Goal: Task Accomplishment & Management: Manage account settings

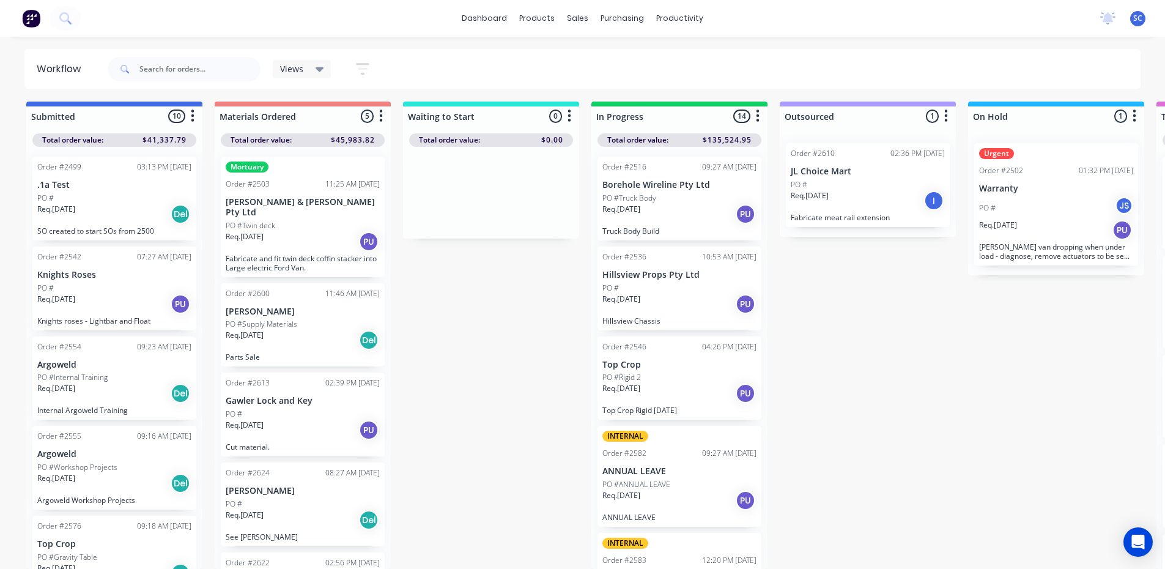
scroll to position [611, 0]
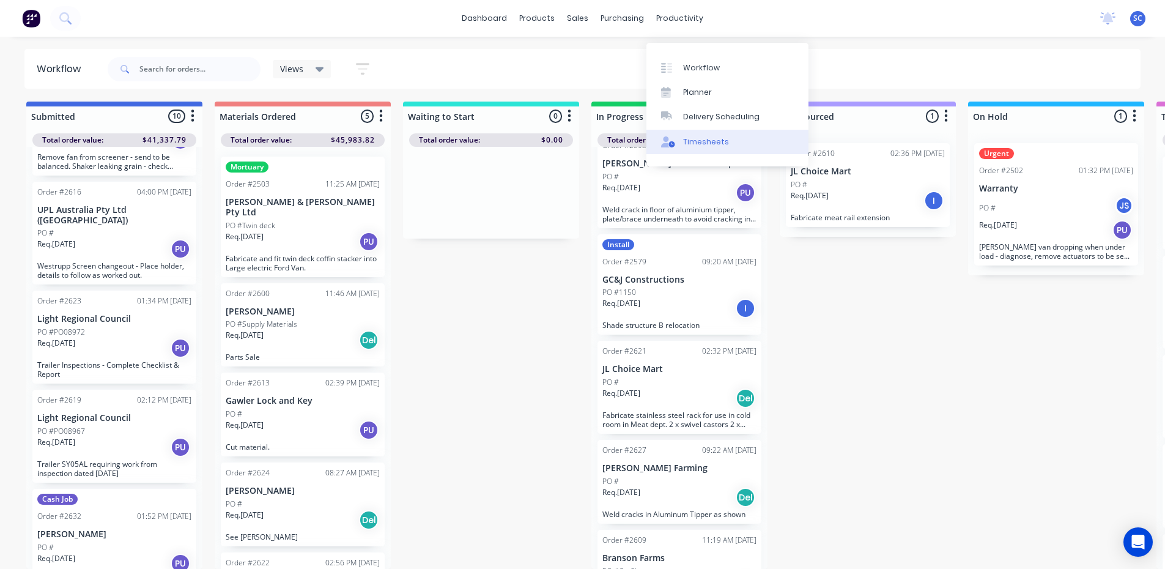
click at [701, 136] on div "Timesheets" at bounding box center [706, 141] width 46 height 11
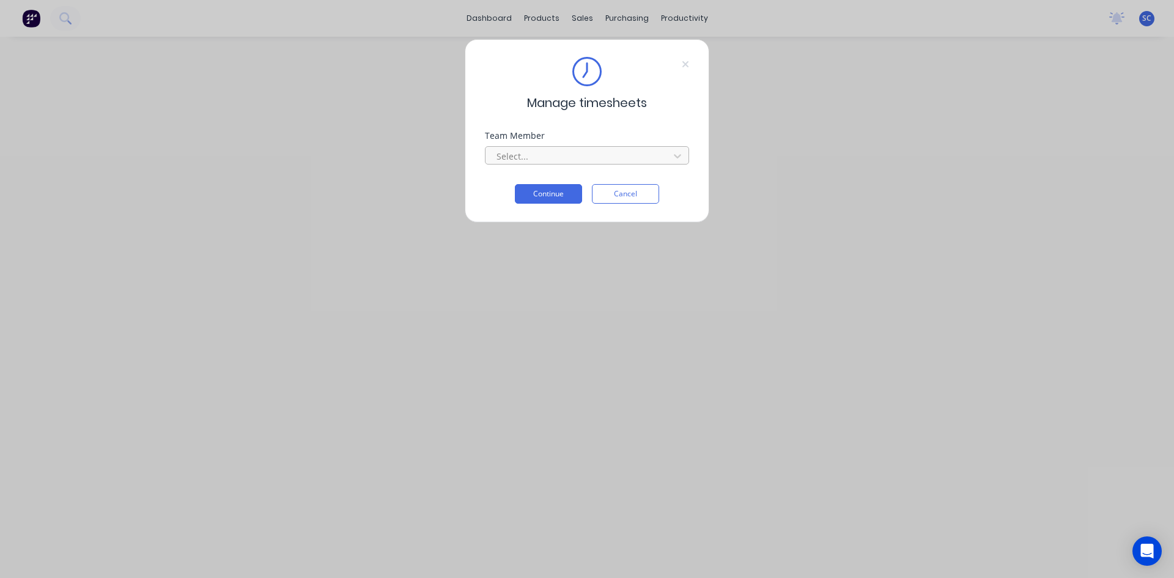
click at [593, 155] on div at bounding box center [579, 156] width 168 height 15
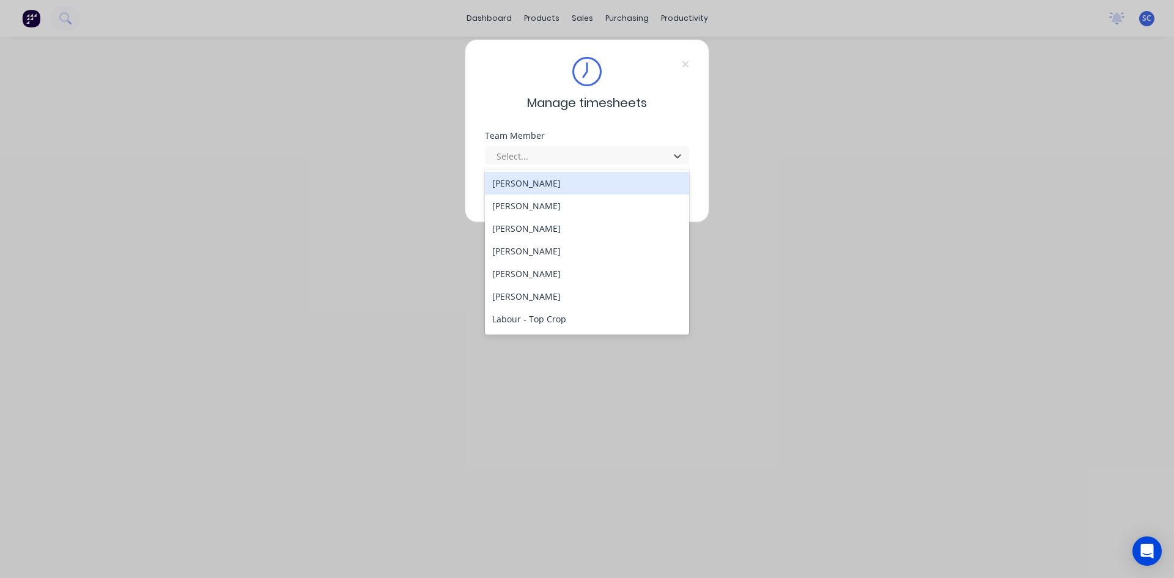
click at [593, 182] on div "[PERSON_NAME]" at bounding box center [587, 183] width 204 height 23
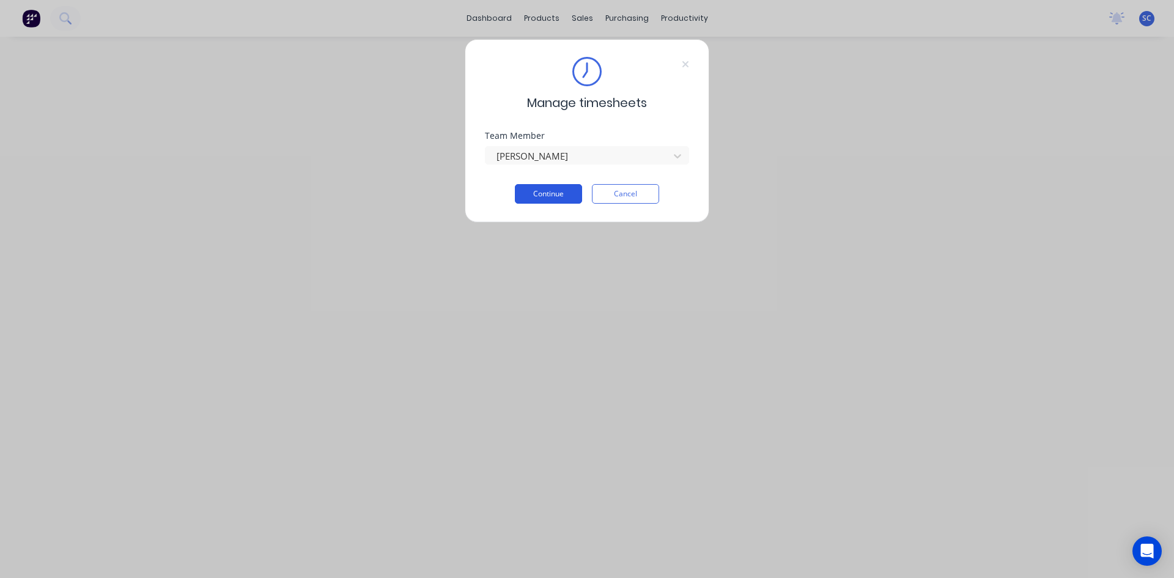
click at [556, 186] on button "Continue" at bounding box center [548, 194] width 67 height 20
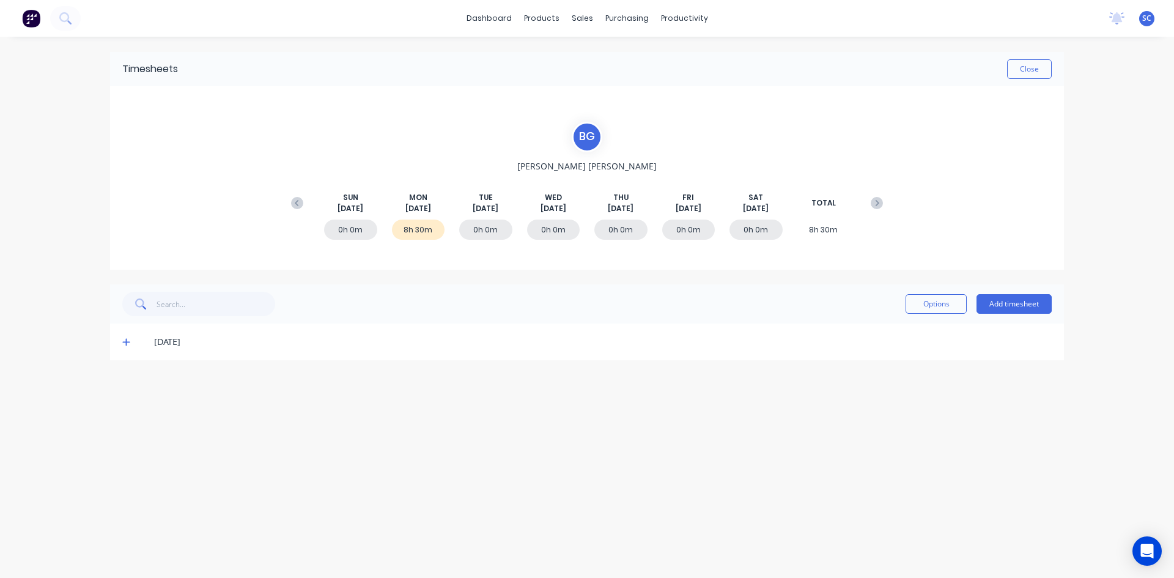
click at [127, 343] on icon at bounding box center [126, 341] width 8 height 9
click at [484, 208] on span "[DATE]" at bounding box center [486, 208] width 26 height 11
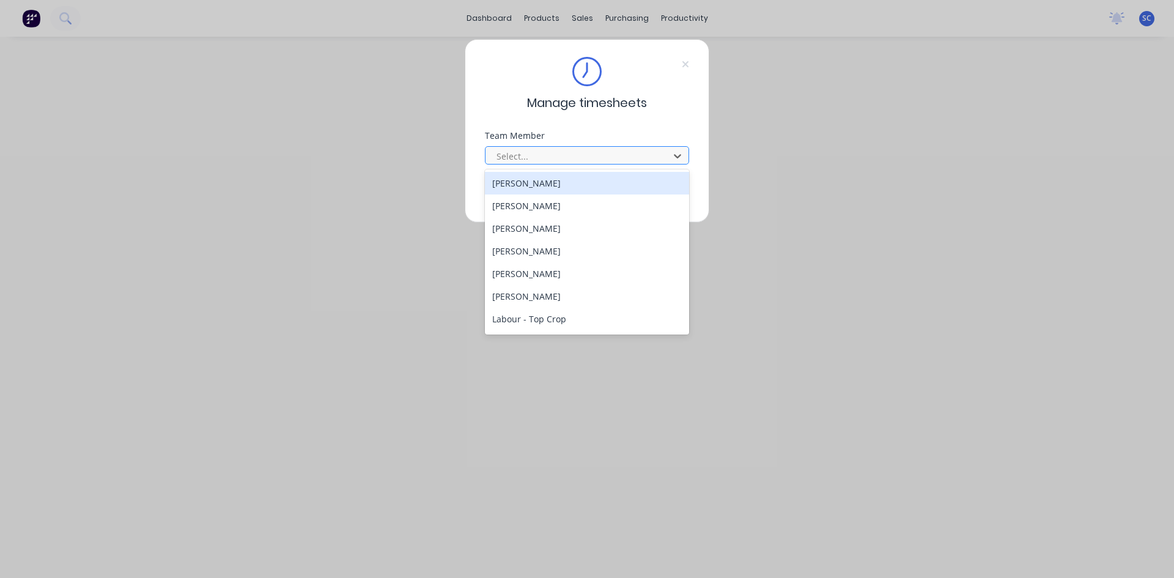
click at [509, 152] on div at bounding box center [579, 156] width 168 height 15
click at [533, 184] on div "[PERSON_NAME]" at bounding box center [587, 183] width 204 height 23
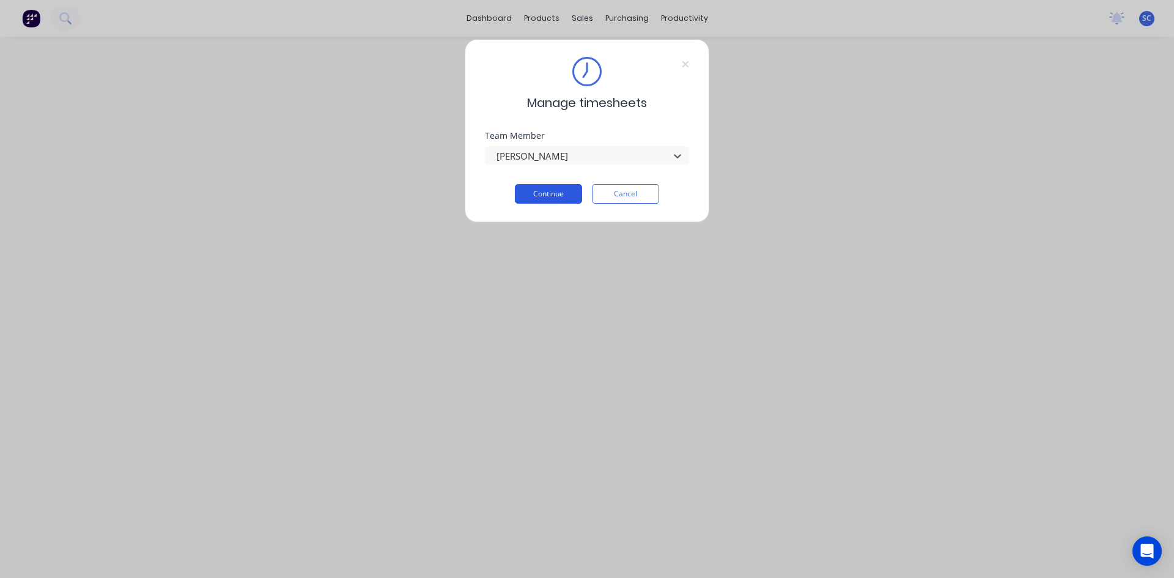
click at [539, 195] on button "Continue" at bounding box center [548, 194] width 67 height 20
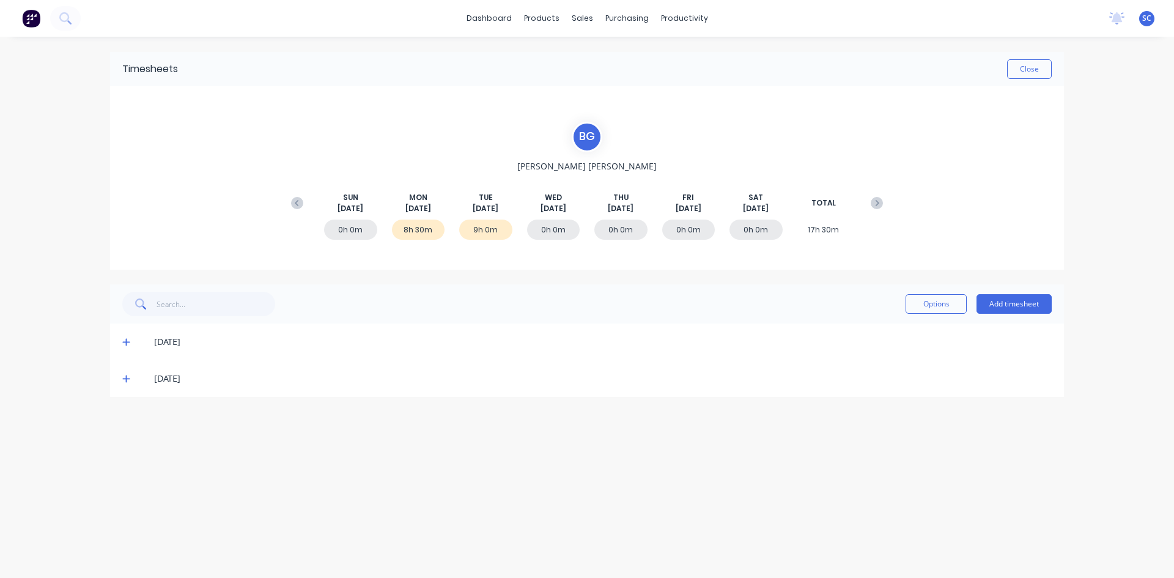
click at [131, 377] on span at bounding box center [128, 378] width 12 height 12
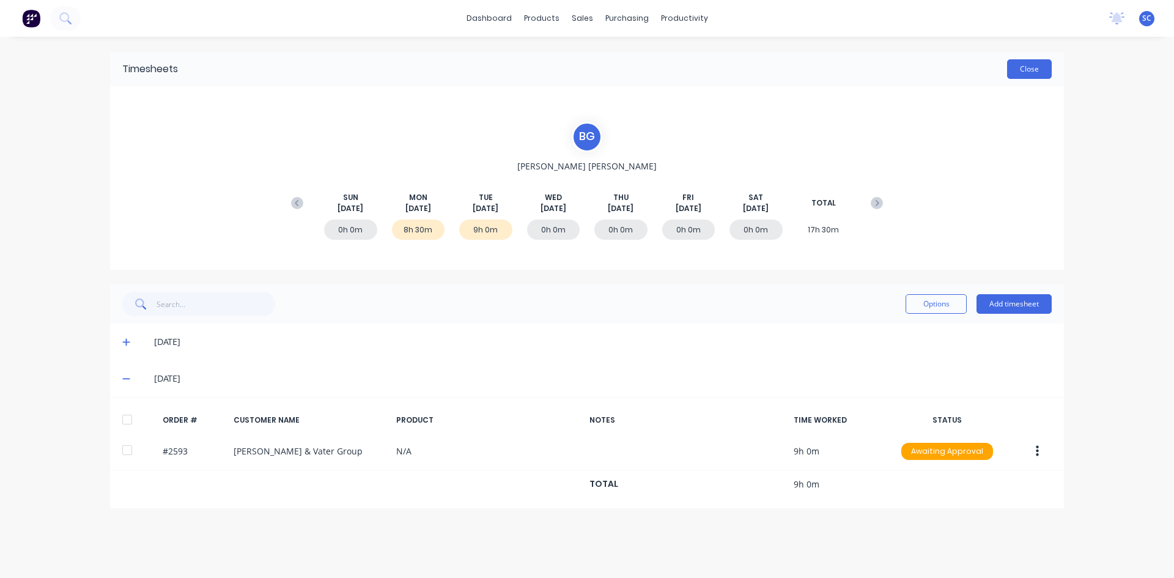
click at [1027, 67] on button "Close" at bounding box center [1029, 69] width 45 height 20
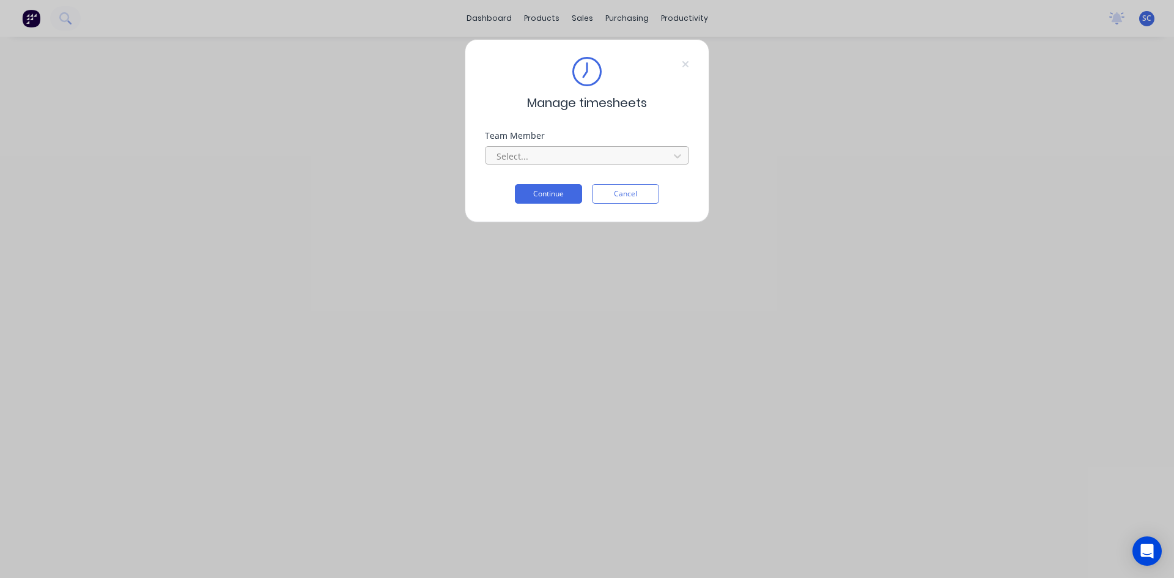
click at [559, 158] on div at bounding box center [579, 156] width 168 height 15
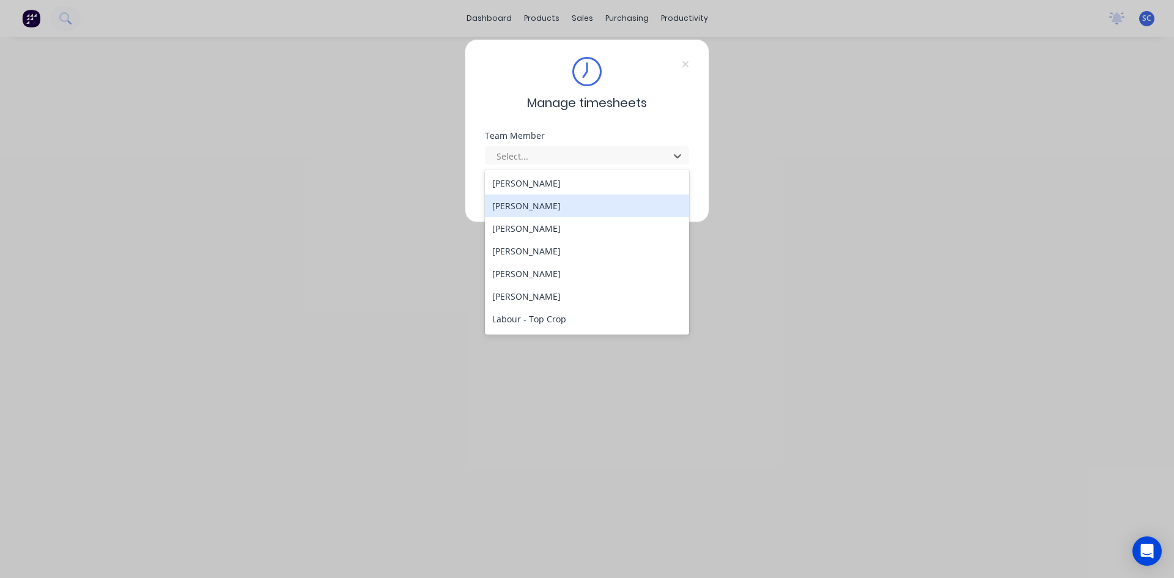
click at [530, 210] on div "[PERSON_NAME]" at bounding box center [587, 205] width 204 height 23
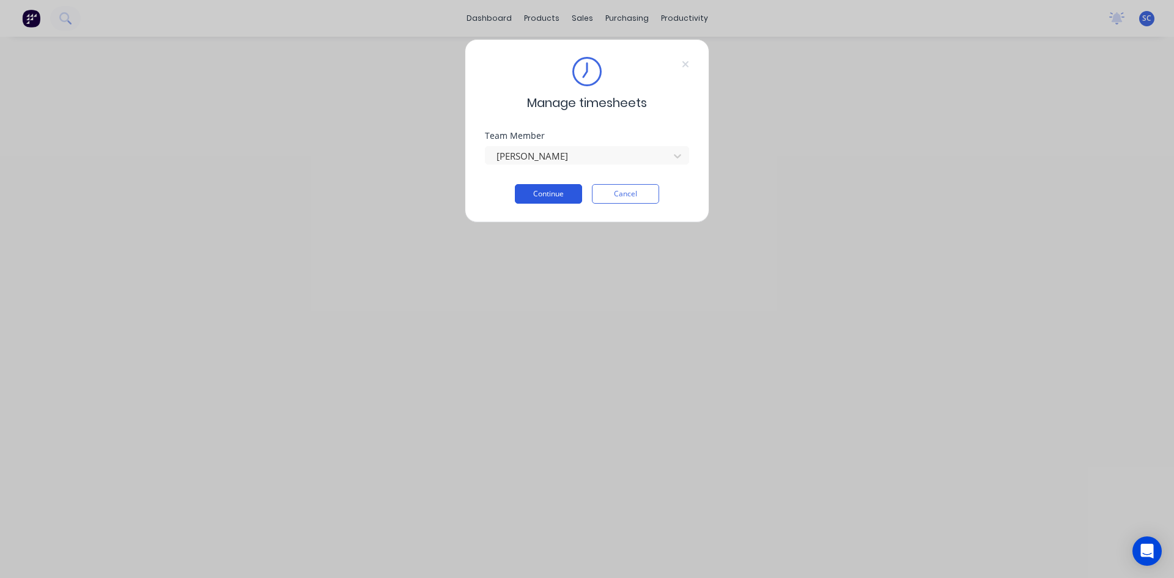
click at [556, 192] on button "Continue" at bounding box center [548, 194] width 67 height 20
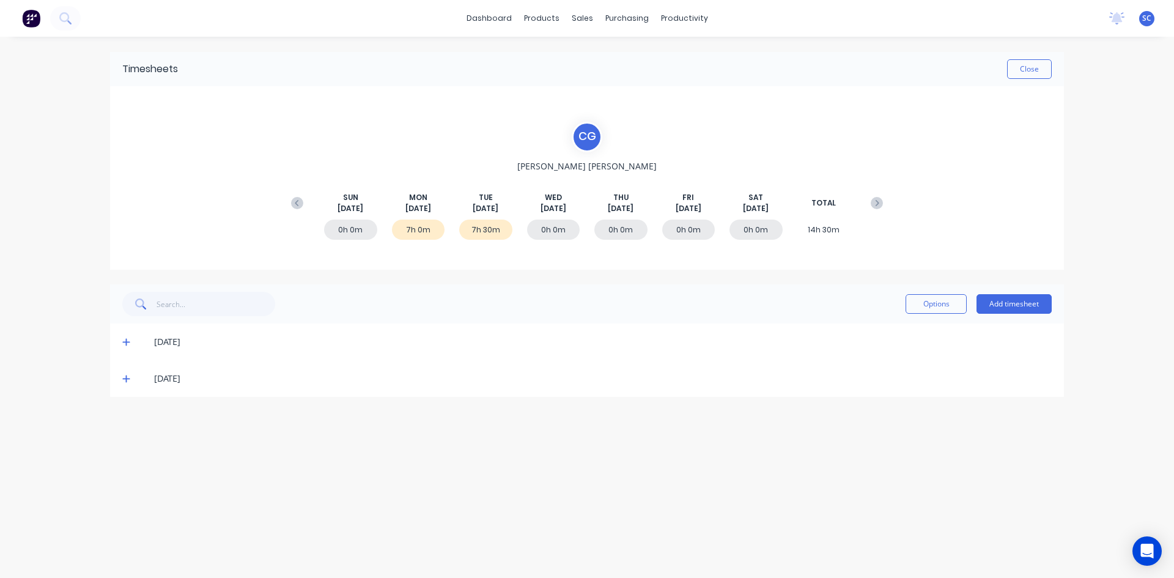
click at [121, 378] on div "[DATE]" at bounding box center [587, 378] width 954 height 37
click at [122, 378] on icon at bounding box center [126, 378] width 8 height 9
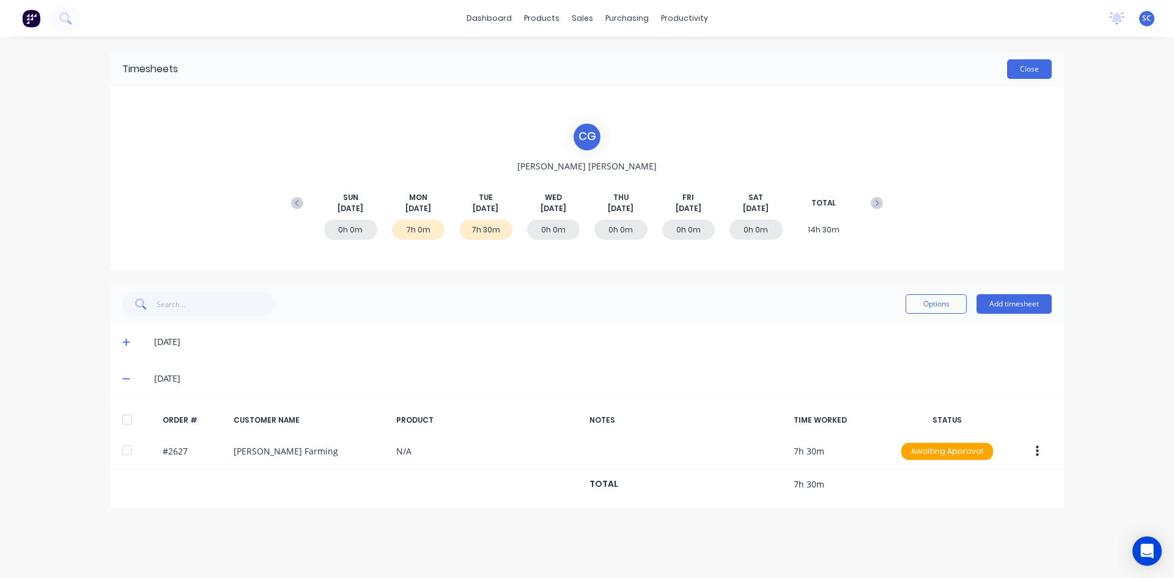
click at [1028, 72] on button "Close" at bounding box center [1029, 69] width 45 height 20
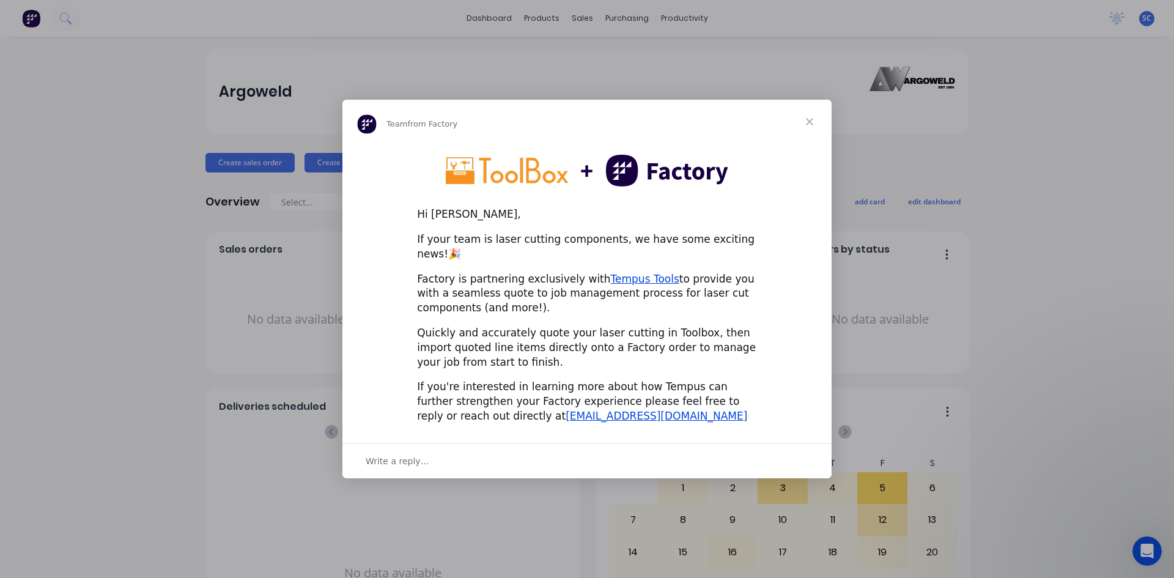
click at [811, 128] on span "Close" at bounding box center [809, 122] width 44 height 44
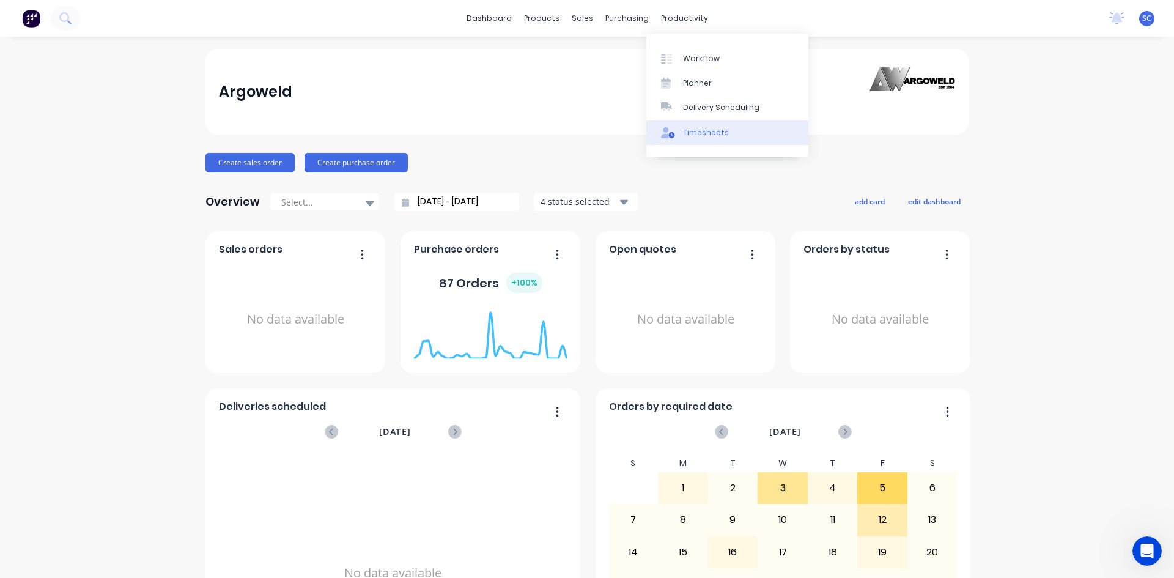
click at [709, 134] on div "Timesheets" at bounding box center [706, 132] width 46 height 11
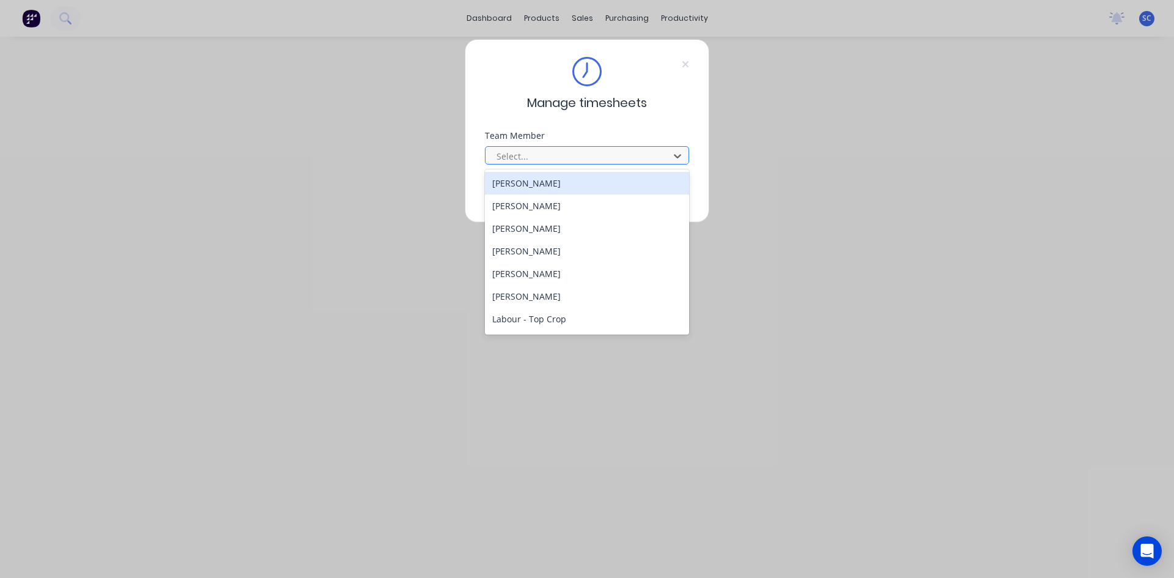
click at [586, 149] on div at bounding box center [579, 156] width 168 height 15
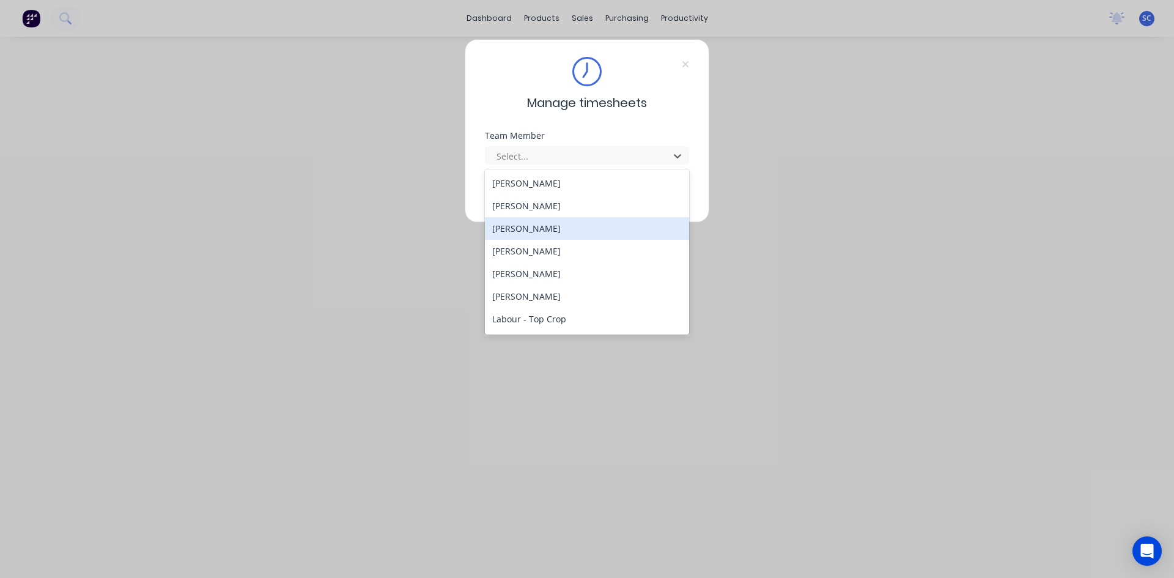
click at [595, 237] on div "[PERSON_NAME]" at bounding box center [587, 228] width 204 height 23
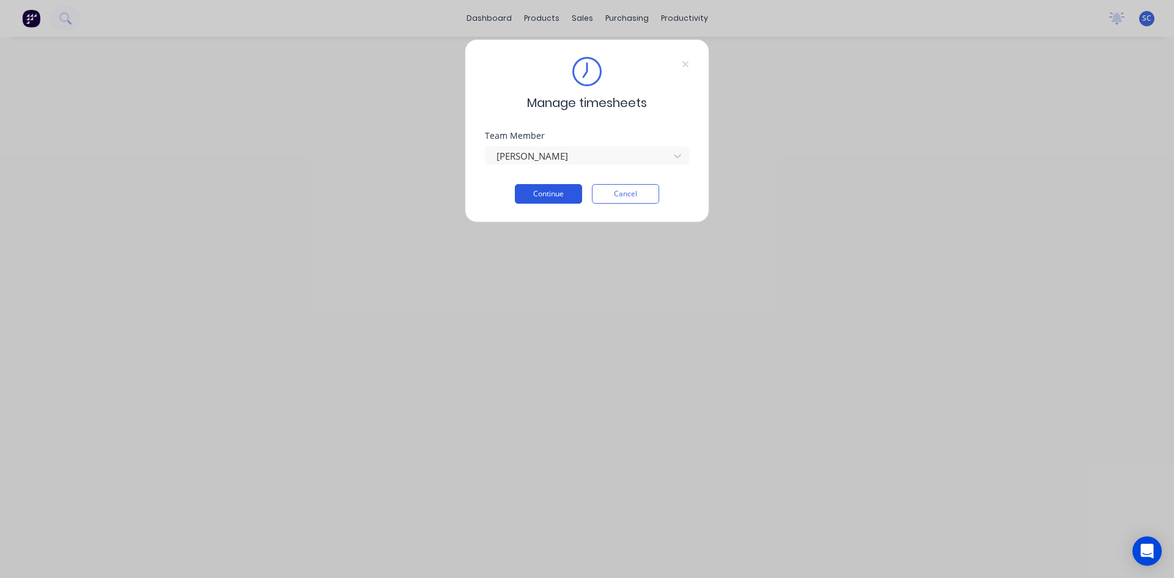
click at [541, 195] on button "Continue" at bounding box center [548, 194] width 67 height 20
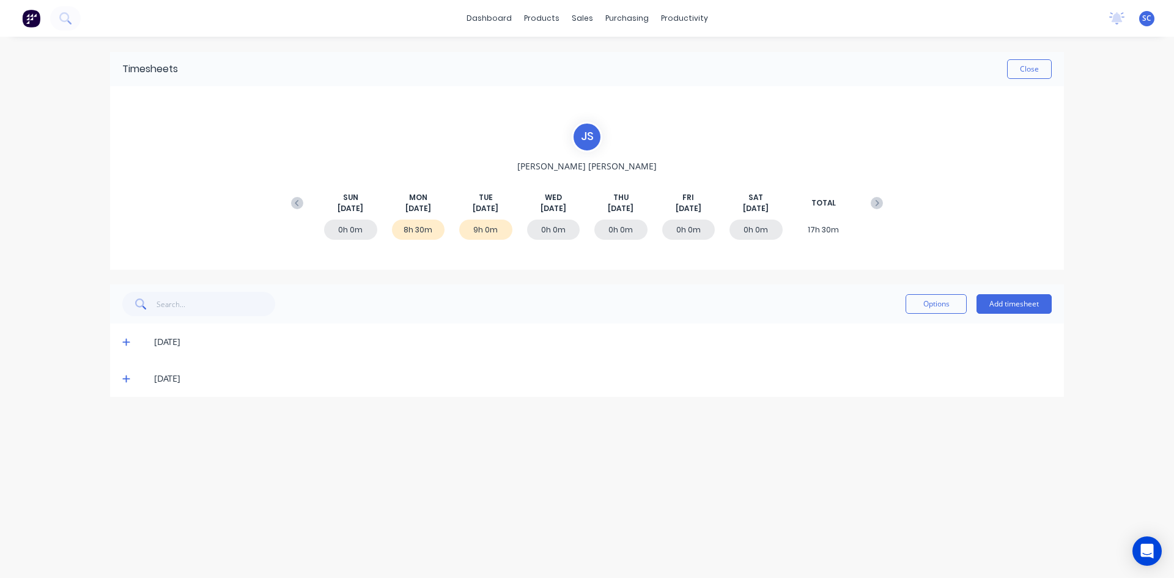
click at [127, 380] on icon at bounding box center [125, 378] width 7 height 7
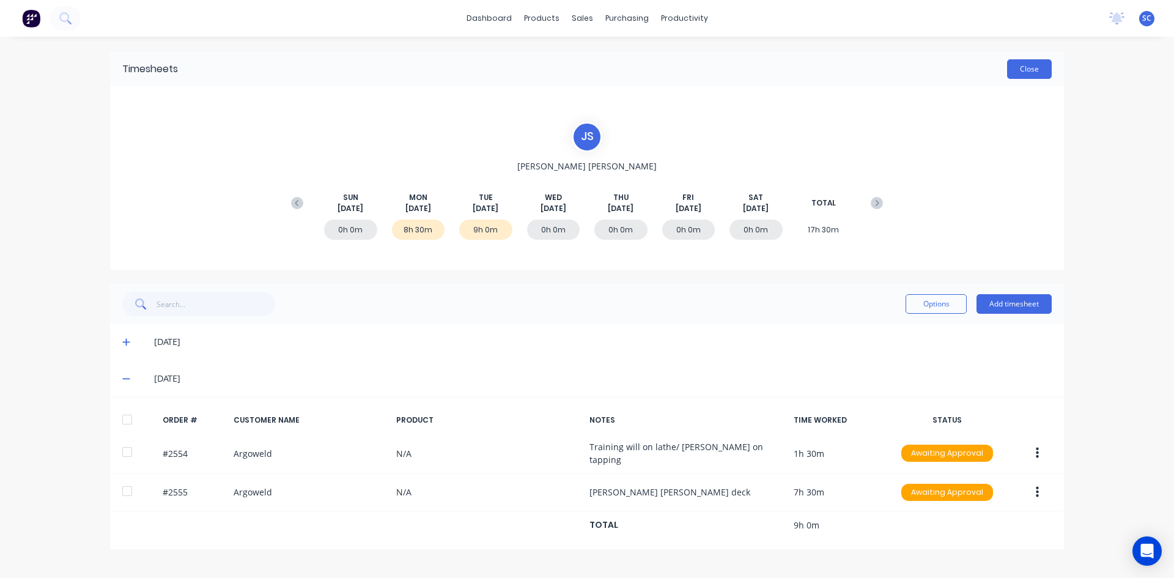
click at [1025, 74] on button "Close" at bounding box center [1029, 69] width 45 height 20
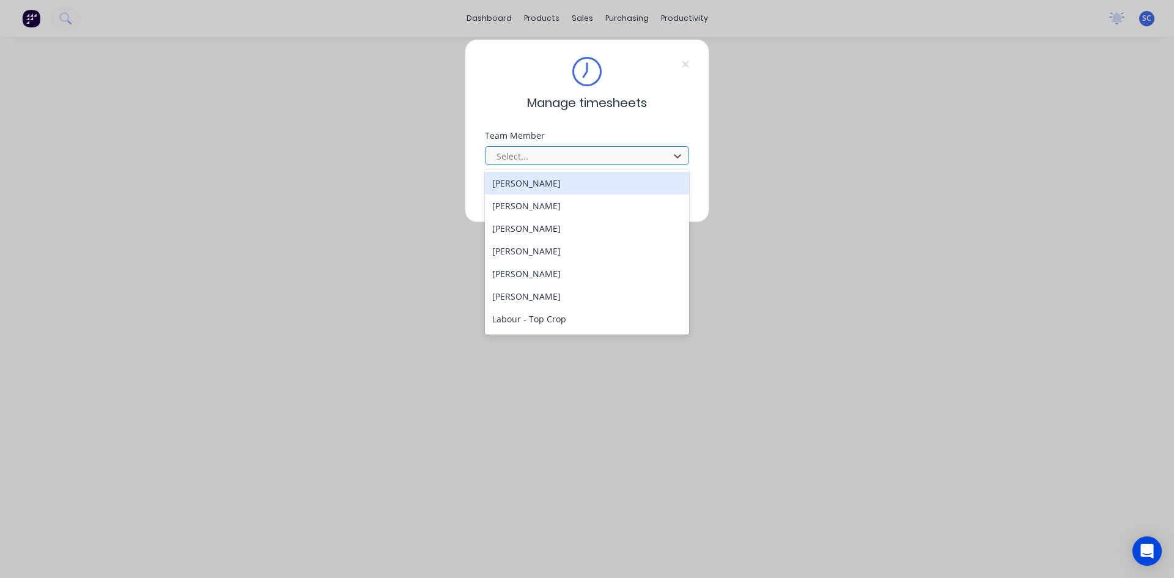
click at [574, 152] on div at bounding box center [579, 156] width 168 height 15
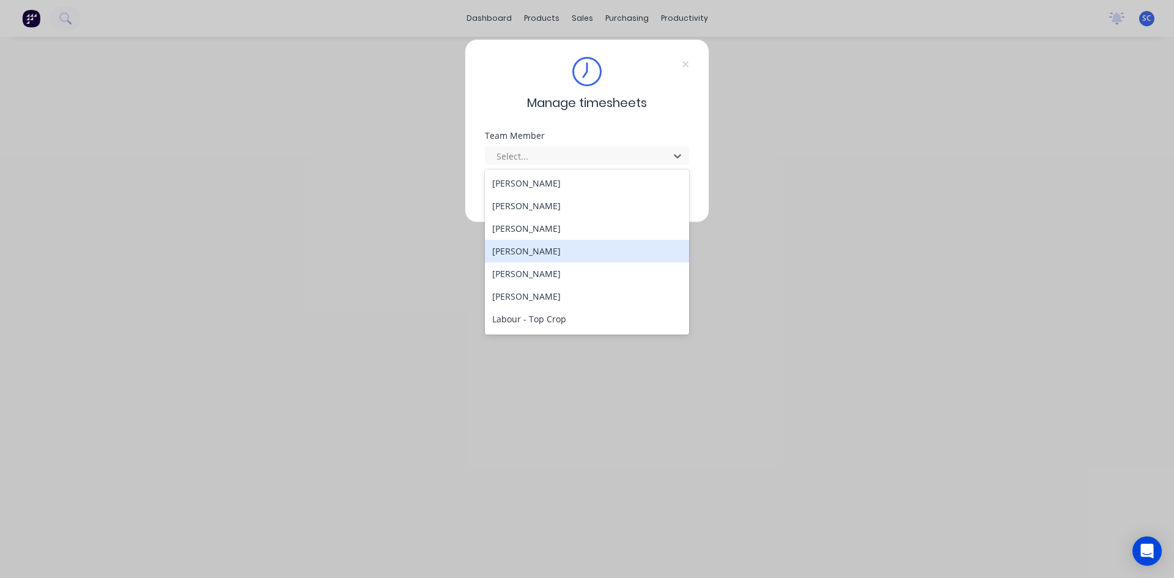
click at [558, 251] on div "[PERSON_NAME]" at bounding box center [587, 251] width 204 height 23
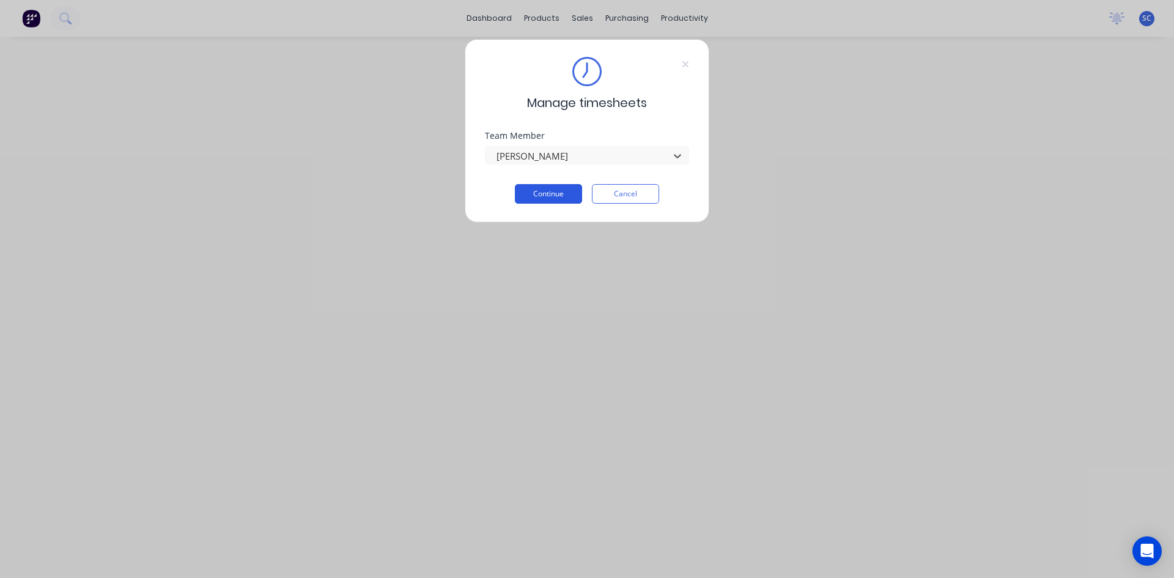
click at [554, 193] on button "Continue" at bounding box center [548, 194] width 67 height 20
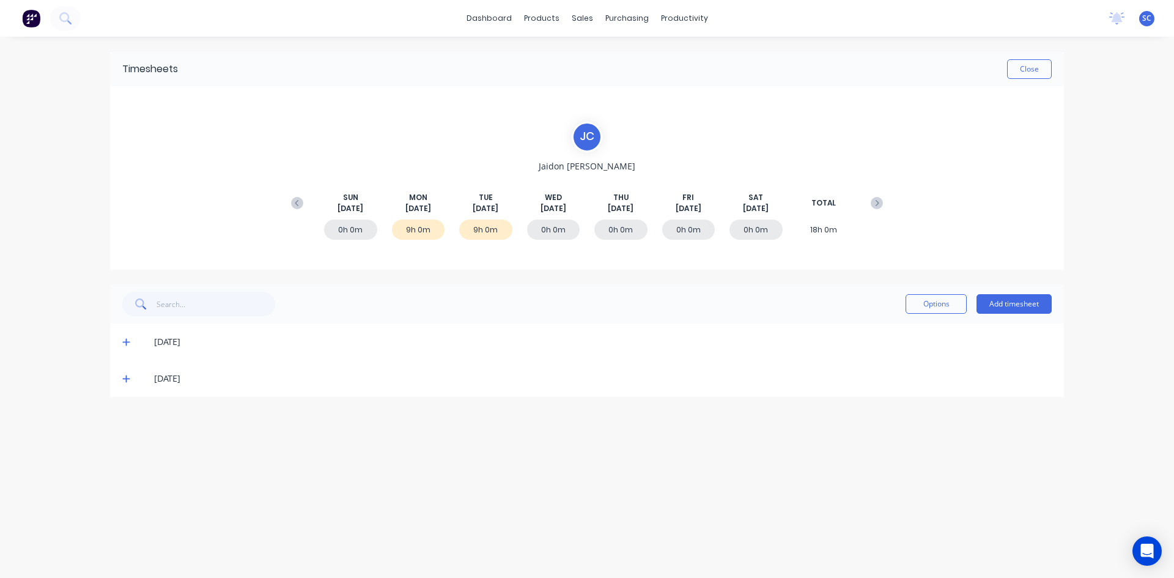
click at [129, 375] on icon at bounding box center [126, 378] width 8 height 9
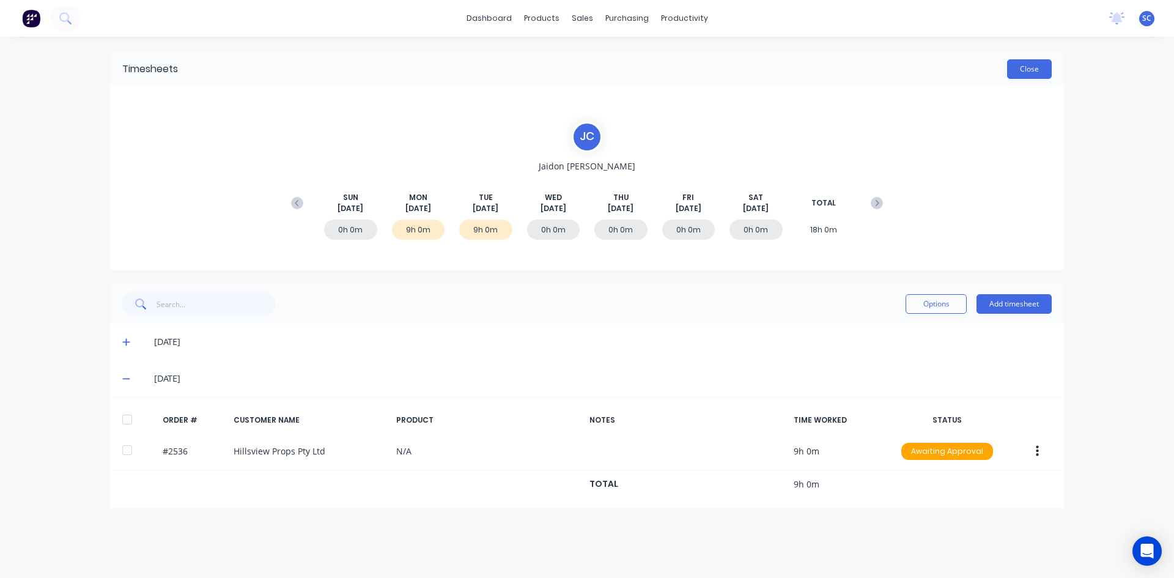
click at [1016, 67] on button "Close" at bounding box center [1029, 69] width 45 height 20
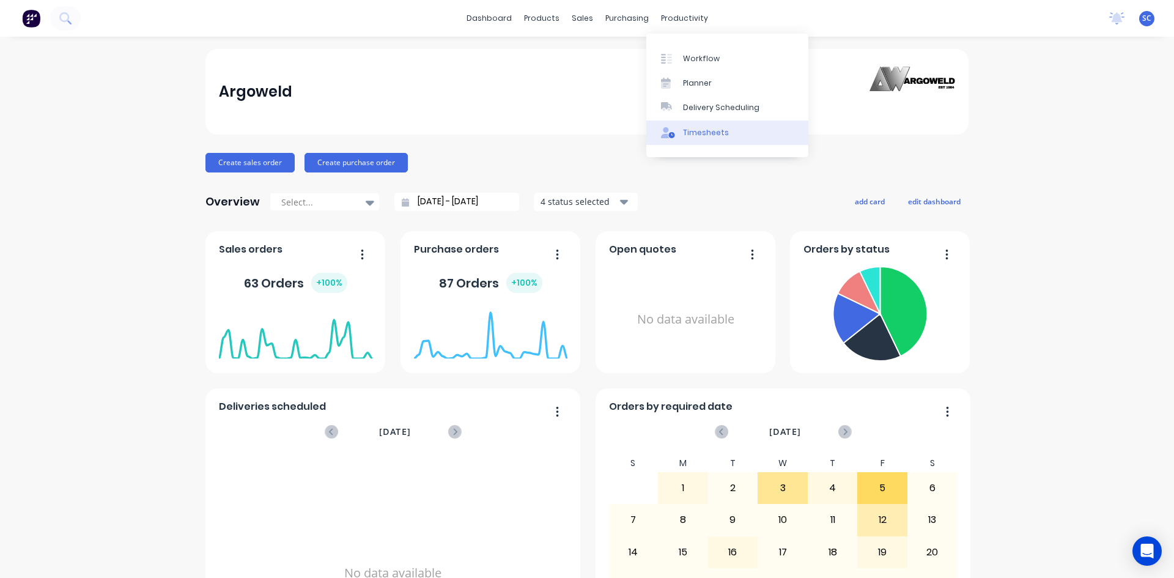
click at [712, 130] on div "Timesheets" at bounding box center [706, 132] width 46 height 11
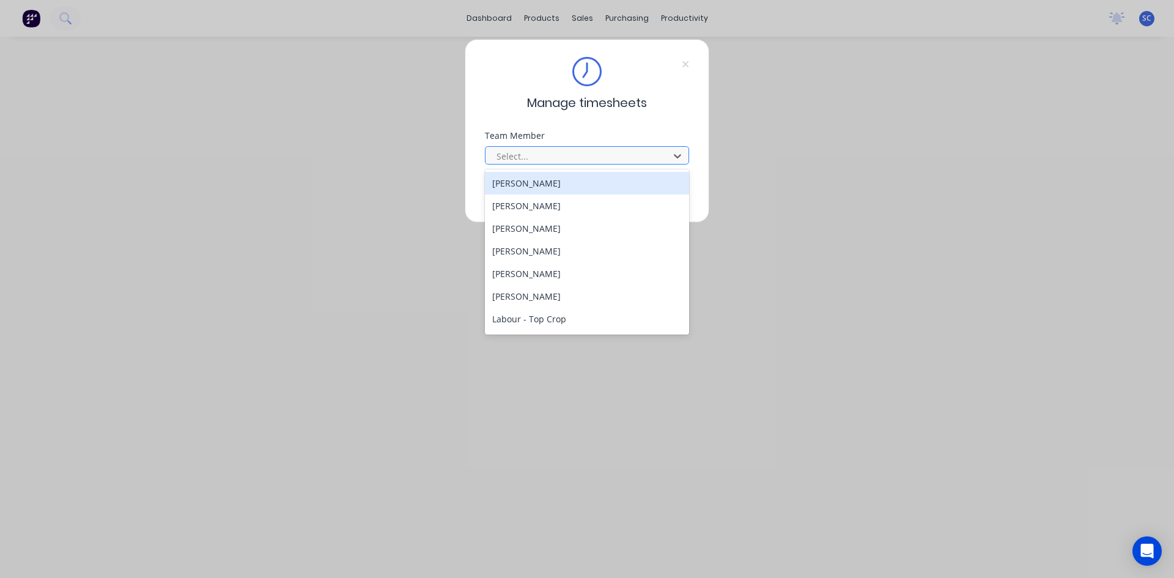
click at [558, 152] on div at bounding box center [579, 156] width 168 height 15
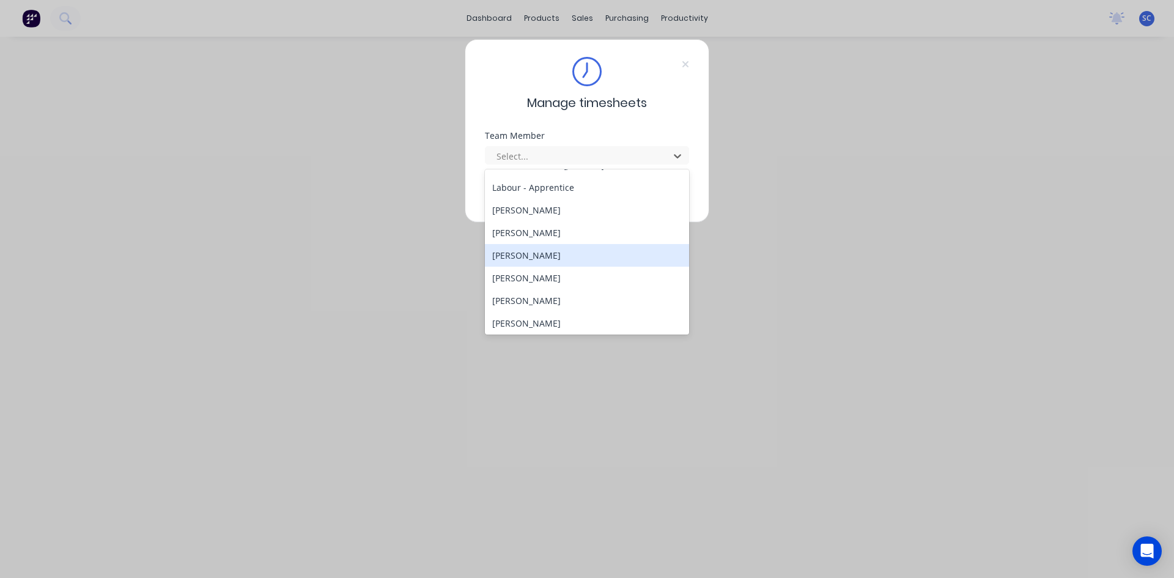
click at [536, 254] on div "[PERSON_NAME]" at bounding box center [587, 255] width 204 height 23
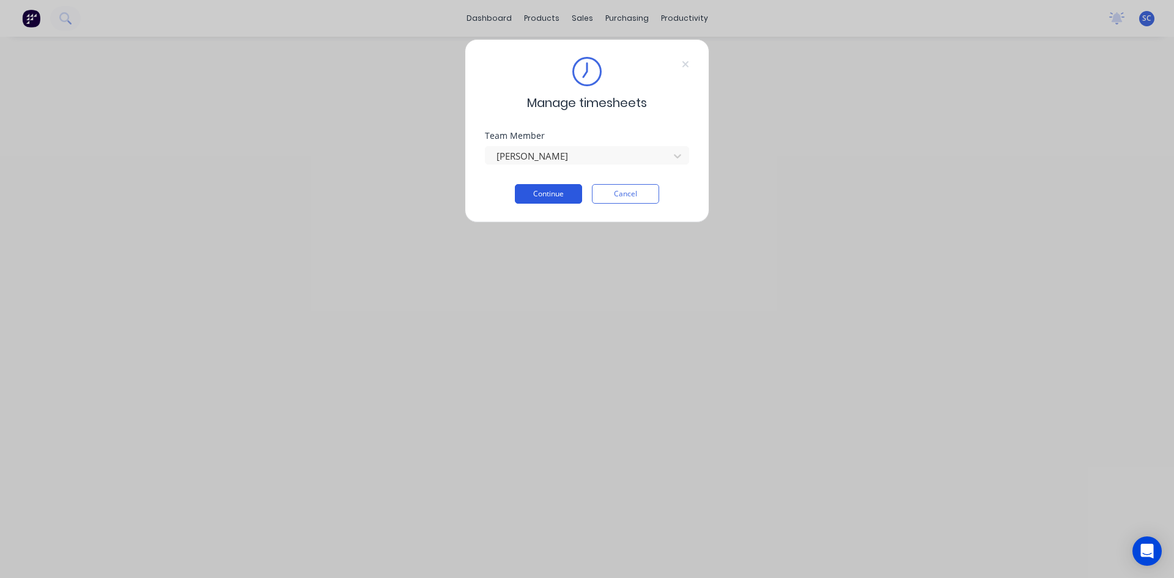
click at [556, 194] on button "Continue" at bounding box center [548, 194] width 67 height 20
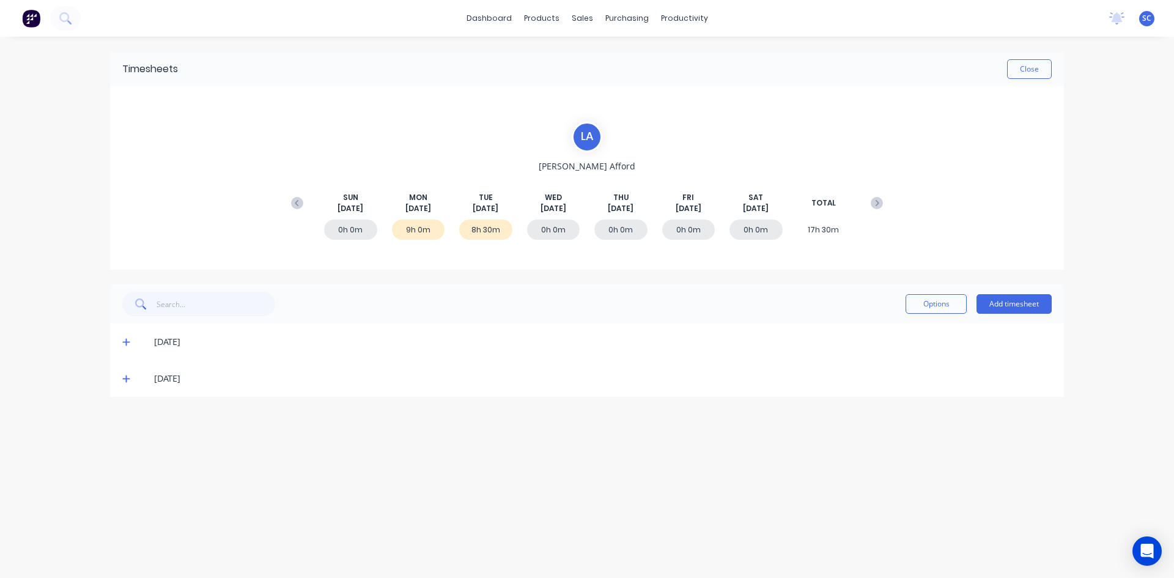
click at [127, 382] on icon at bounding box center [126, 378] width 8 height 9
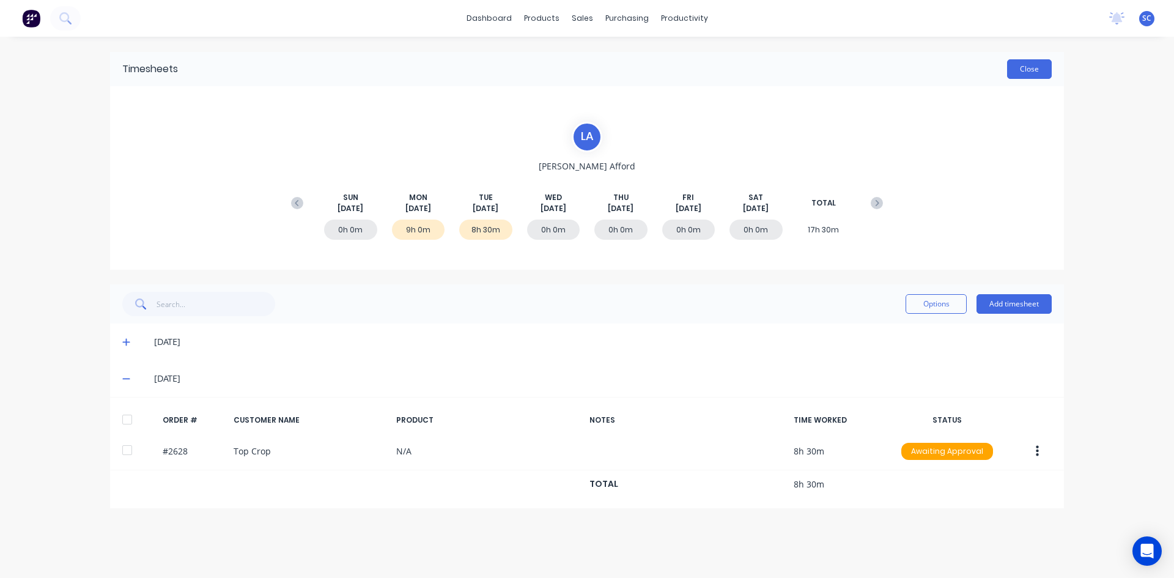
click at [1014, 66] on button "Close" at bounding box center [1029, 69] width 45 height 20
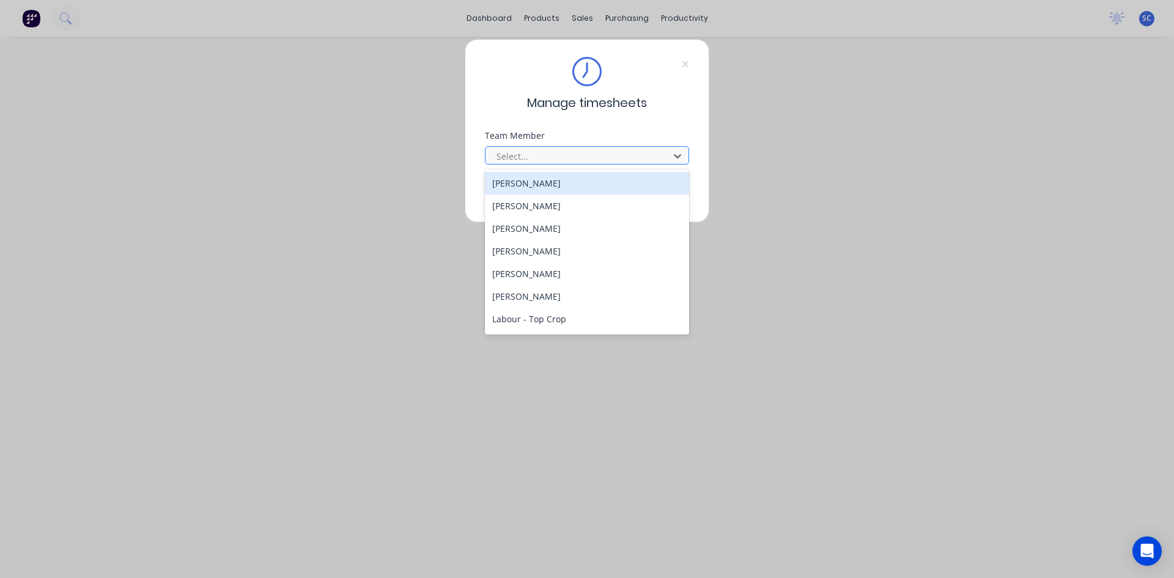
click at [559, 156] on div at bounding box center [579, 156] width 168 height 15
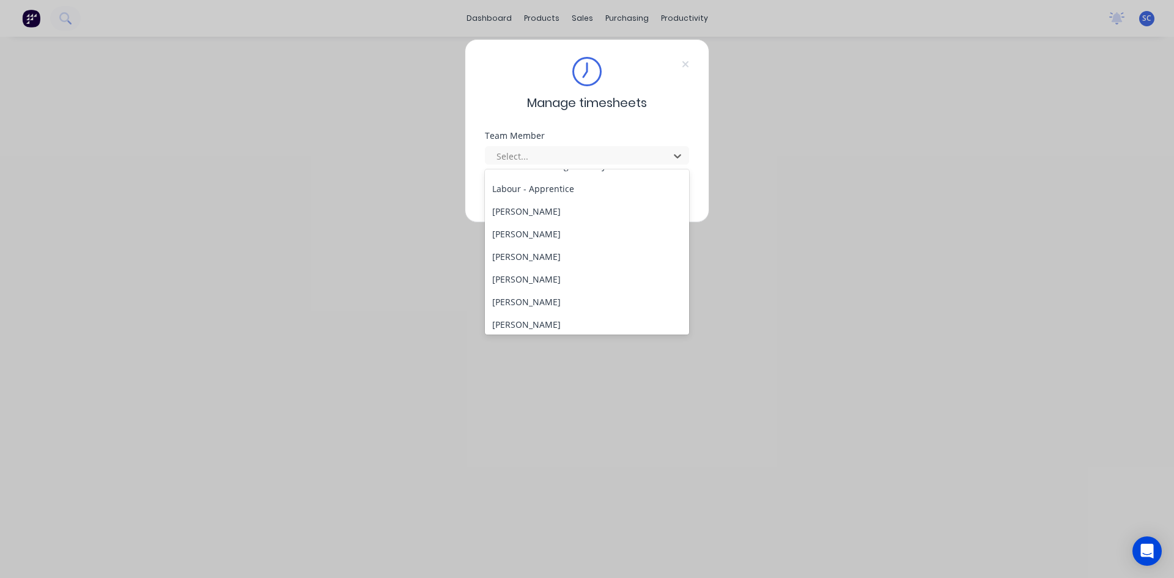
scroll to position [245, 0]
click at [564, 275] on div "[PERSON_NAME]" at bounding box center [587, 278] width 204 height 23
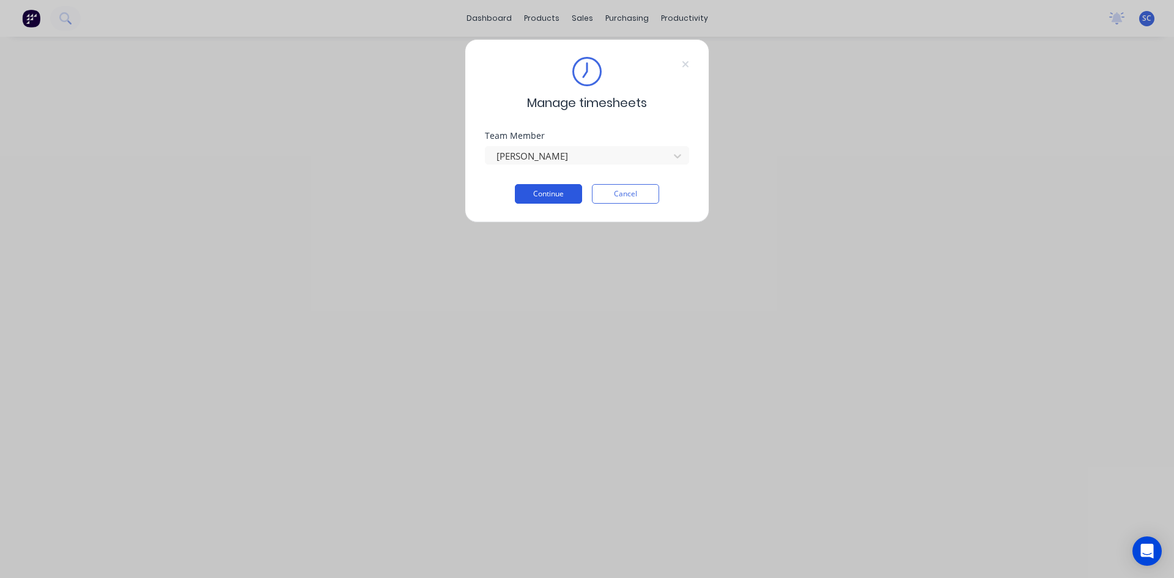
click at [536, 189] on button "Continue" at bounding box center [548, 194] width 67 height 20
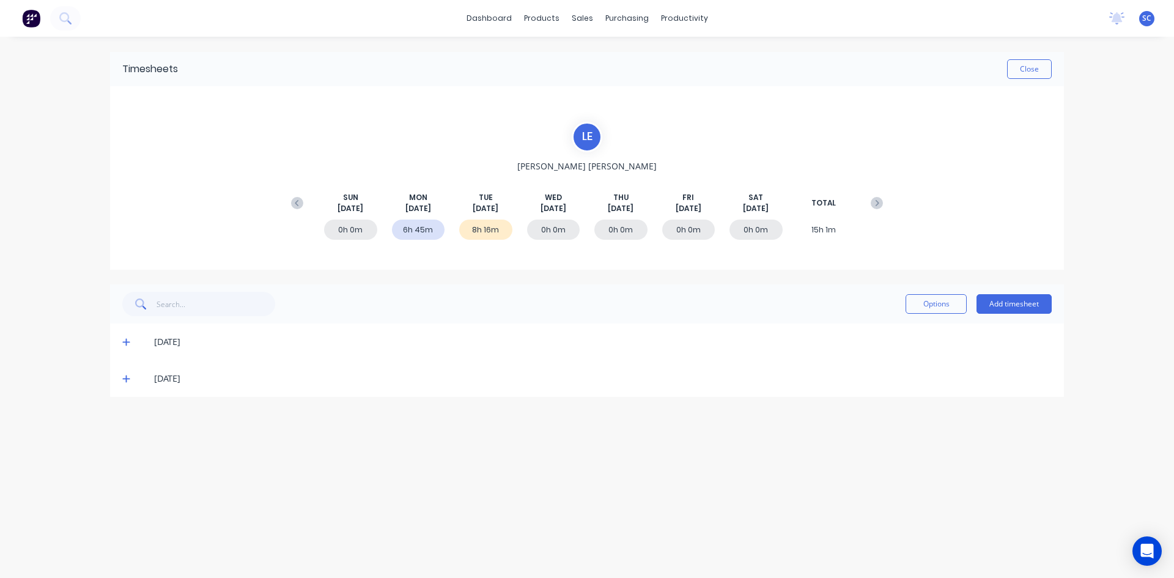
click at [125, 375] on icon at bounding box center [126, 378] width 8 height 9
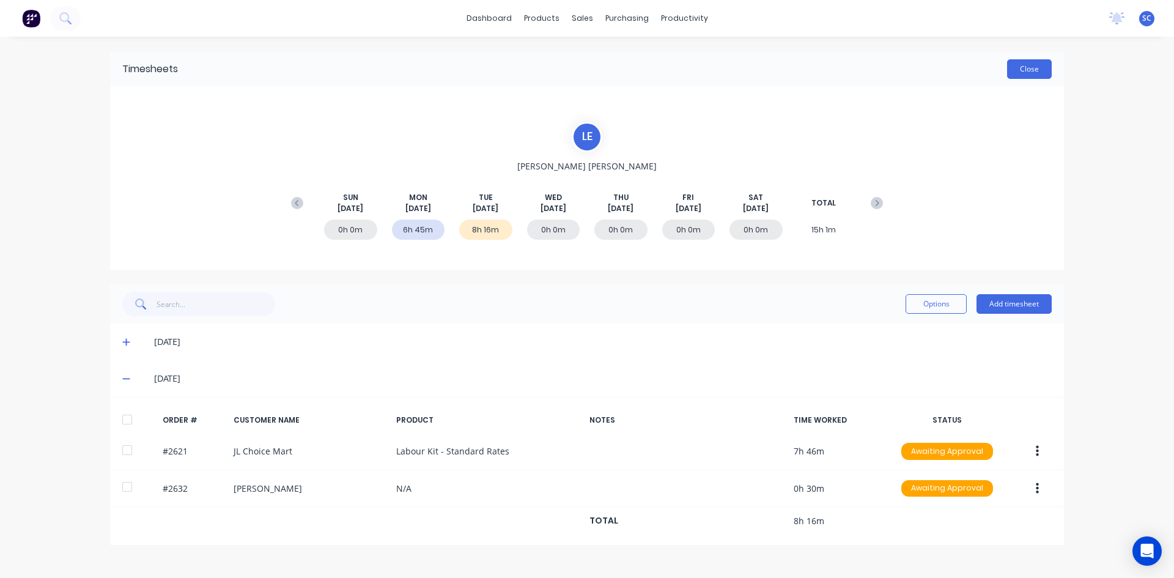
click at [1041, 72] on button "Close" at bounding box center [1029, 69] width 45 height 20
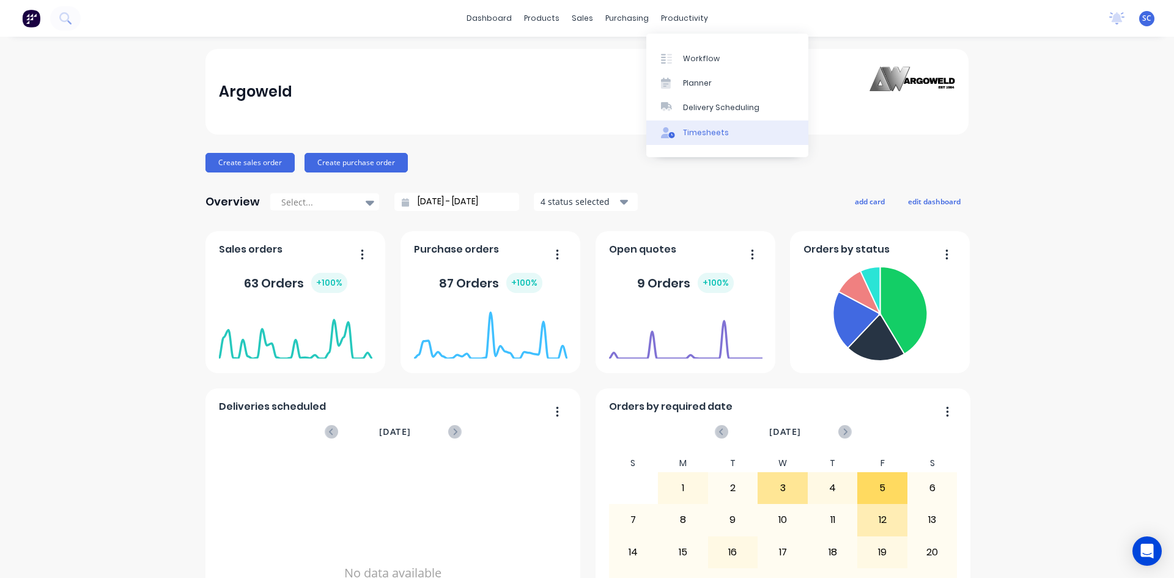
click at [704, 131] on div "Timesheets" at bounding box center [706, 132] width 46 height 11
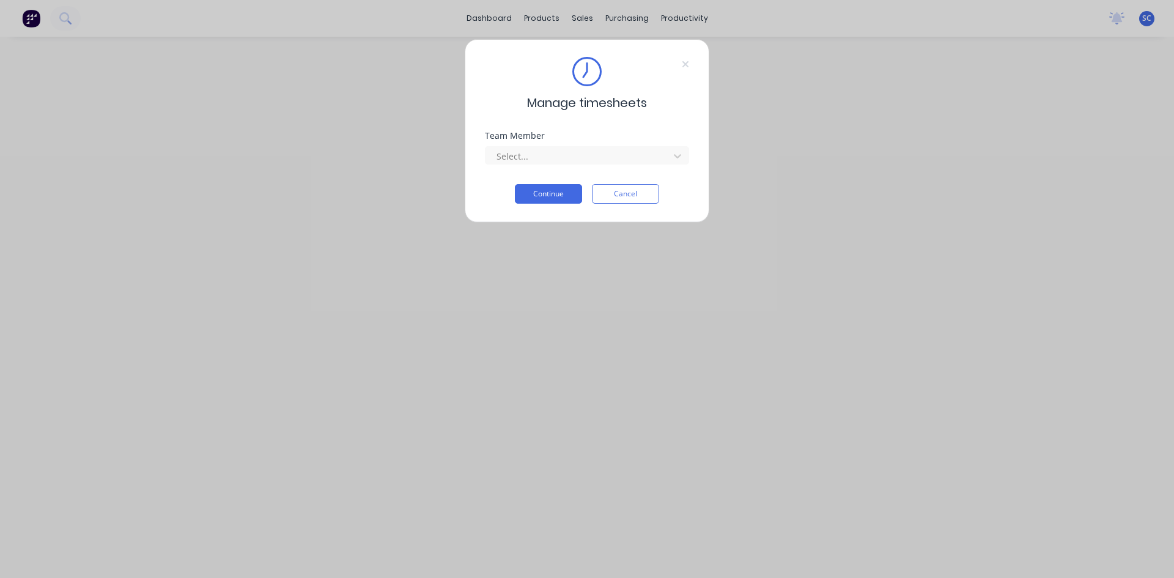
click at [574, 156] on div at bounding box center [579, 156] width 168 height 15
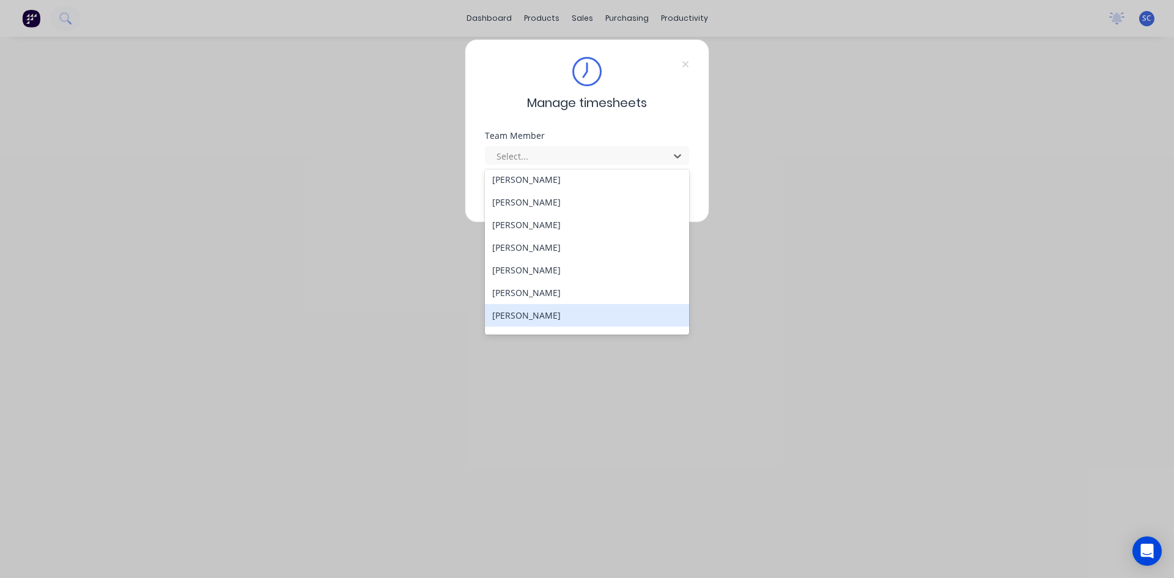
scroll to position [299, 0]
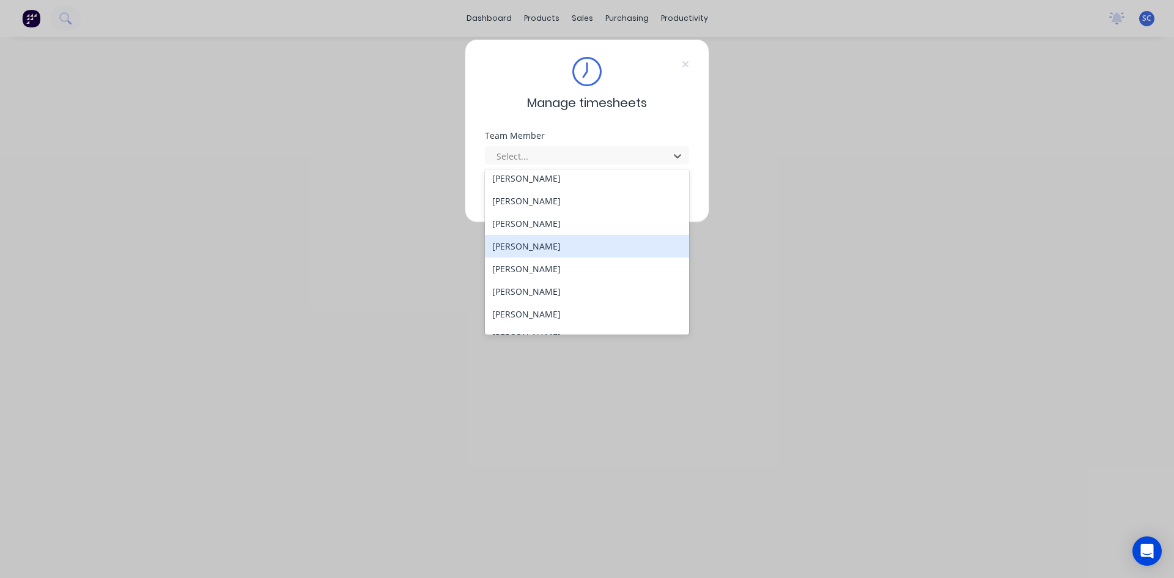
click at [518, 251] on div "[PERSON_NAME]" at bounding box center [587, 246] width 204 height 23
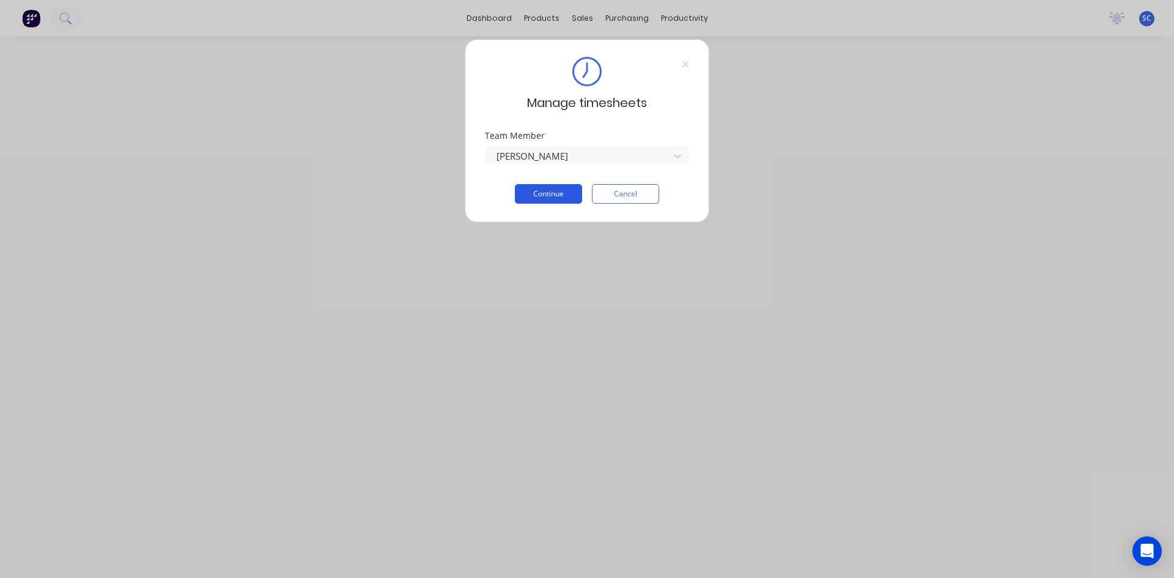
click at [533, 189] on button "Continue" at bounding box center [548, 194] width 67 height 20
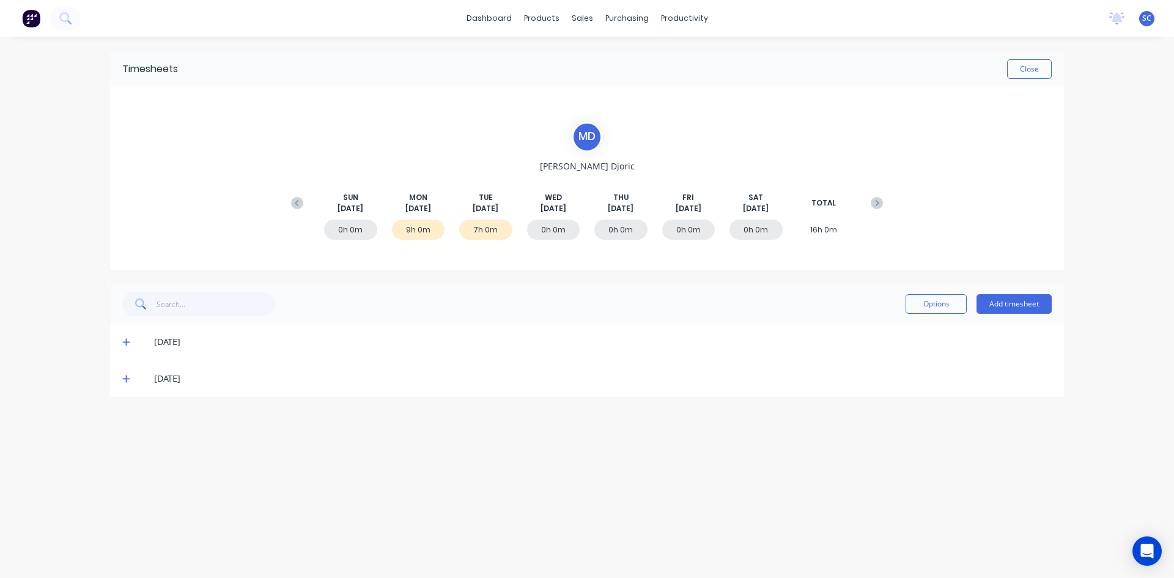
click at [127, 382] on icon at bounding box center [125, 378] width 7 height 7
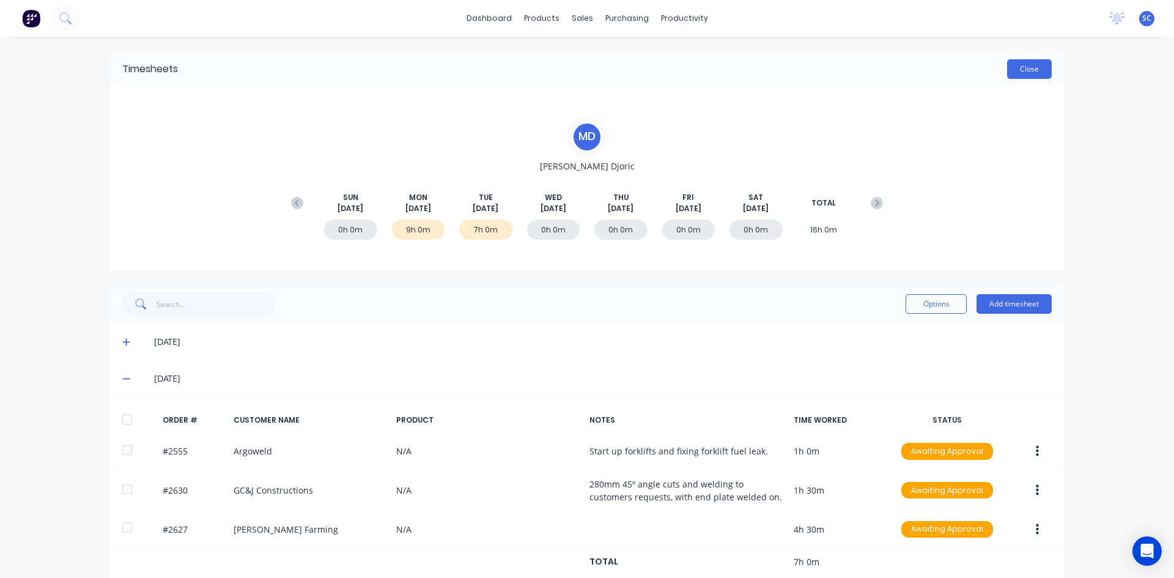
click at [1016, 68] on button "Close" at bounding box center [1029, 69] width 45 height 20
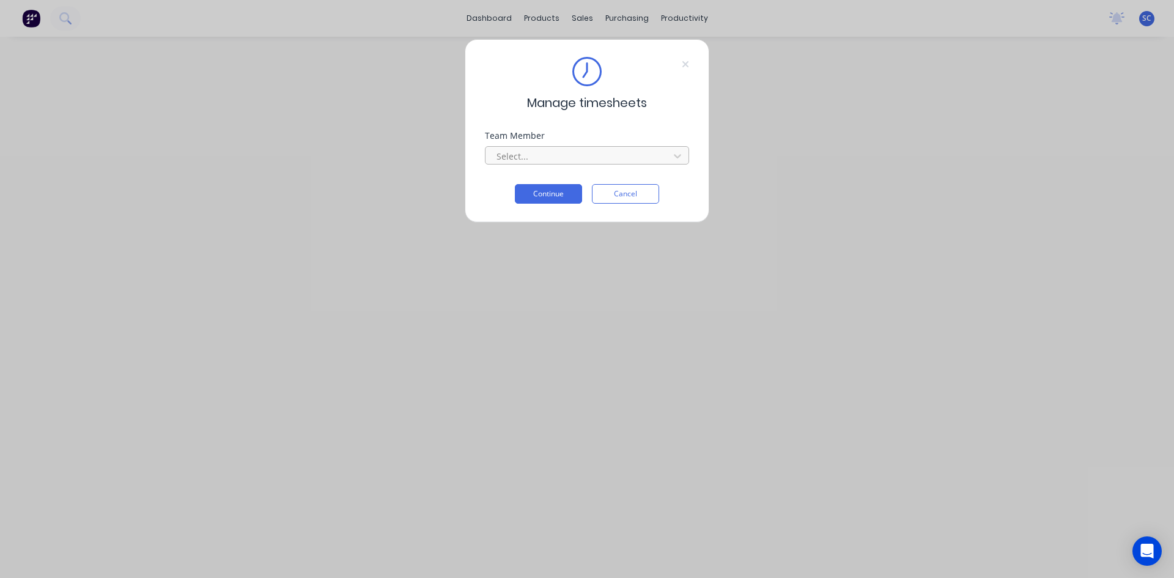
click at [607, 160] on div at bounding box center [579, 156] width 168 height 15
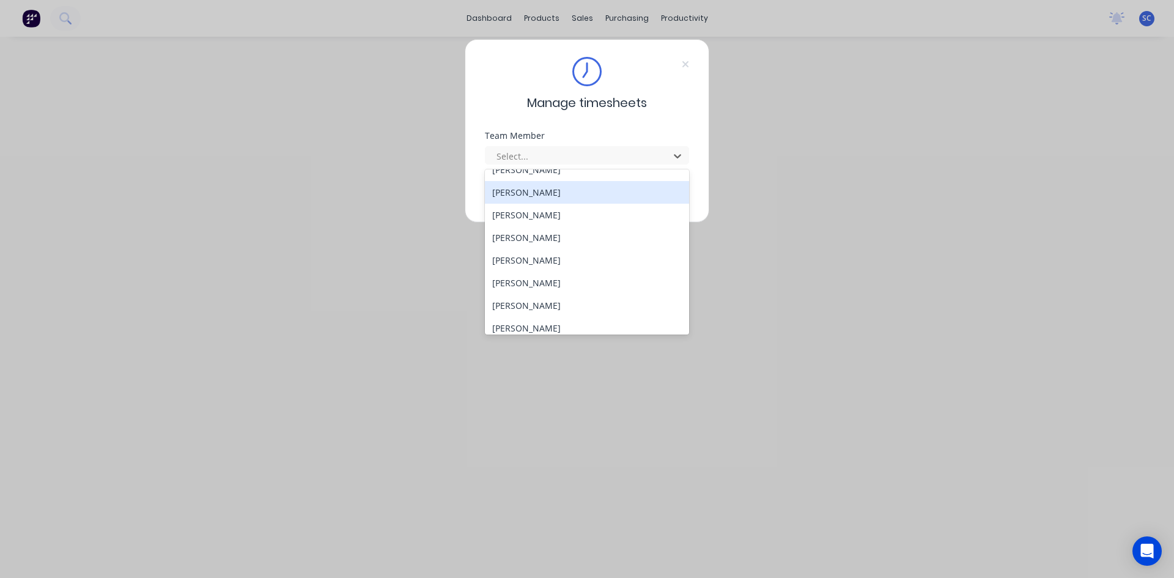
scroll to position [360, 0]
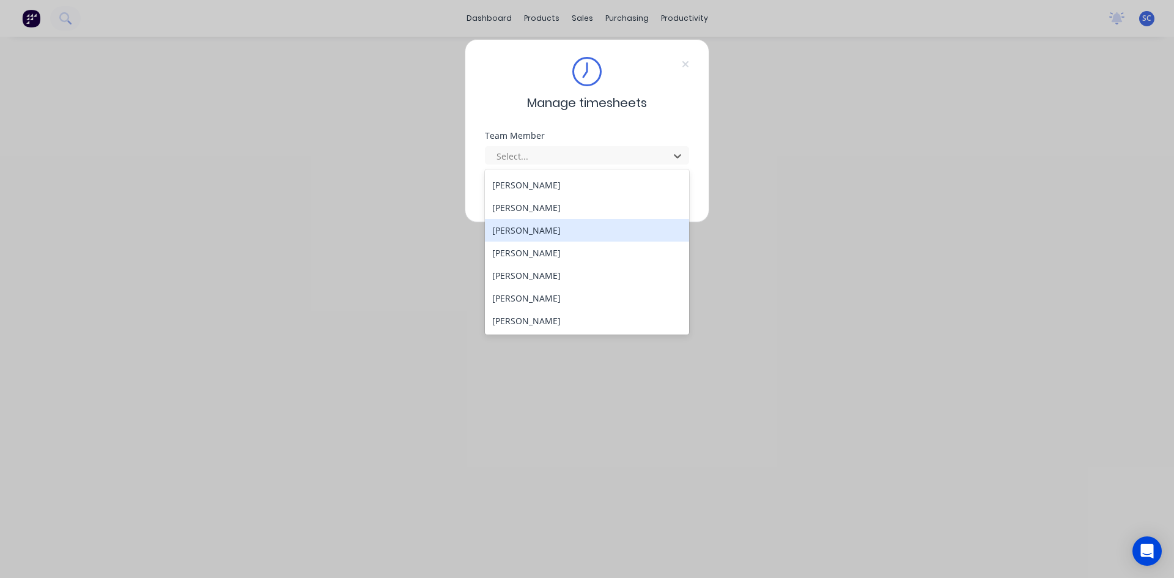
click at [587, 235] on div "[PERSON_NAME]" at bounding box center [587, 230] width 204 height 23
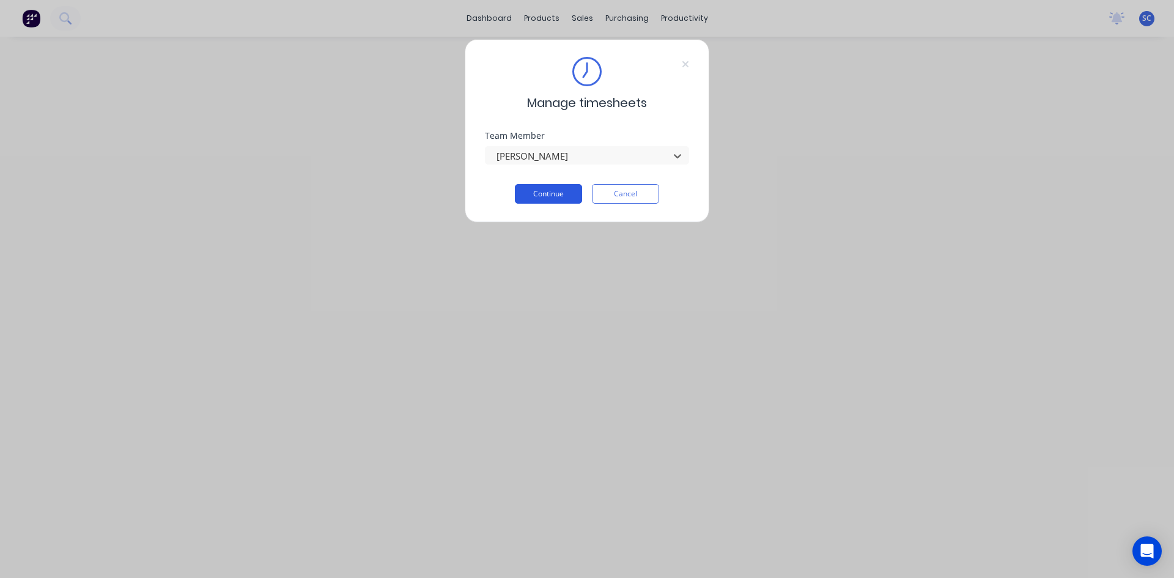
click at [569, 189] on button "Continue" at bounding box center [548, 194] width 67 height 20
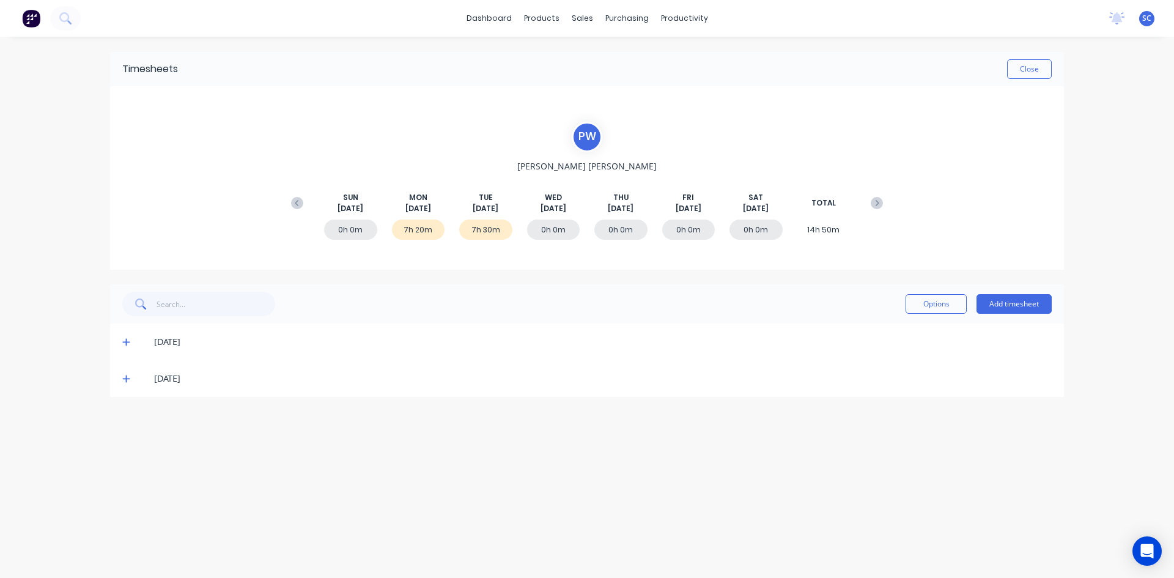
click at [125, 383] on icon at bounding box center [126, 378] width 8 height 9
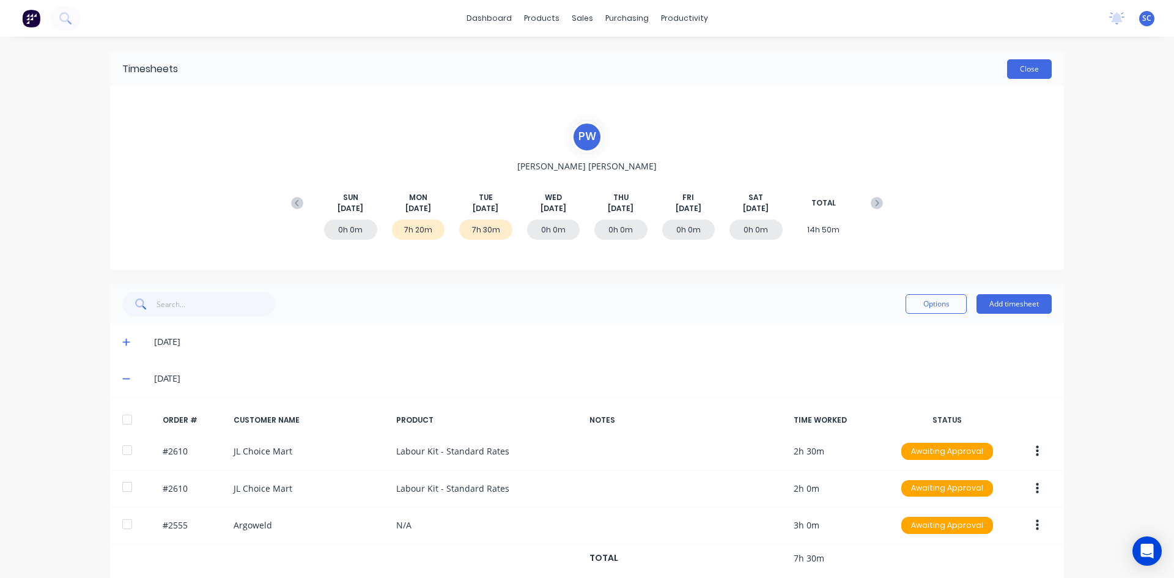
click at [1032, 67] on button "Close" at bounding box center [1029, 69] width 45 height 20
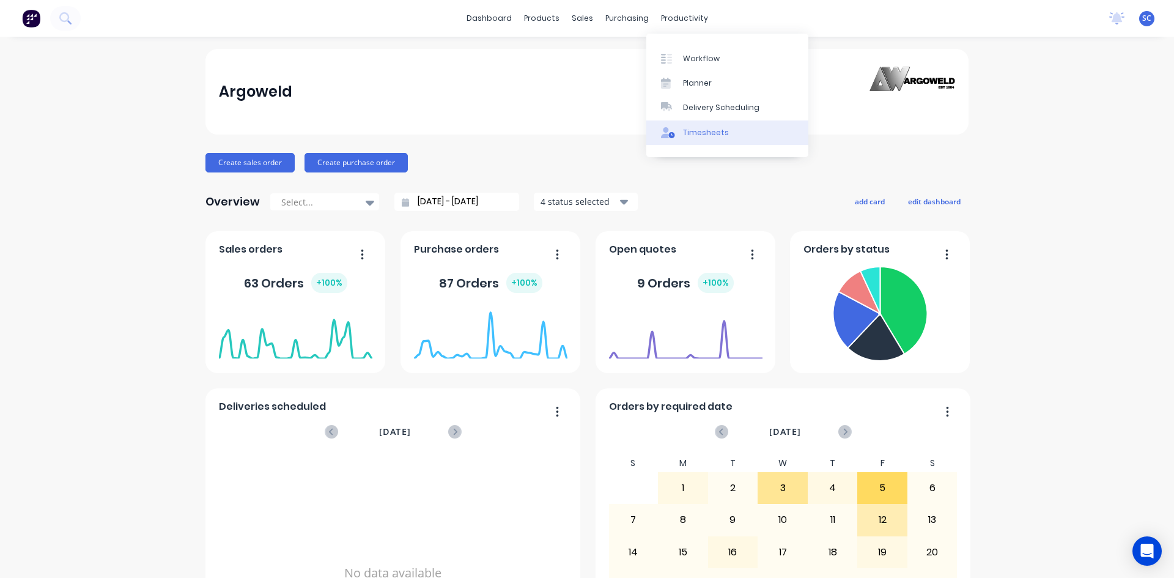
click at [699, 125] on link "Timesheets" at bounding box center [727, 132] width 162 height 24
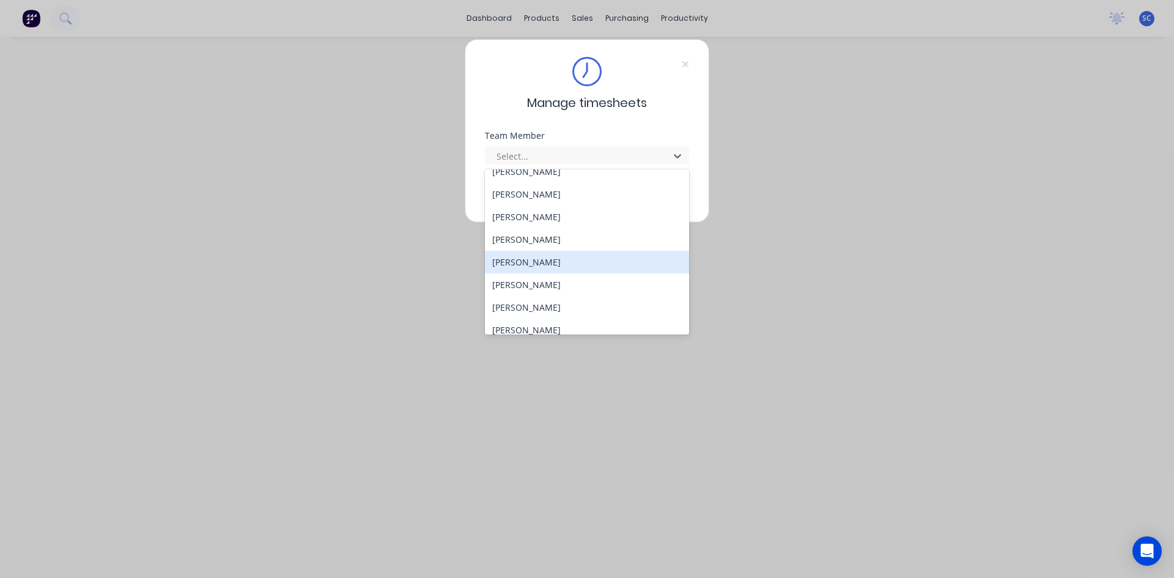
scroll to position [360, 0]
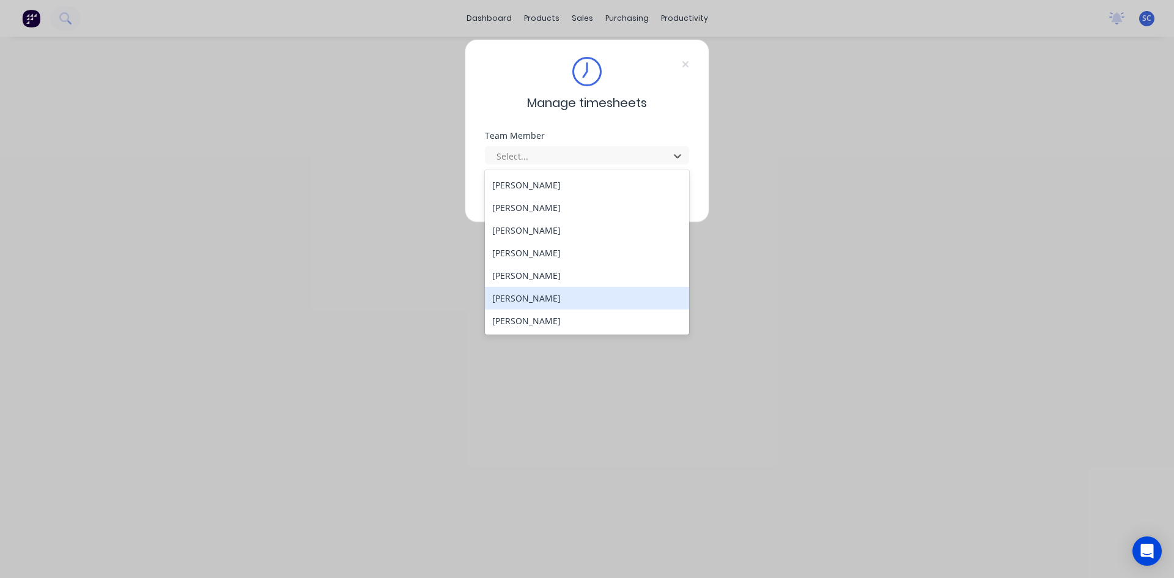
click at [563, 302] on div "[PERSON_NAME]" at bounding box center [587, 298] width 204 height 23
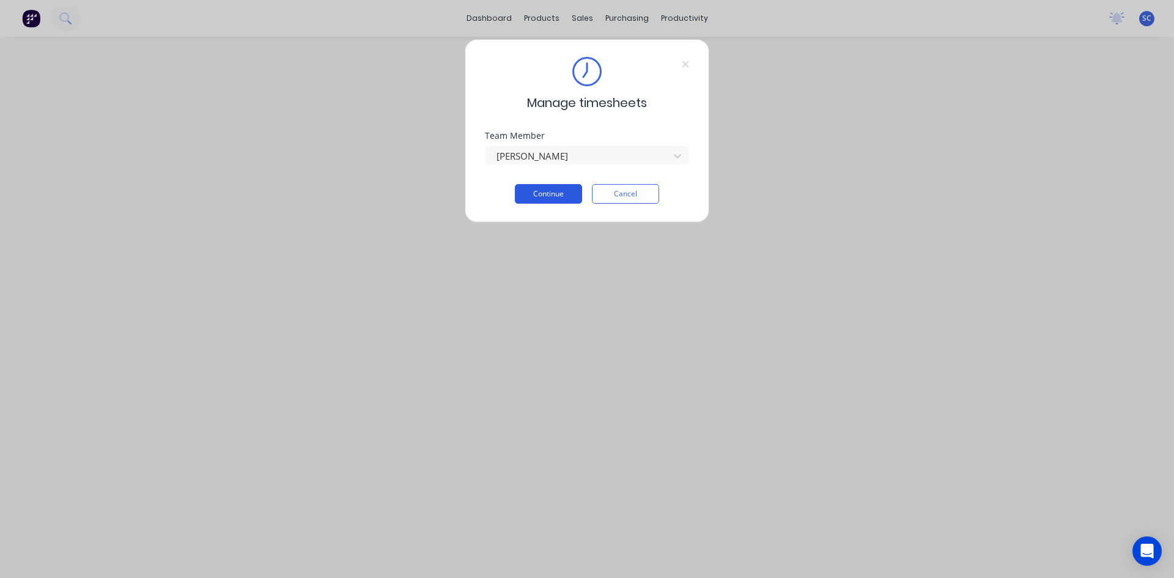
click at [557, 194] on button "Continue" at bounding box center [548, 194] width 67 height 20
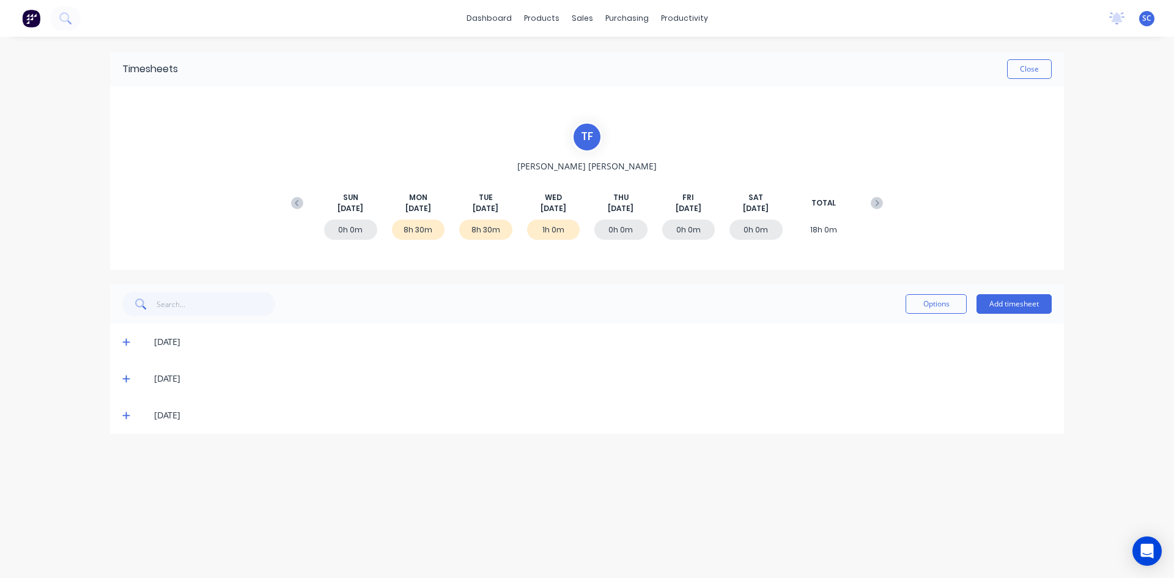
click at [127, 382] on icon at bounding box center [126, 378] width 8 height 9
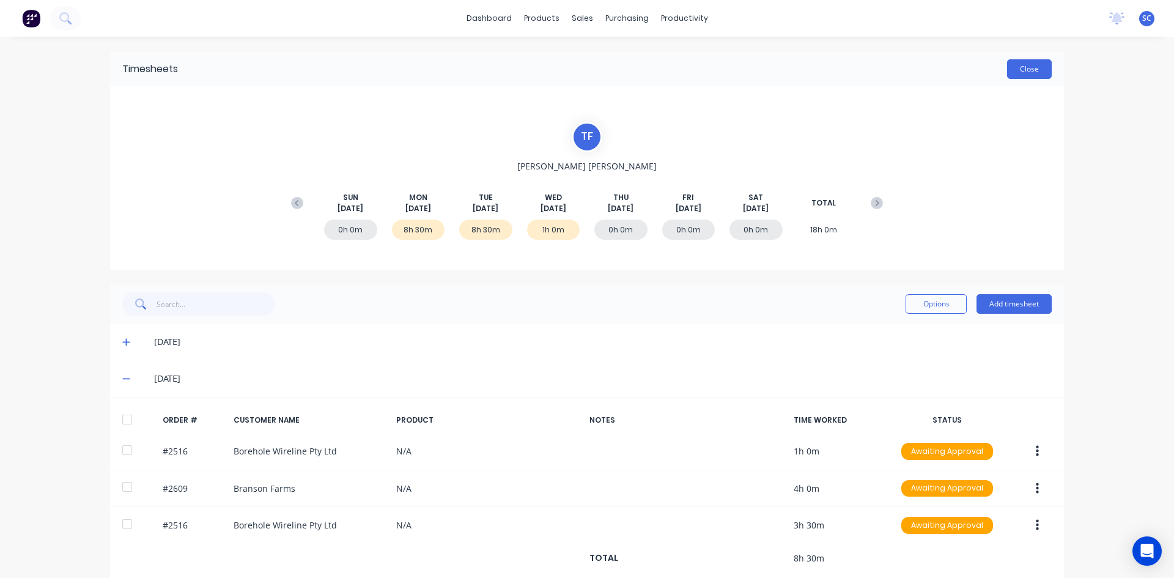
click at [1020, 64] on button "Close" at bounding box center [1029, 69] width 45 height 20
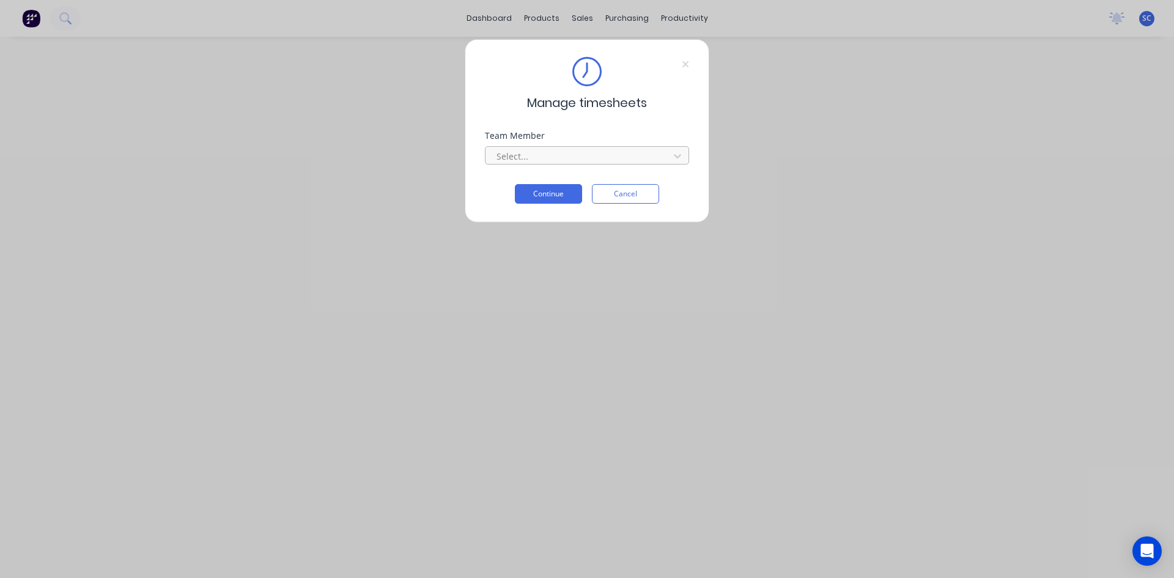
click at [532, 153] on div at bounding box center [579, 156] width 168 height 15
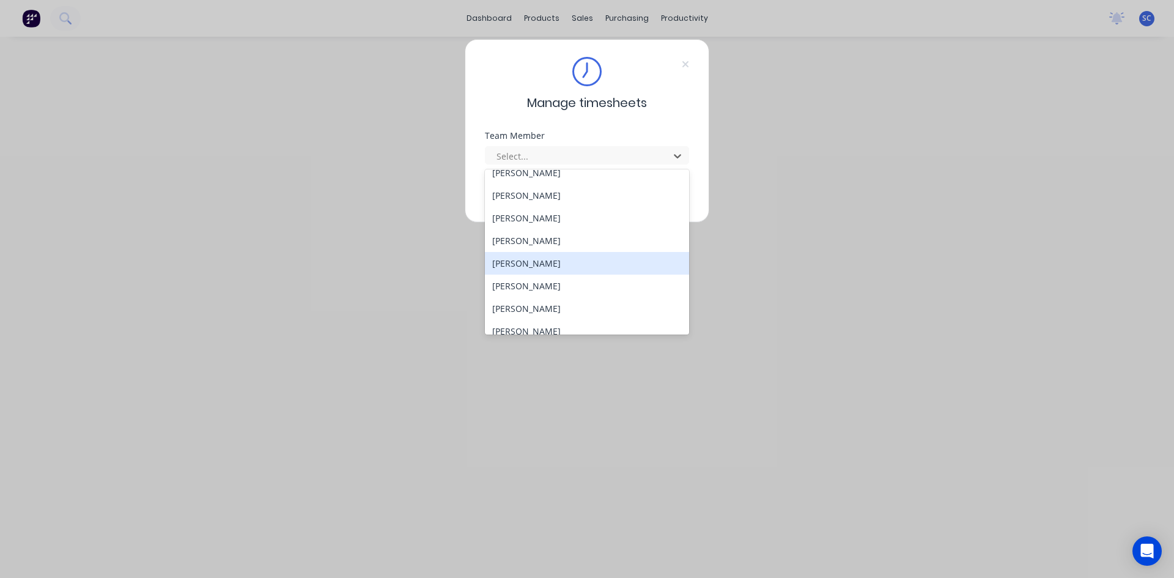
scroll to position [360, 0]
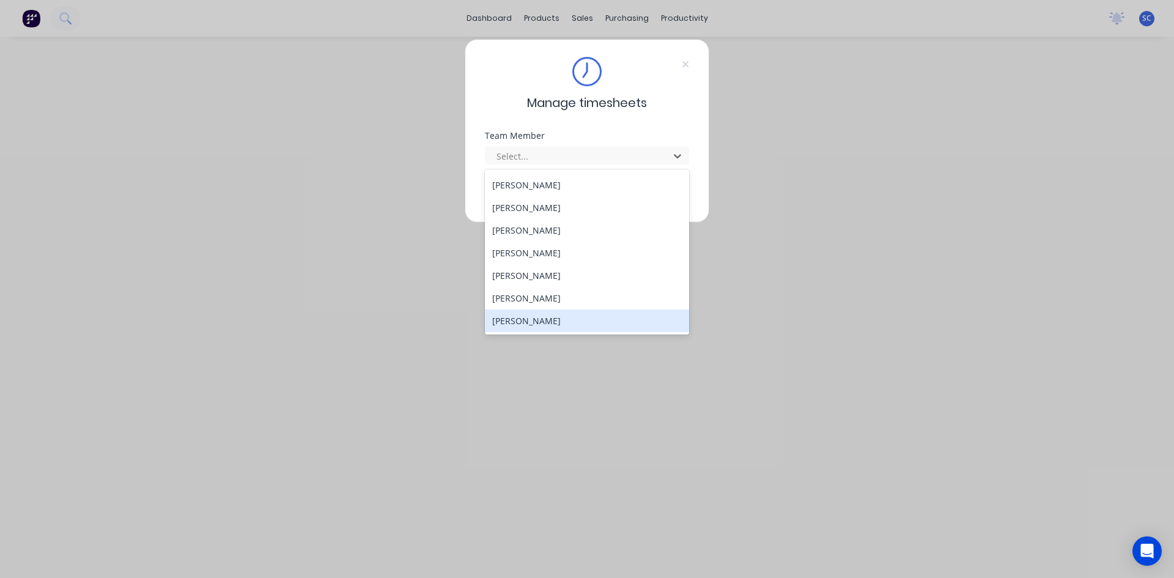
click at [564, 319] on div "[PERSON_NAME]" at bounding box center [587, 320] width 204 height 23
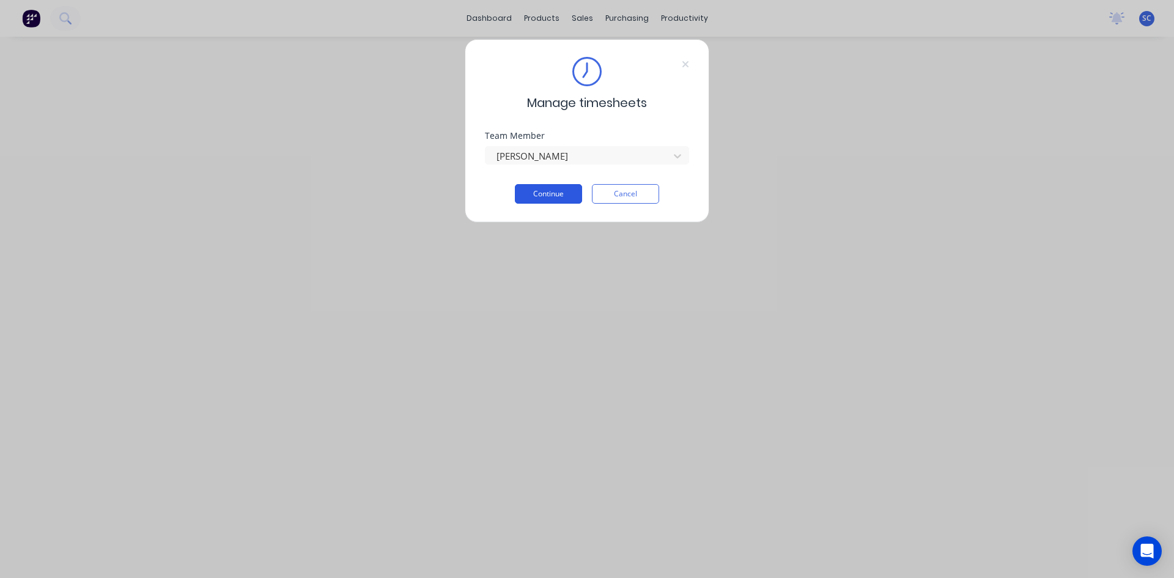
click at [551, 190] on button "Continue" at bounding box center [548, 194] width 67 height 20
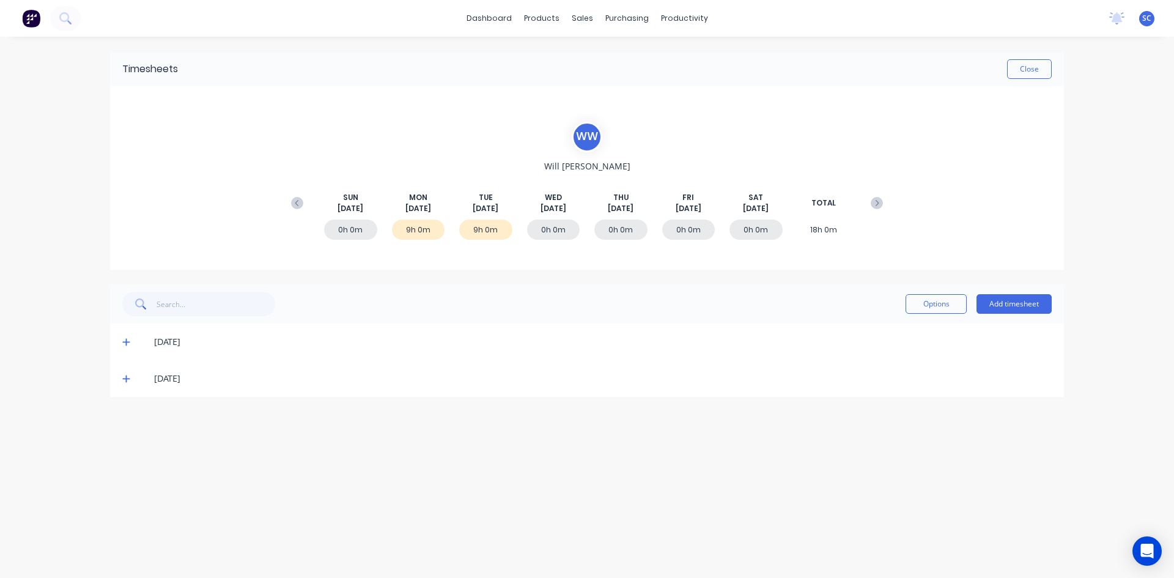
click at [127, 376] on icon at bounding box center [126, 378] width 8 height 9
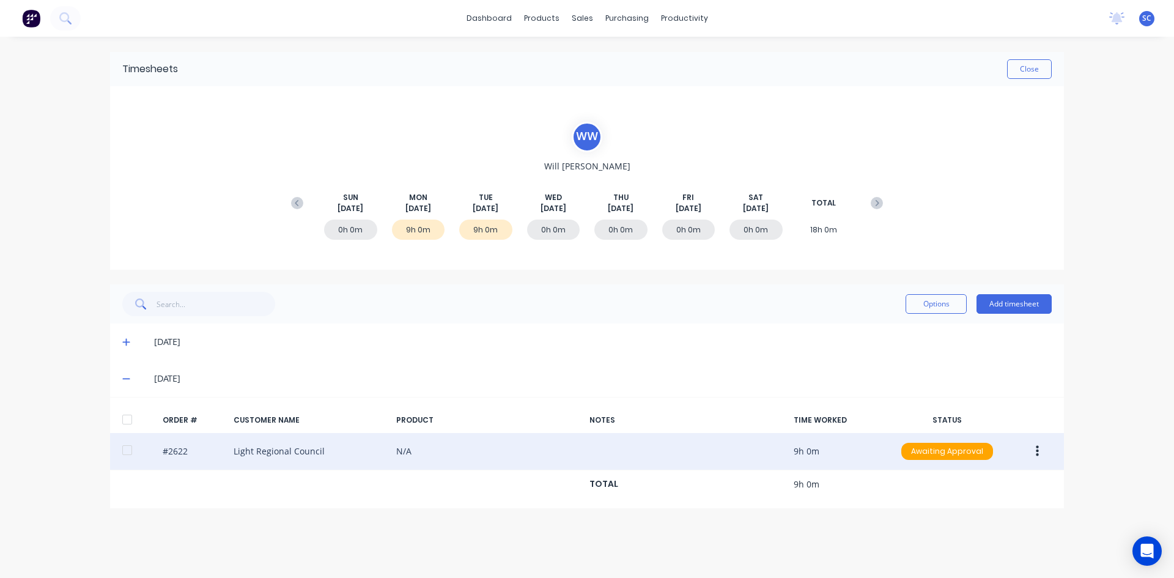
click at [1044, 452] on button "button" at bounding box center [1037, 451] width 29 height 22
click at [951, 484] on div "Delete" at bounding box center [993, 483] width 94 height 18
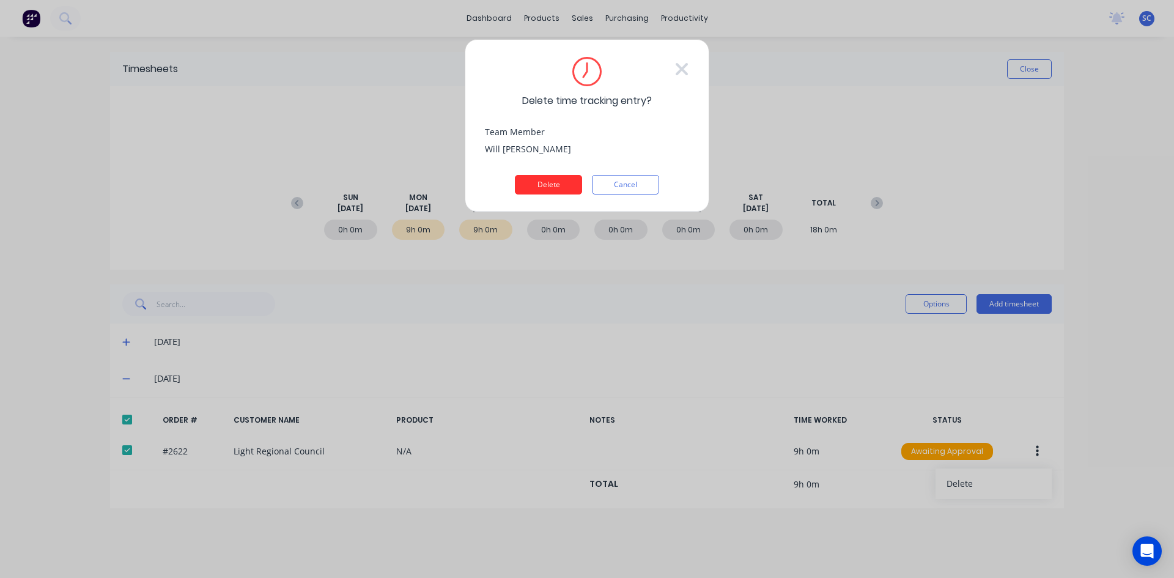
click at [565, 182] on button "Delete" at bounding box center [548, 185] width 67 height 20
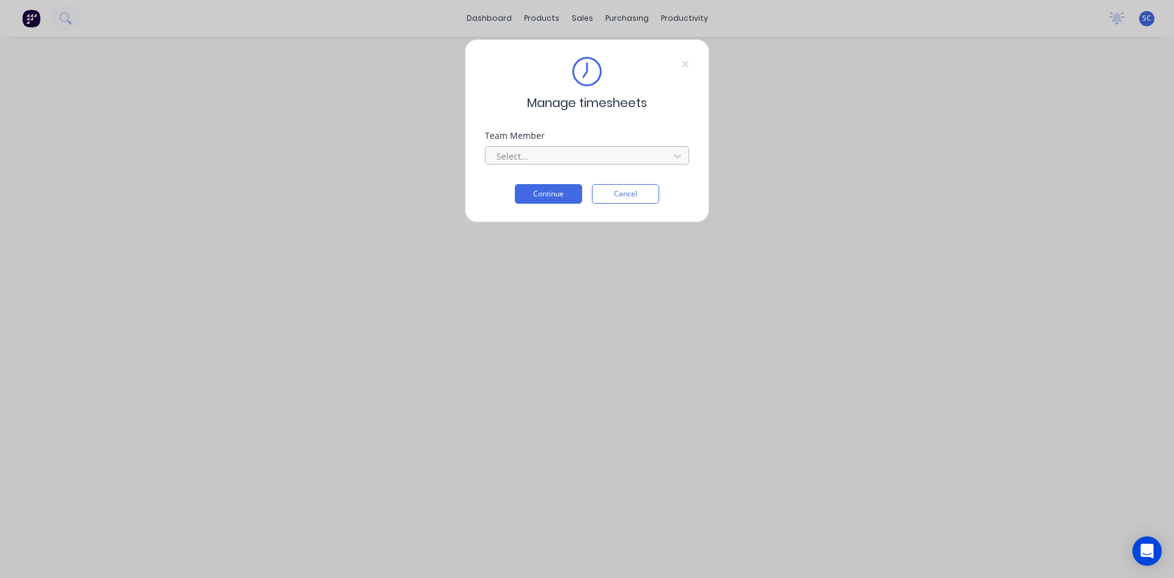
click at [556, 152] on div at bounding box center [579, 156] width 168 height 15
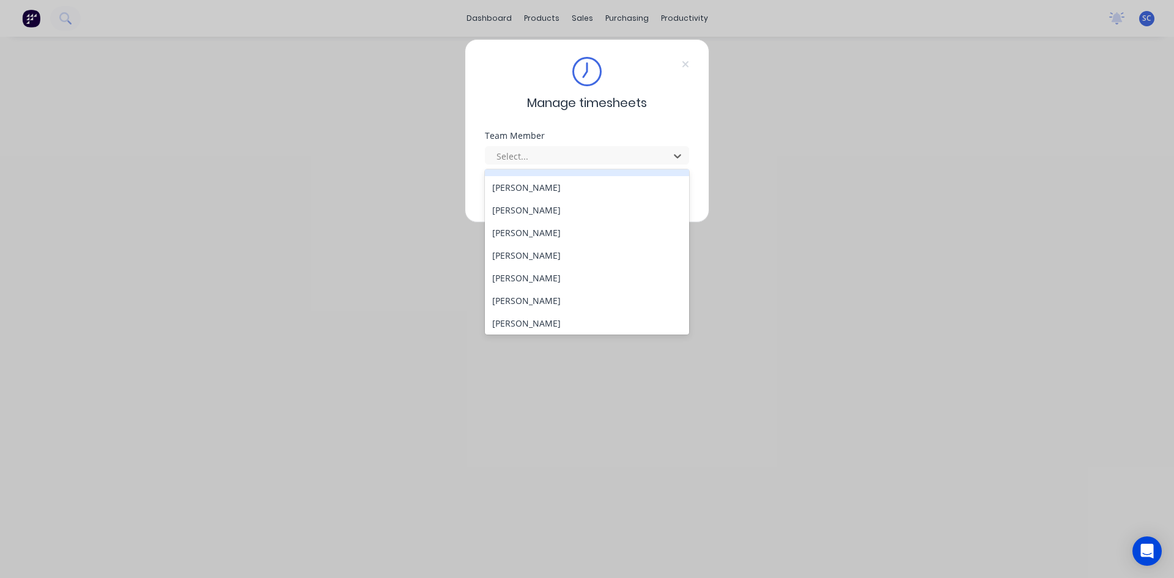
scroll to position [360, 0]
click at [595, 323] on div "[PERSON_NAME]" at bounding box center [587, 320] width 204 height 23
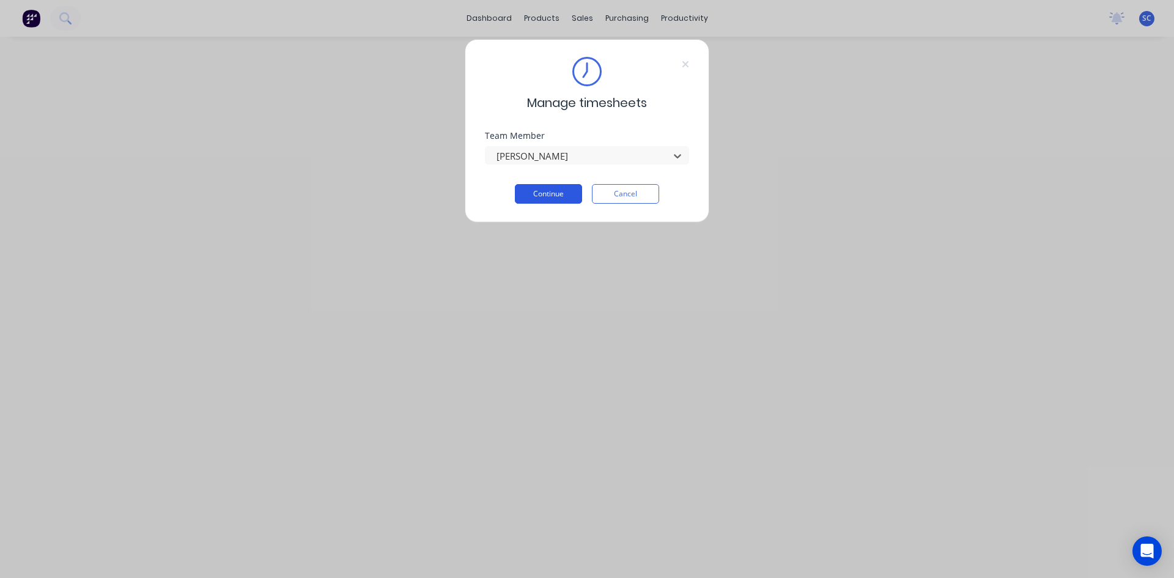
click at [557, 188] on button "Continue" at bounding box center [548, 194] width 67 height 20
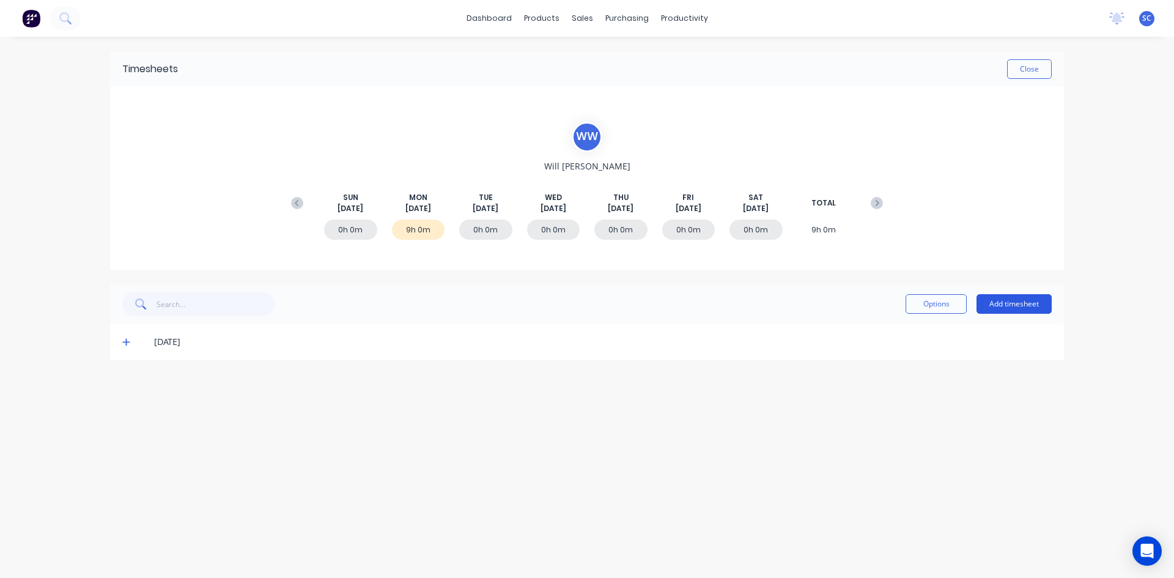
click at [1004, 301] on button "Add timesheet" at bounding box center [1013, 304] width 75 height 20
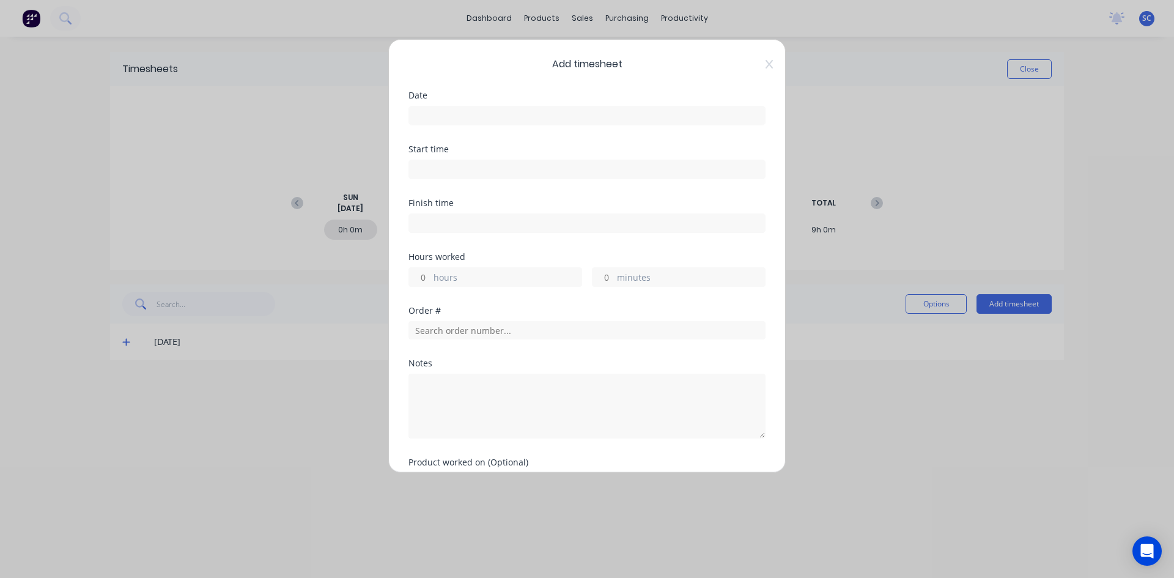
click at [499, 115] on input at bounding box center [587, 115] width 356 height 18
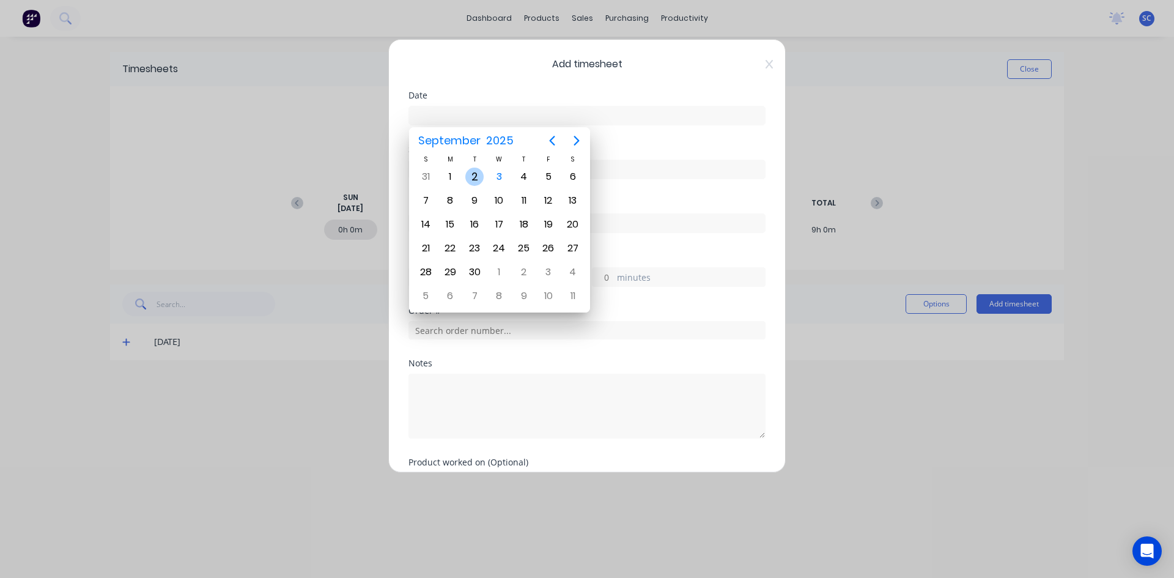
click at [478, 181] on div "2" at bounding box center [474, 177] width 18 height 18
type input "[DATE]"
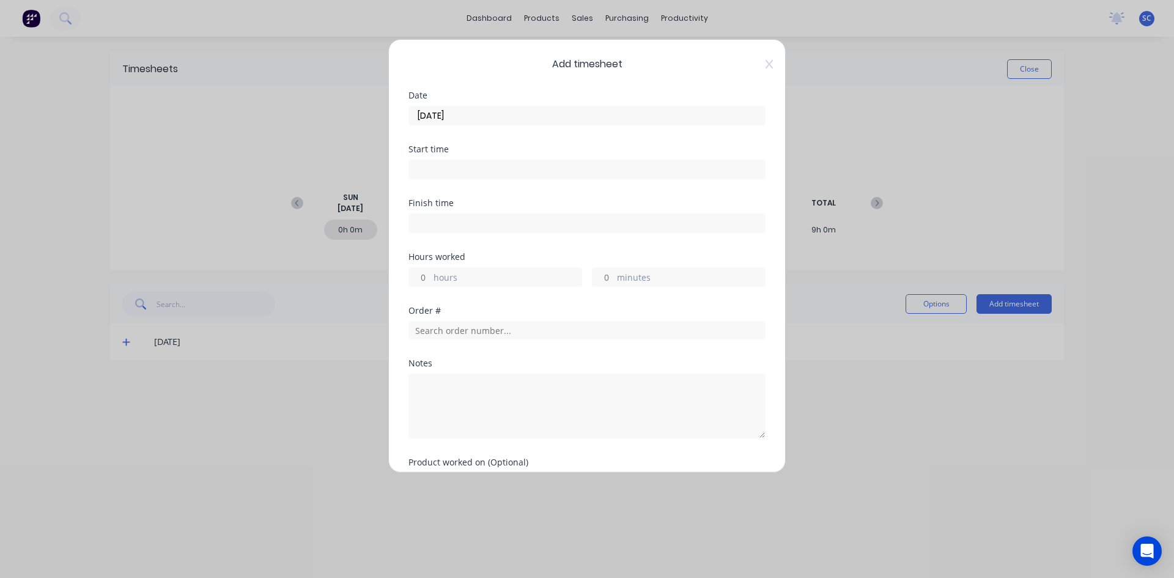
click at [459, 165] on input at bounding box center [587, 169] width 356 height 18
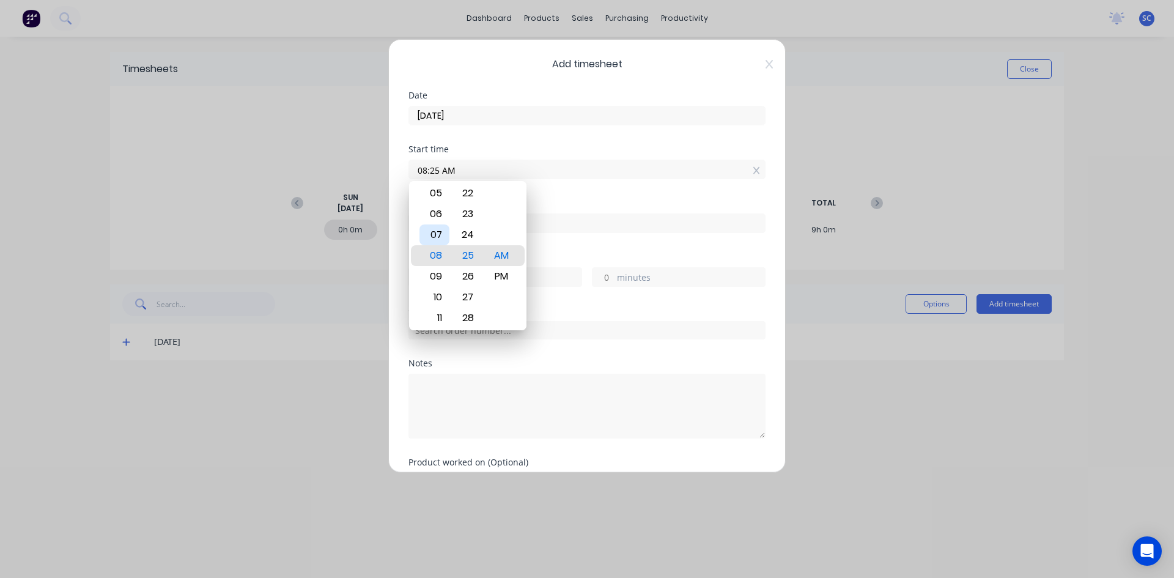
click at [441, 236] on div "07" at bounding box center [434, 234] width 30 height 21
type input "07:00 AM"
click at [511, 255] on div "AM" at bounding box center [502, 255] width 30 height 21
click at [548, 198] on div "Start time 07:00 AM" at bounding box center [586, 172] width 357 height 54
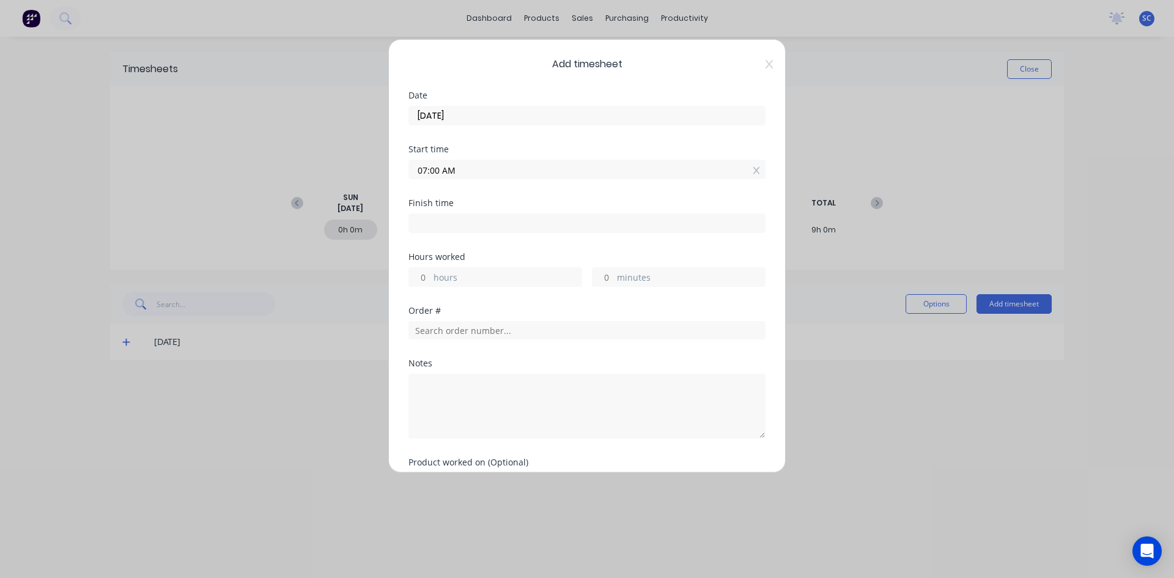
click at [471, 225] on input at bounding box center [587, 223] width 356 height 18
type input "08:25 AM"
type input "1"
type input "25"
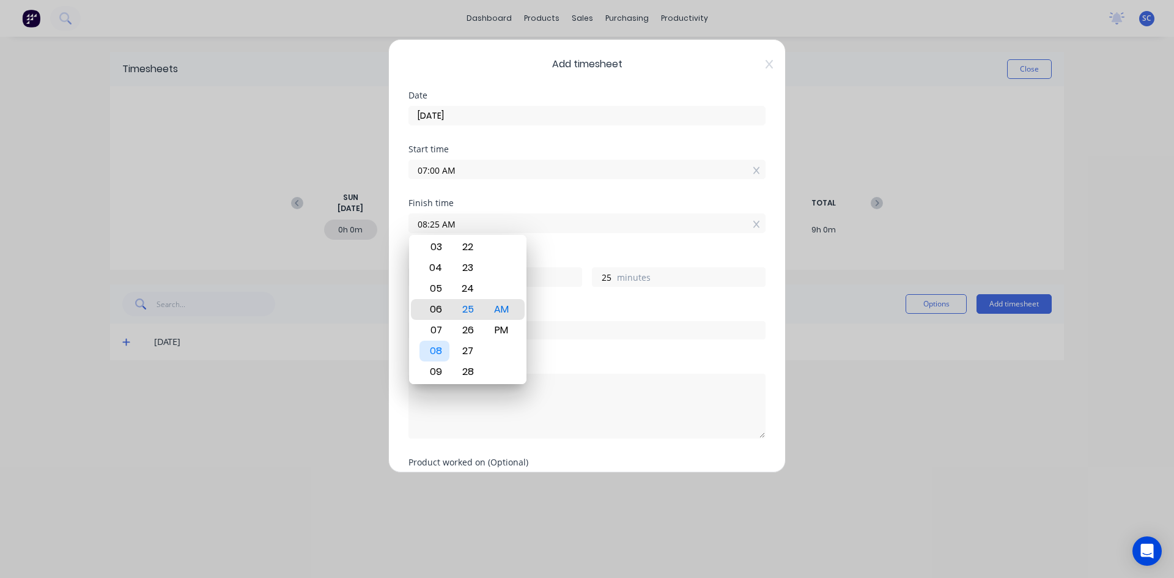
type input "05:25 AM"
type input "22"
type input "04:25 AM"
type input "21"
type input "03:25 AM"
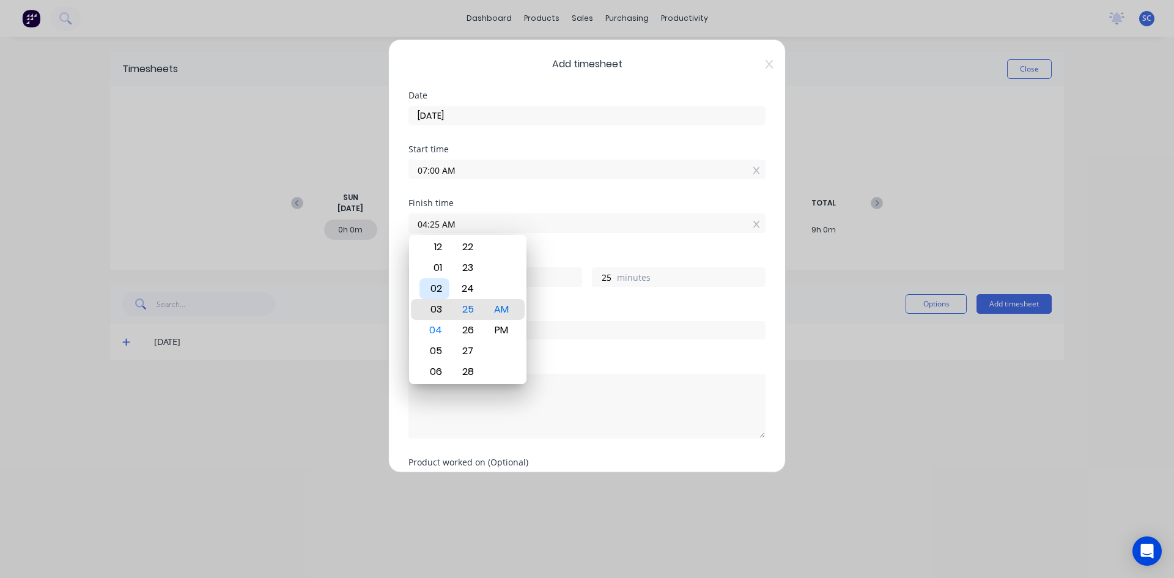
type input "20"
type input "03:24 AM"
type input "24"
type input "03:22 AM"
type input "22"
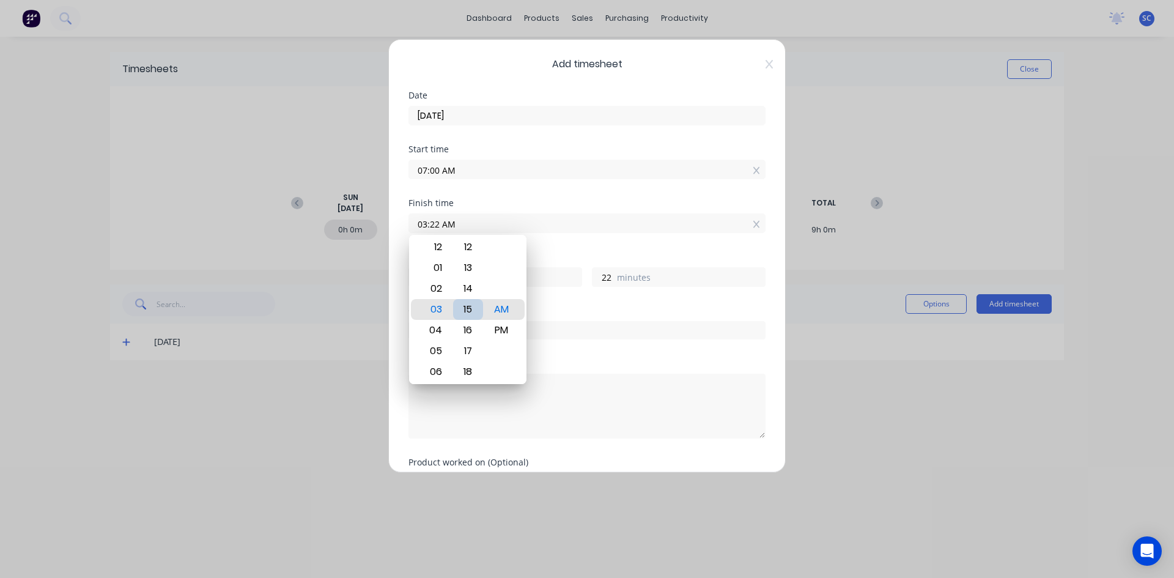
type input "03:15 AM"
type input "15"
type input "03:08 AM"
type input "8"
type input "03:01 AM"
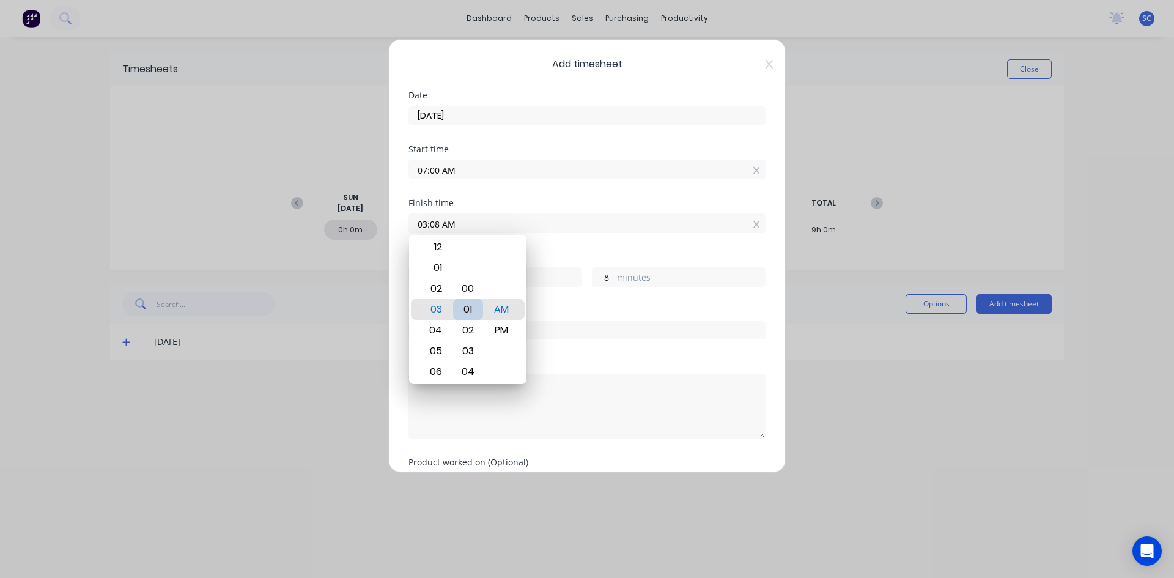
type input "1"
type input "03:00 AM"
type input "0"
drag, startPoint x: 500, startPoint y: 331, endPoint x: 505, endPoint y: 325, distance: 7.8
click at [499, 328] on div "PM" at bounding box center [502, 330] width 30 height 21
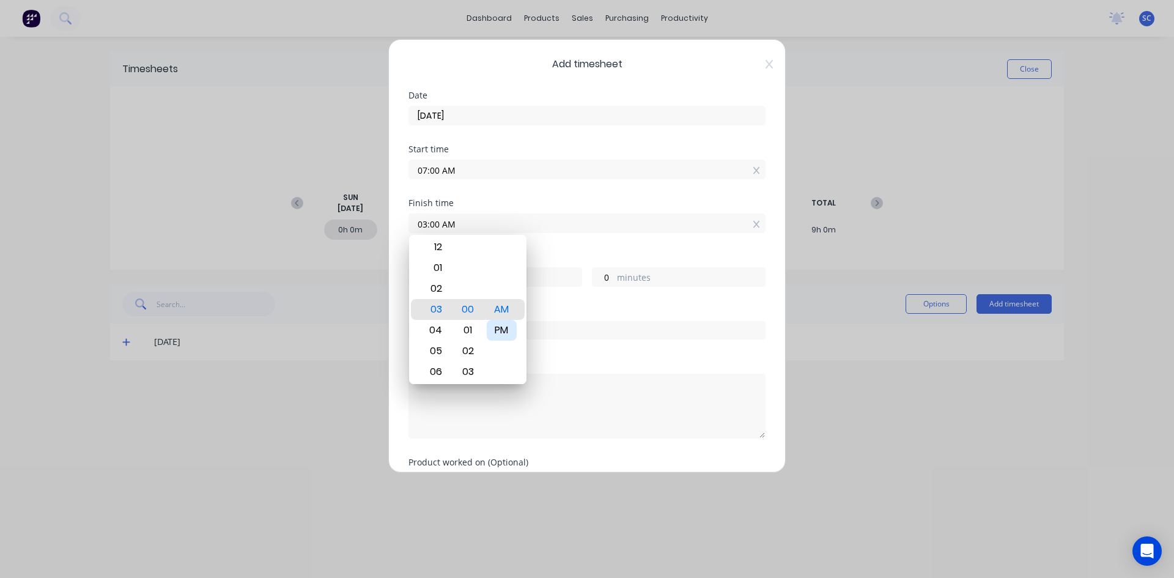
type input "03:00 PM"
type input "8"
click at [567, 248] on div "Finish time 03:00 PM" at bounding box center [586, 226] width 357 height 54
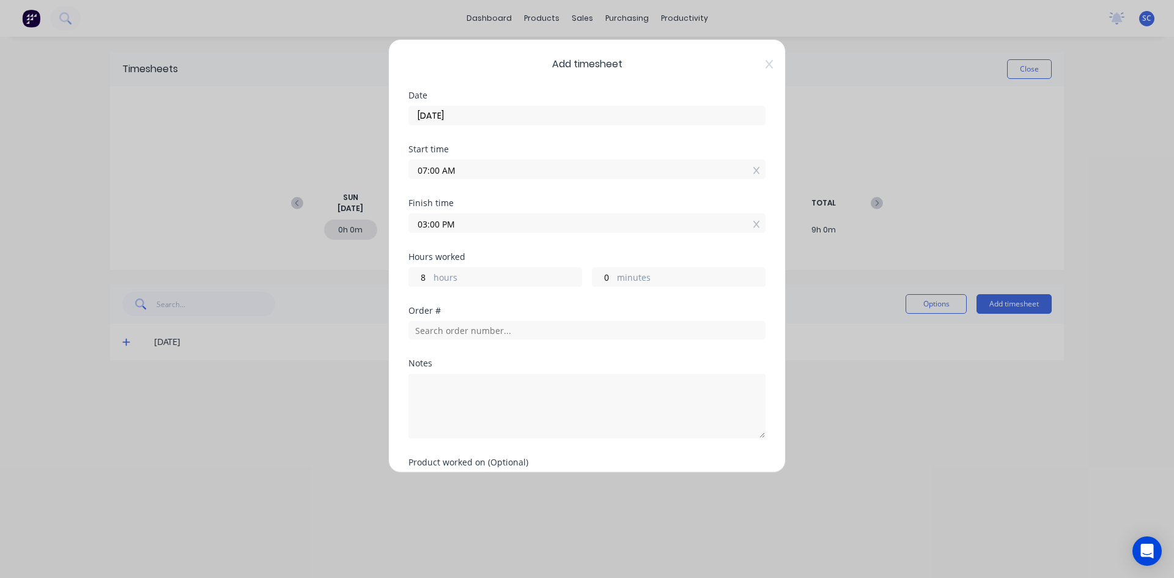
click at [432, 225] on input "03:00 PM" at bounding box center [587, 223] width 356 height 18
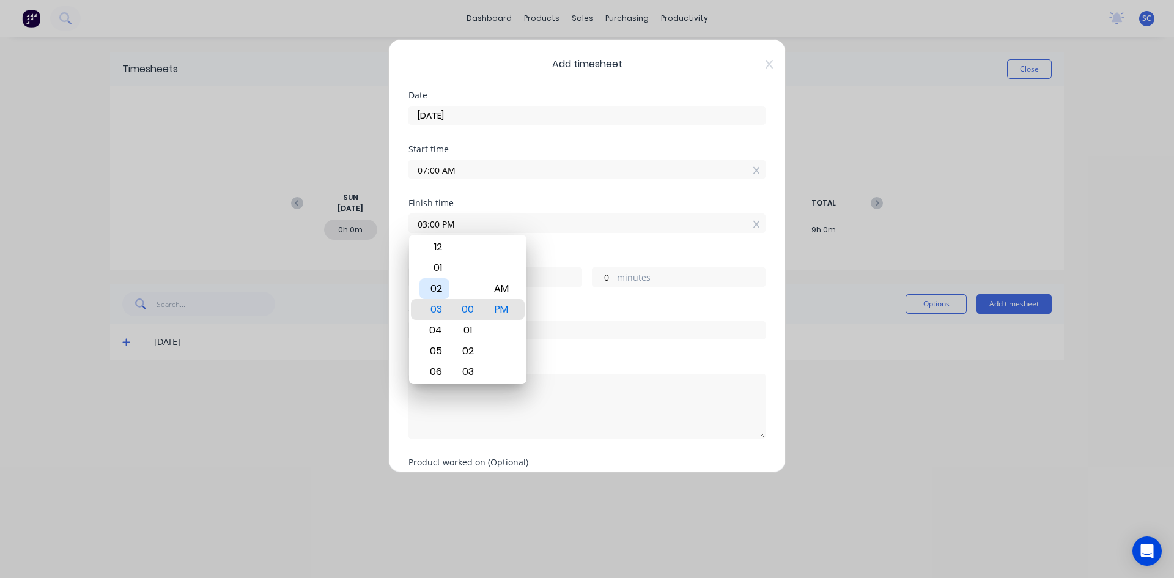
click at [439, 287] on div "02" at bounding box center [434, 288] width 30 height 21
type input "02:00 PM"
type input "7"
type input "02:05 PM"
type input "5"
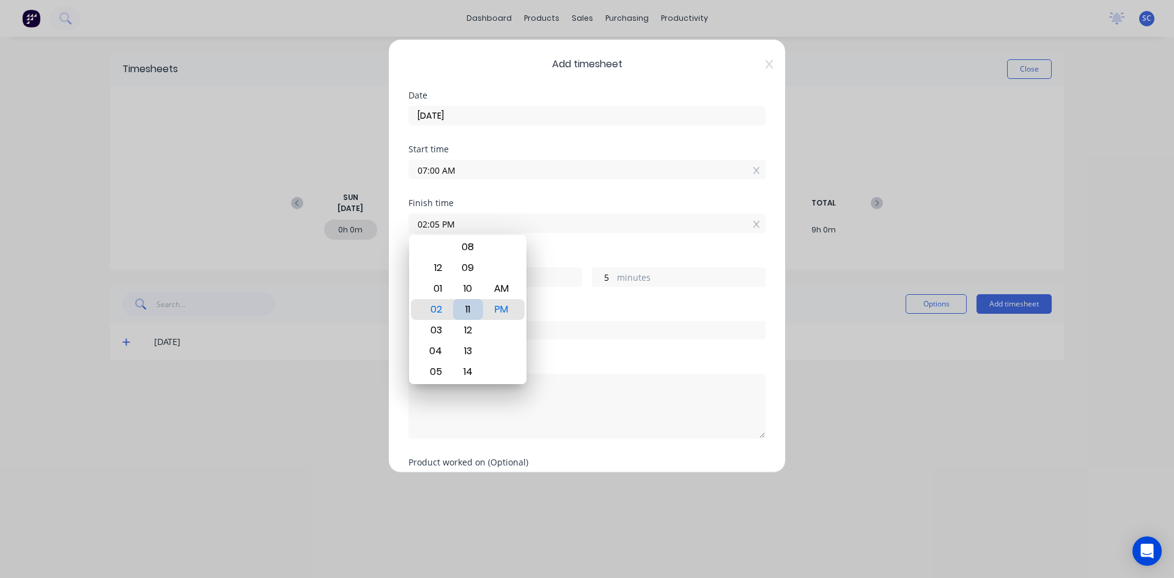
type input "02:11 PM"
type input "11"
type input "02:16 PM"
type input "16"
type input "02:20 PM"
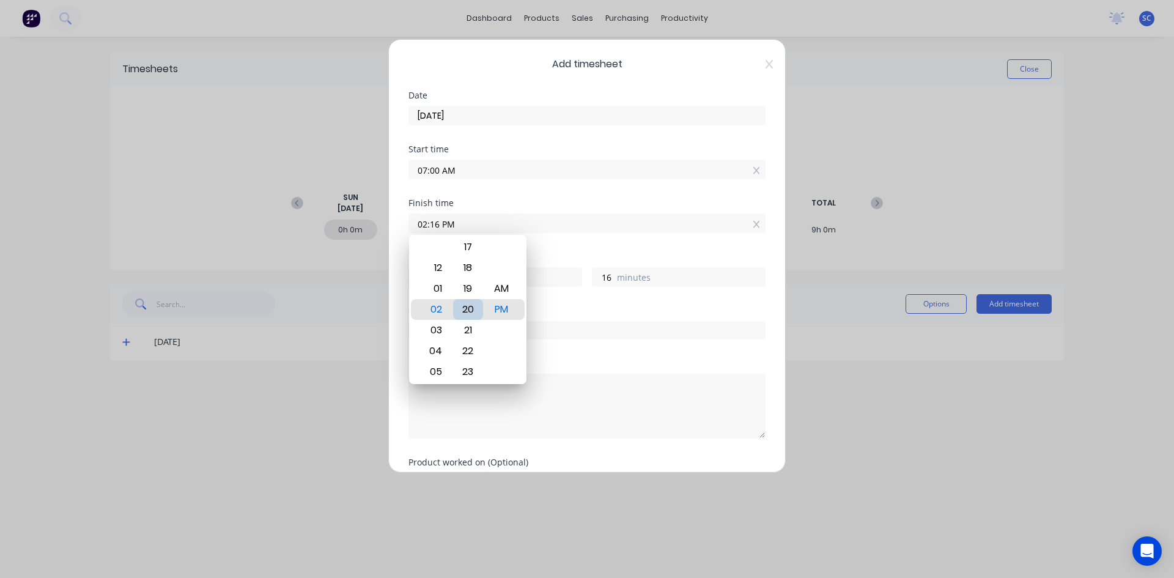
type input "20"
type input "02:23 PM"
type input "23"
type input "02:25 PM"
type input "25"
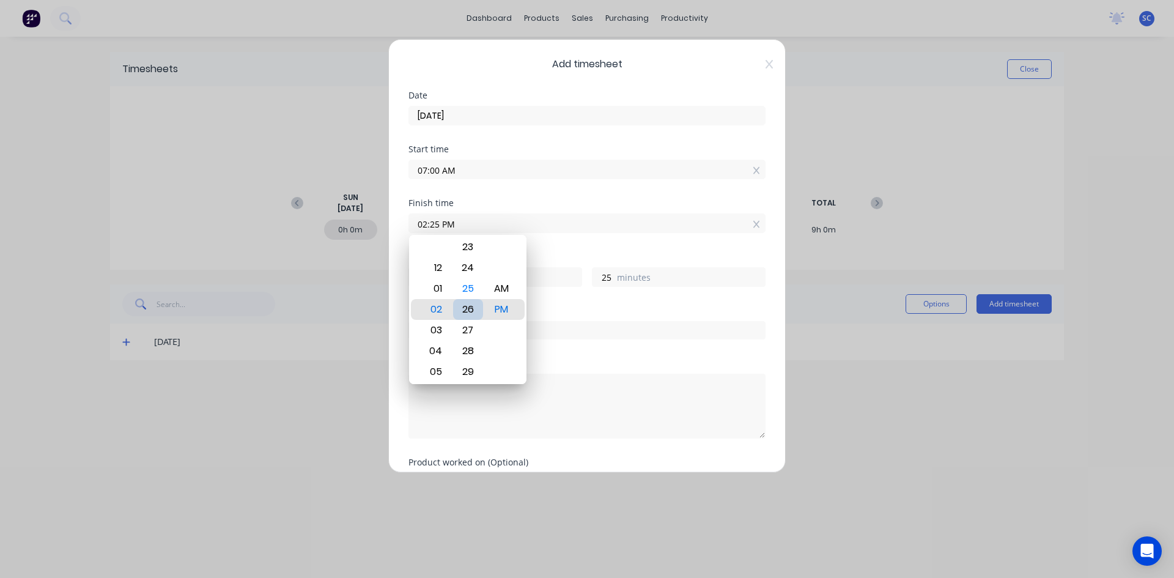
type input "02:27 PM"
type input "27"
type input "02:29 PM"
type input "29"
type input "02:30 PM"
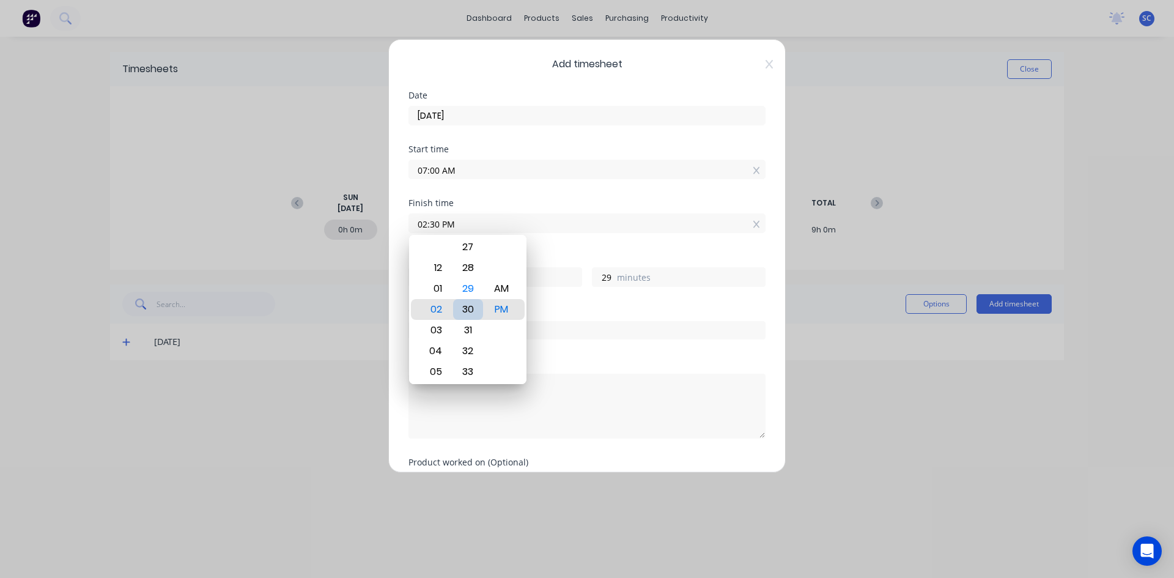
type input "30"
click at [537, 309] on div "Order #" at bounding box center [586, 310] width 357 height 9
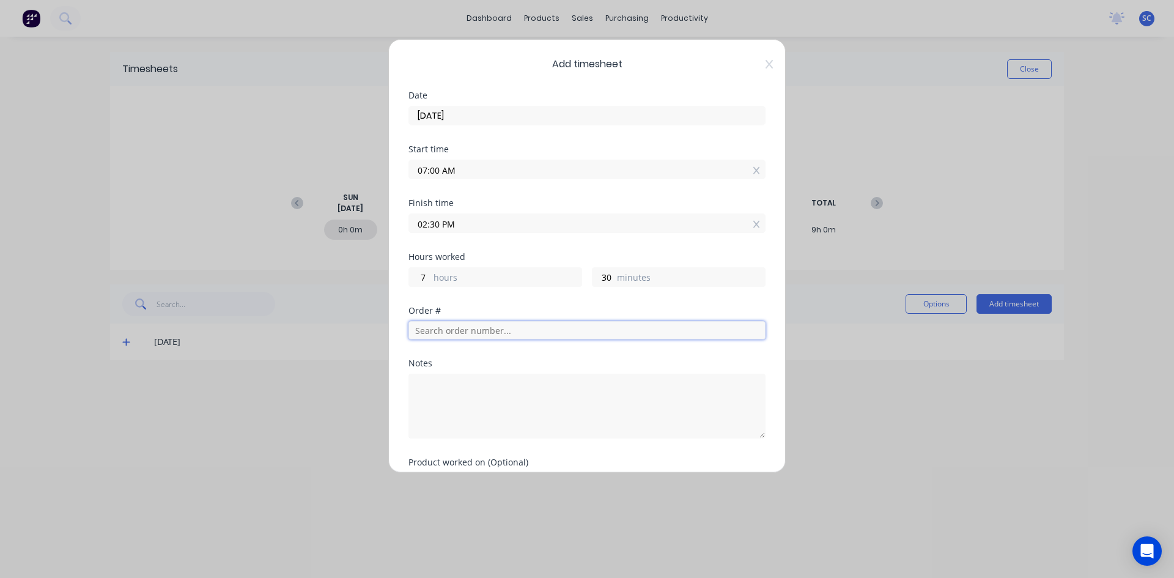
click at [454, 331] on input "text" at bounding box center [586, 330] width 357 height 18
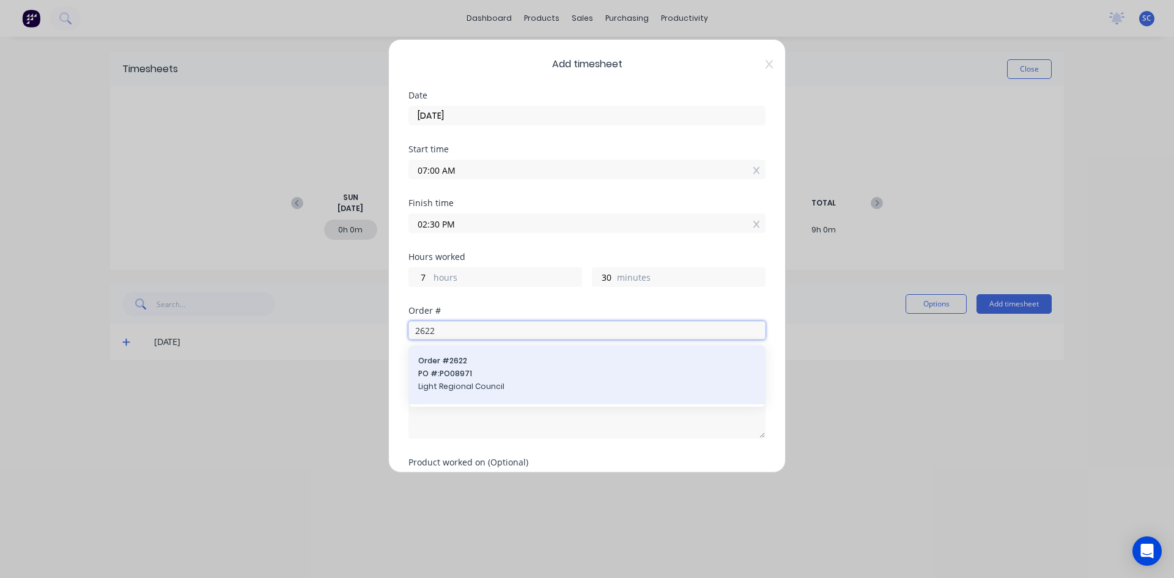
type input "2622"
click at [467, 375] on span "PO #: PO08971" at bounding box center [586, 373] width 337 height 11
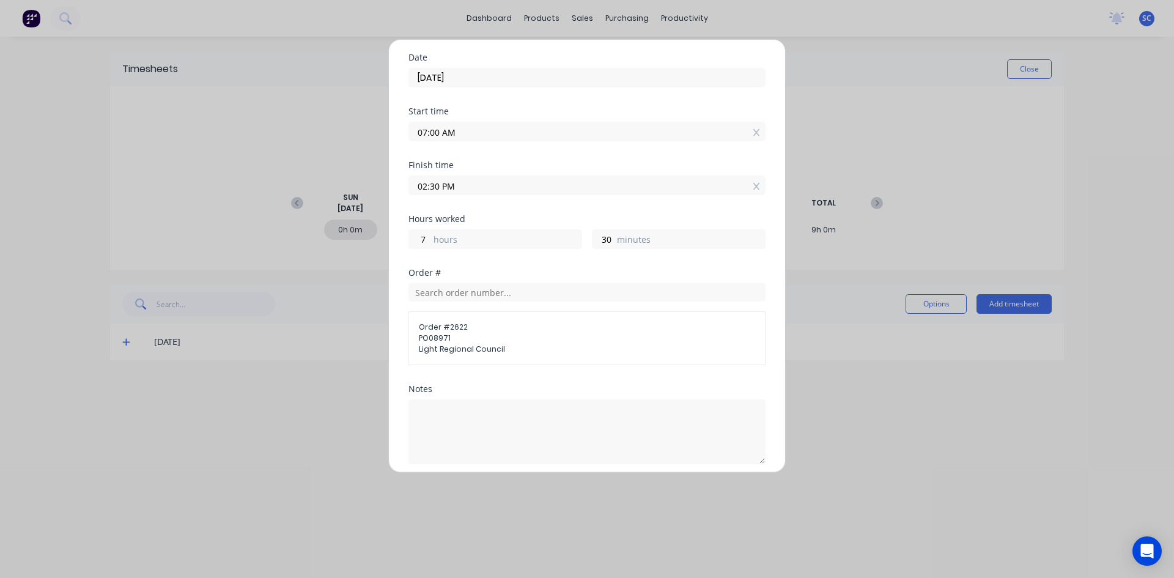
scroll to position [139, 0]
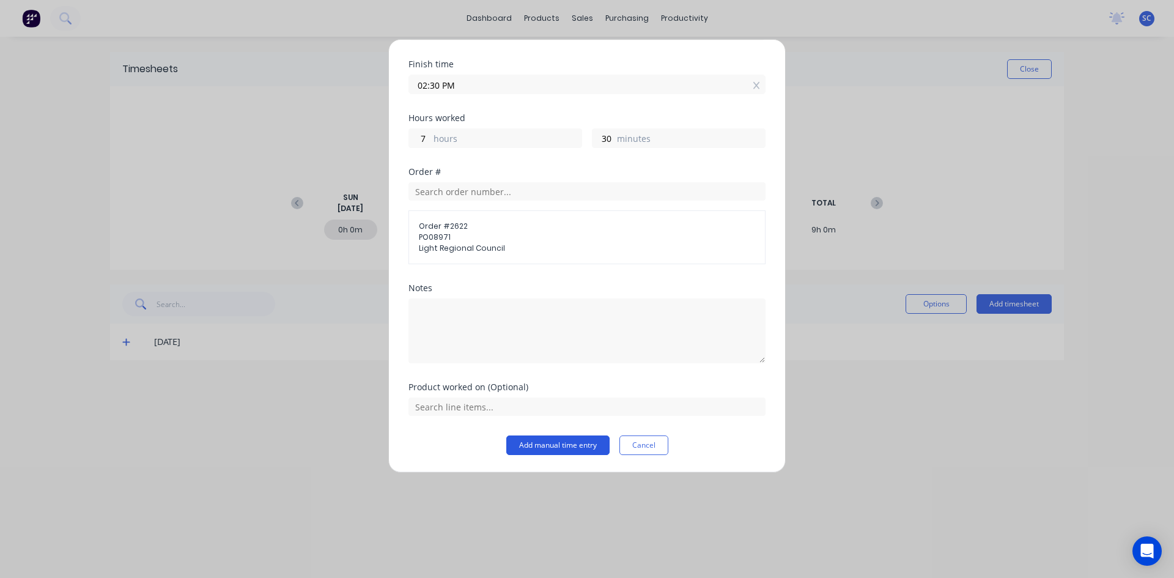
click at [557, 441] on button "Add manual time entry" at bounding box center [557, 445] width 103 height 20
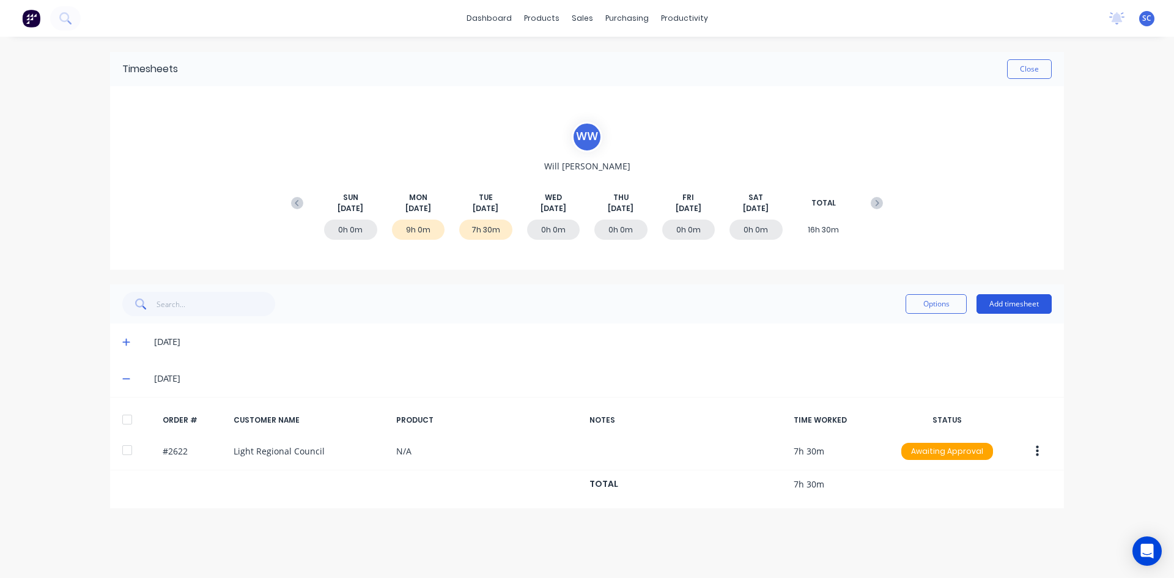
click at [1011, 304] on button "Add timesheet" at bounding box center [1013, 304] width 75 height 20
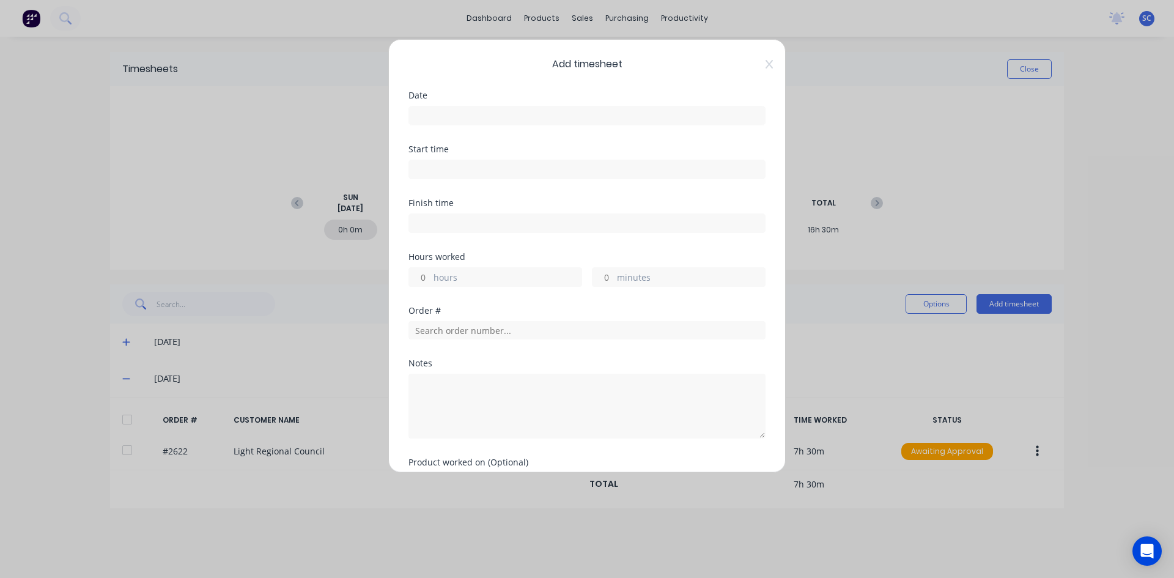
click at [520, 112] on input at bounding box center [587, 115] width 356 height 18
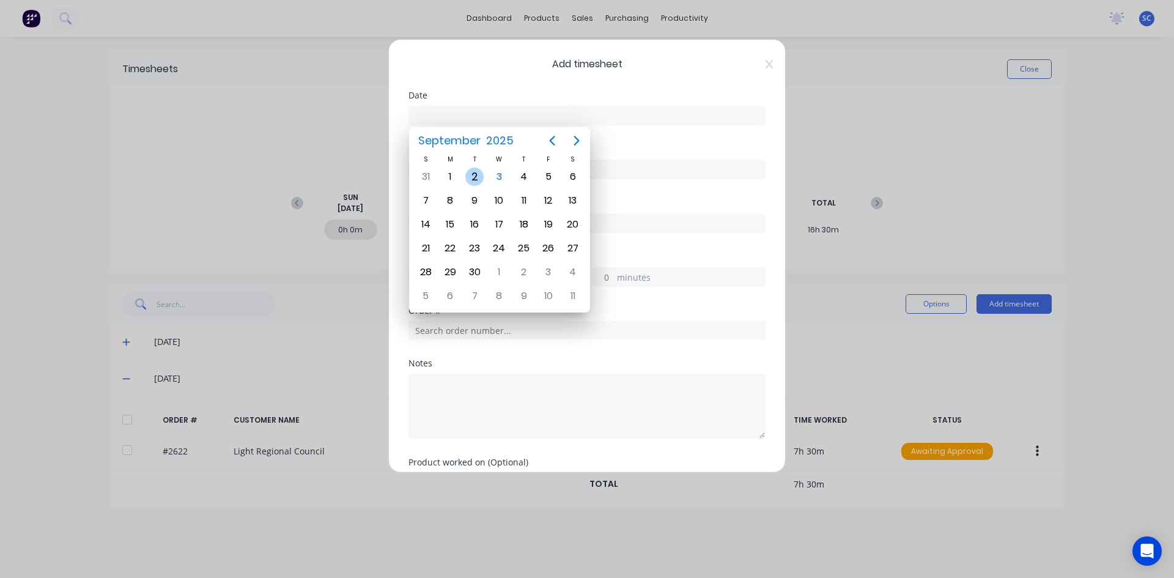
click at [472, 178] on div "2" at bounding box center [474, 177] width 18 height 18
type input "[DATE]"
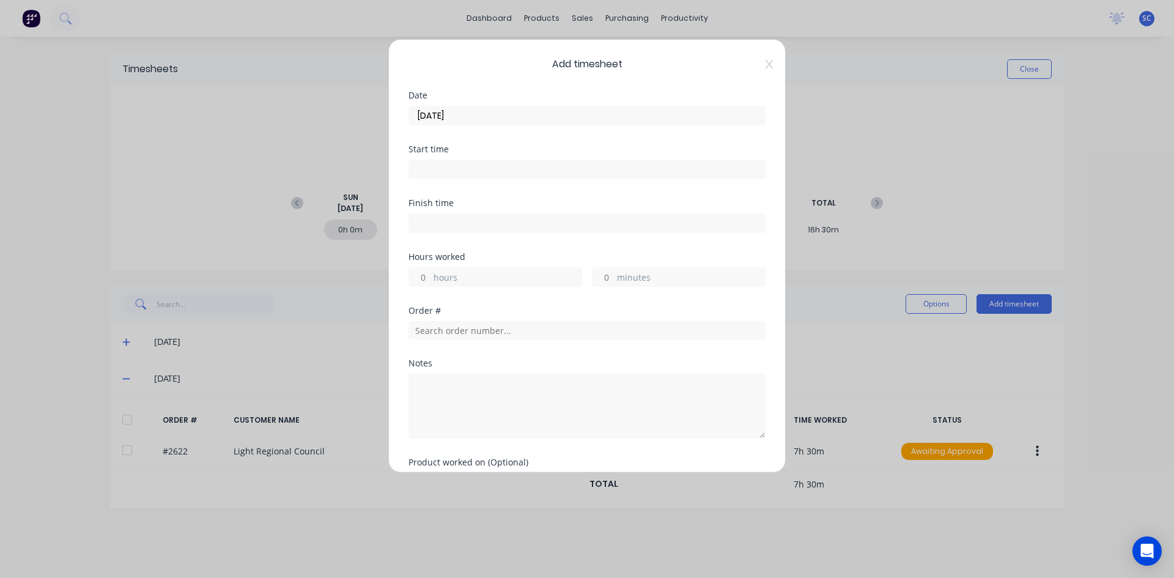
click at [468, 164] on input at bounding box center [587, 169] width 356 height 18
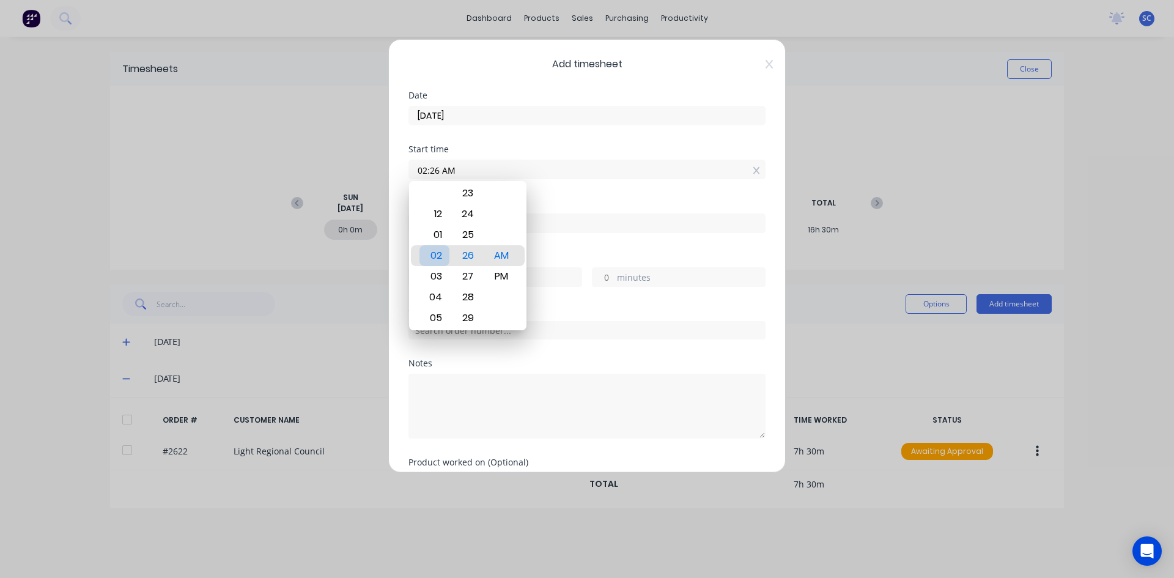
click at [447, 256] on div "02" at bounding box center [434, 255] width 30 height 21
click at [468, 259] on div "30" at bounding box center [468, 255] width 30 height 21
click at [441, 282] on div "03" at bounding box center [434, 276] width 30 height 21
click at [471, 259] on div "00" at bounding box center [468, 255] width 30 height 21
click at [497, 274] on div "PM" at bounding box center [502, 276] width 30 height 21
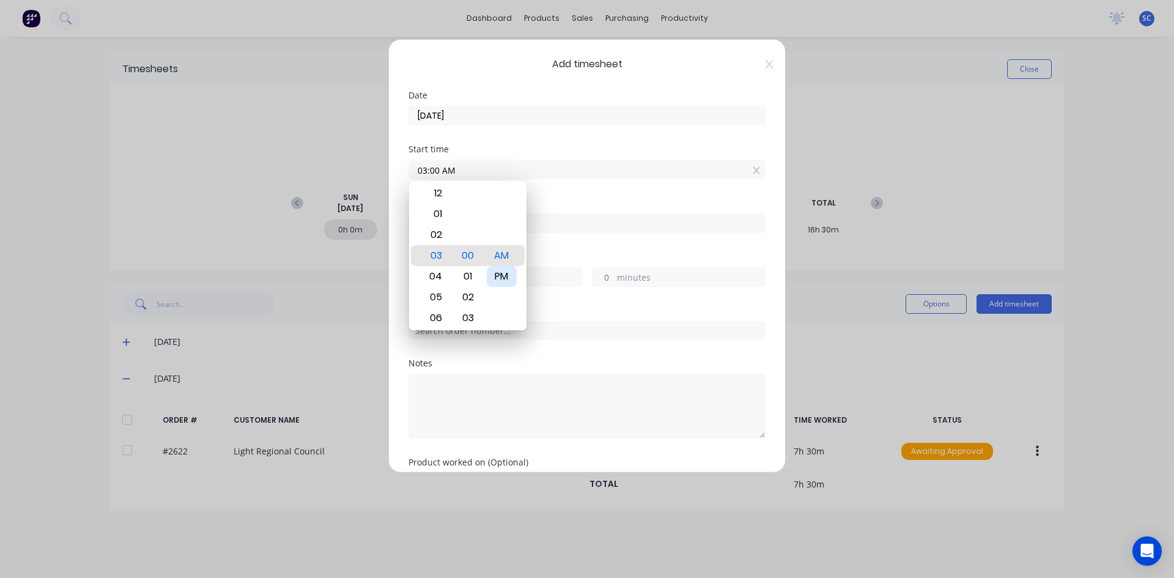
type input "03:00 PM"
click at [540, 256] on div "Hours worked" at bounding box center [586, 257] width 357 height 9
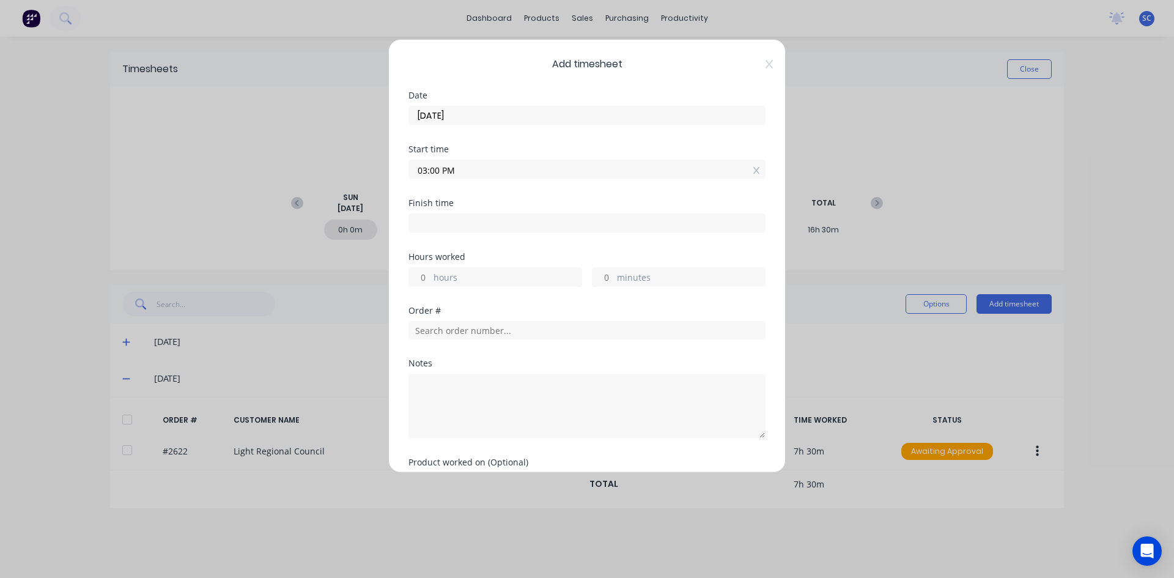
click at [441, 229] on input at bounding box center [587, 223] width 356 height 18
type input "08:27 AM"
type input "17"
type input "27"
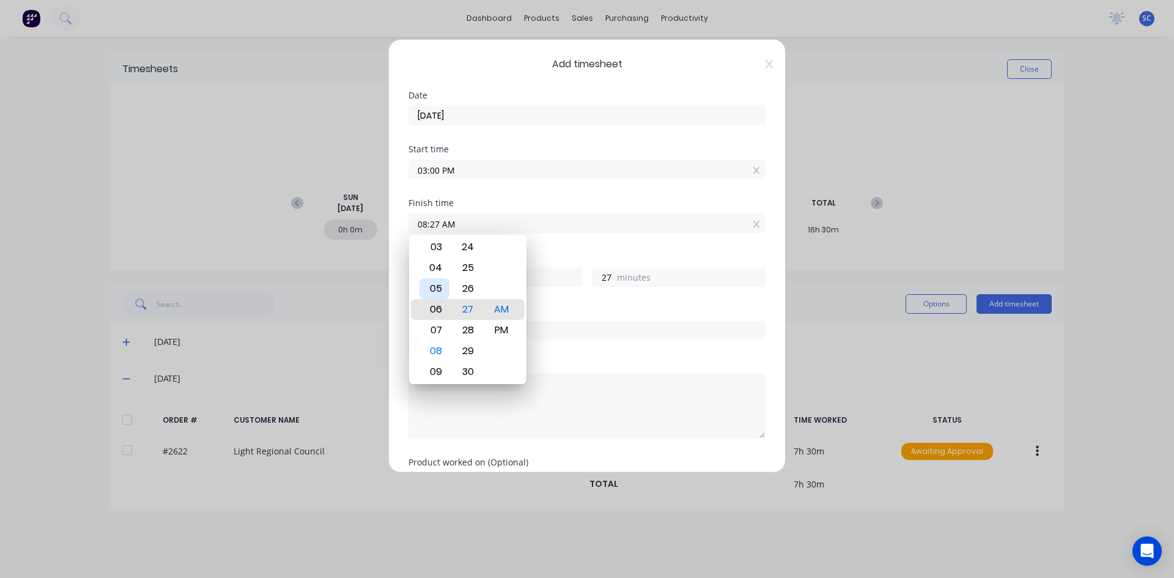
type input "06:27 AM"
type input "15"
type input "05:27 AM"
type input "14"
type input "04:27 AM"
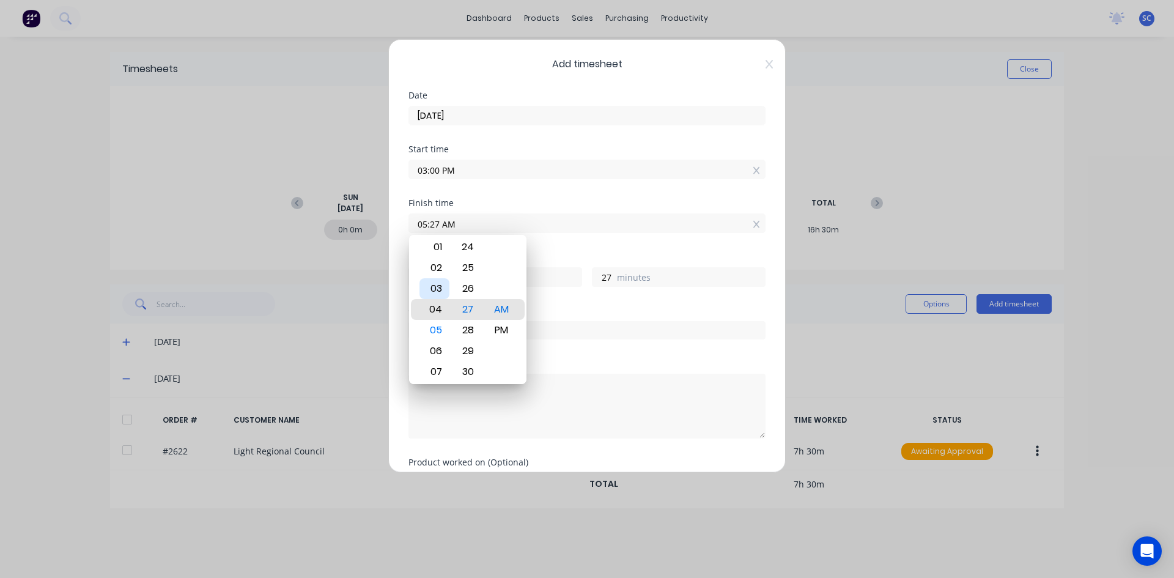
type input "13"
type input "04:29 AM"
type input "29"
type input "04:30 AM"
type input "30"
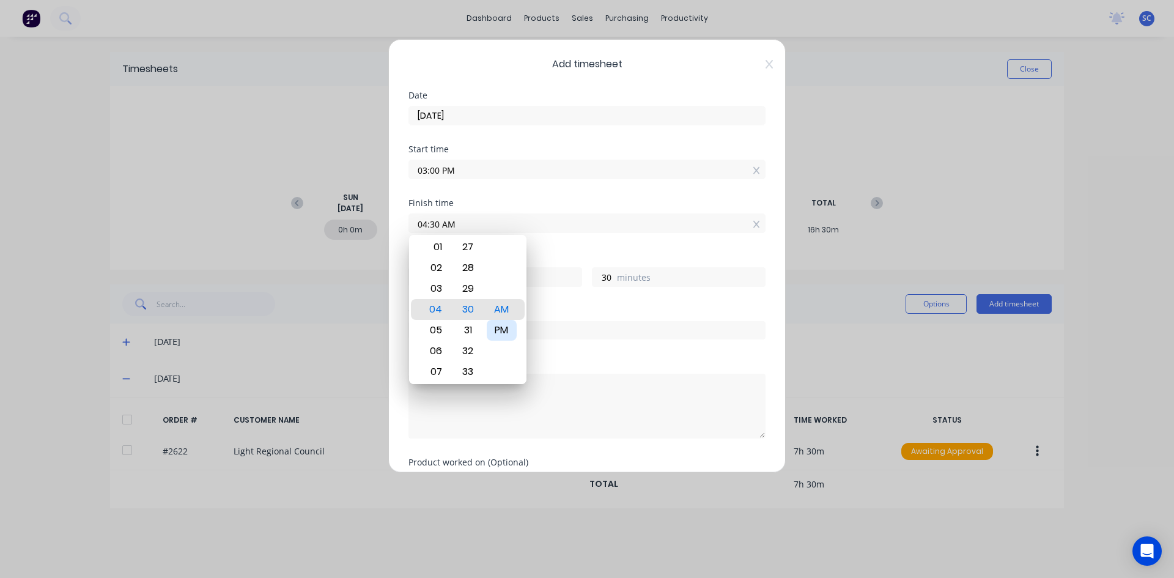
click at [501, 325] on div "PM" at bounding box center [502, 330] width 30 height 21
type input "04:30 PM"
type input "1"
click at [579, 299] on div "Hours worked 1 hours 30 minutes" at bounding box center [586, 280] width 357 height 54
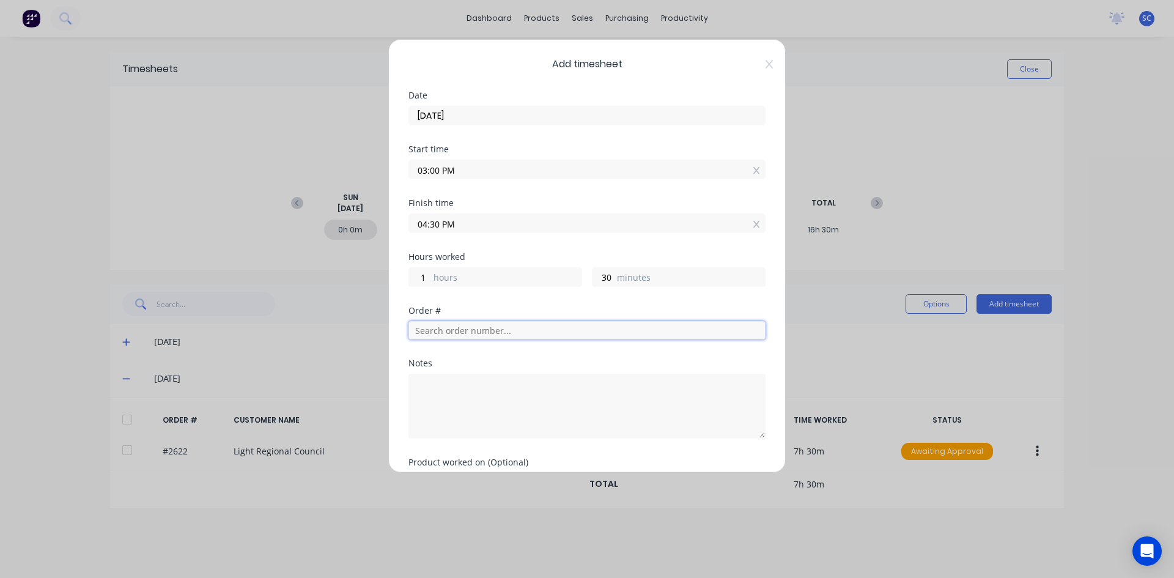
click at [459, 331] on input "text" at bounding box center [586, 330] width 357 height 18
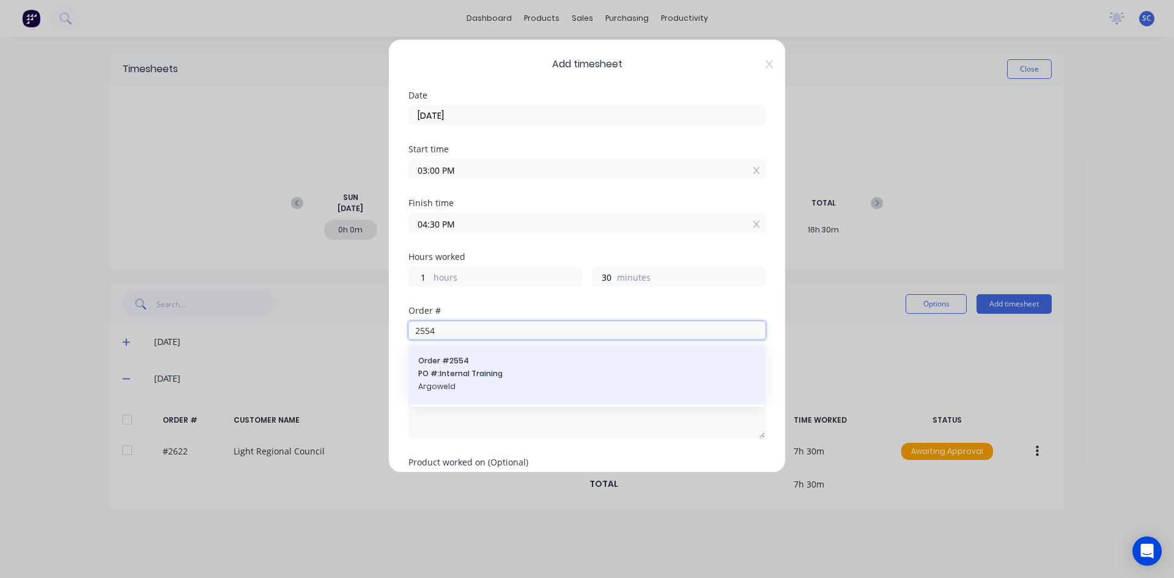
type input "2554"
click at [468, 377] on span "PO #: Internal Training" at bounding box center [586, 373] width 337 height 11
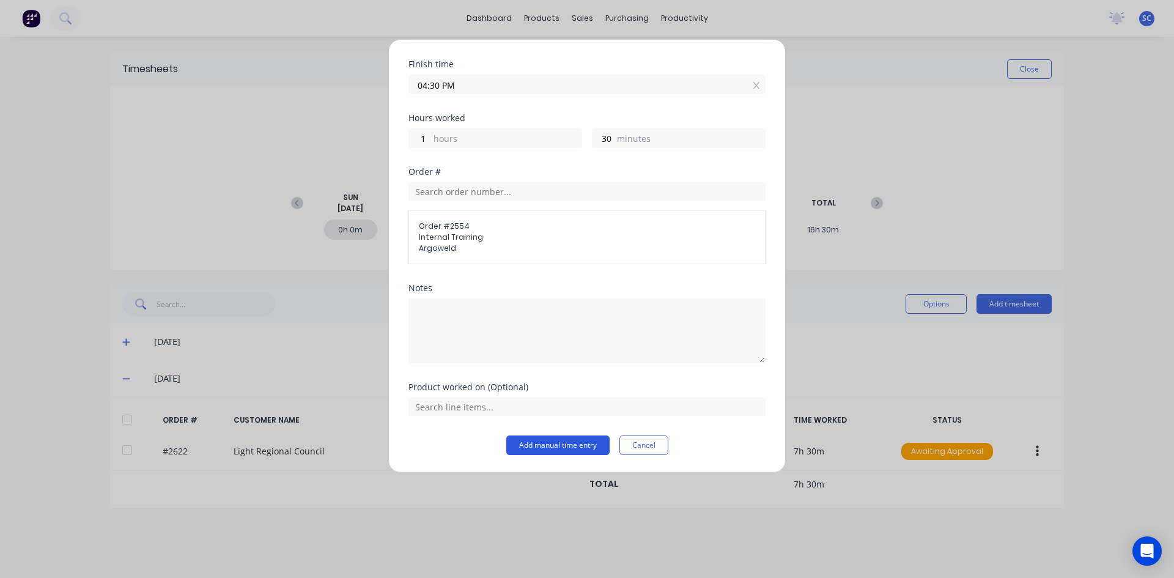
click at [541, 446] on button "Add manual time entry" at bounding box center [557, 445] width 103 height 20
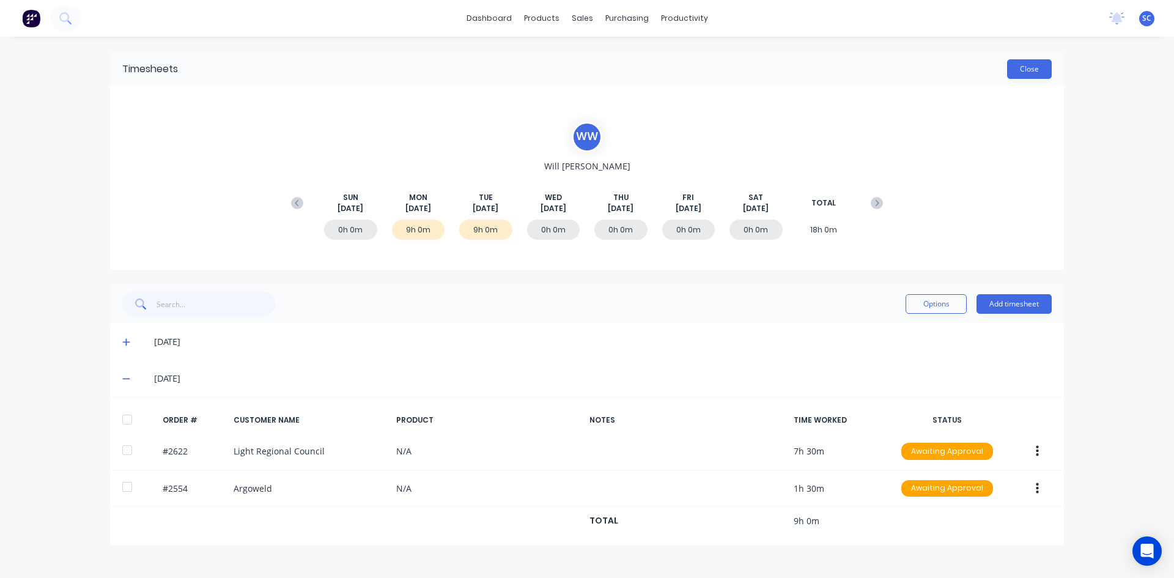
click at [1040, 73] on button "Close" at bounding box center [1029, 69] width 45 height 20
